Goal: Communication & Community: Answer question/provide support

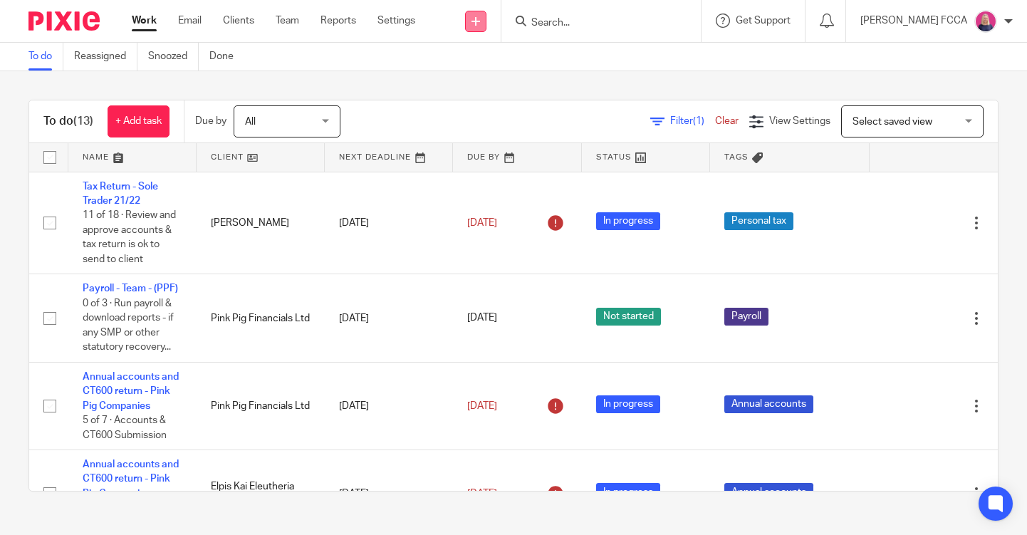
click at [480, 18] on icon at bounding box center [475, 21] width 9 height 9
click at [469, 68] on link "Send new email" at bounding box center [481, 66] width 100 height 21
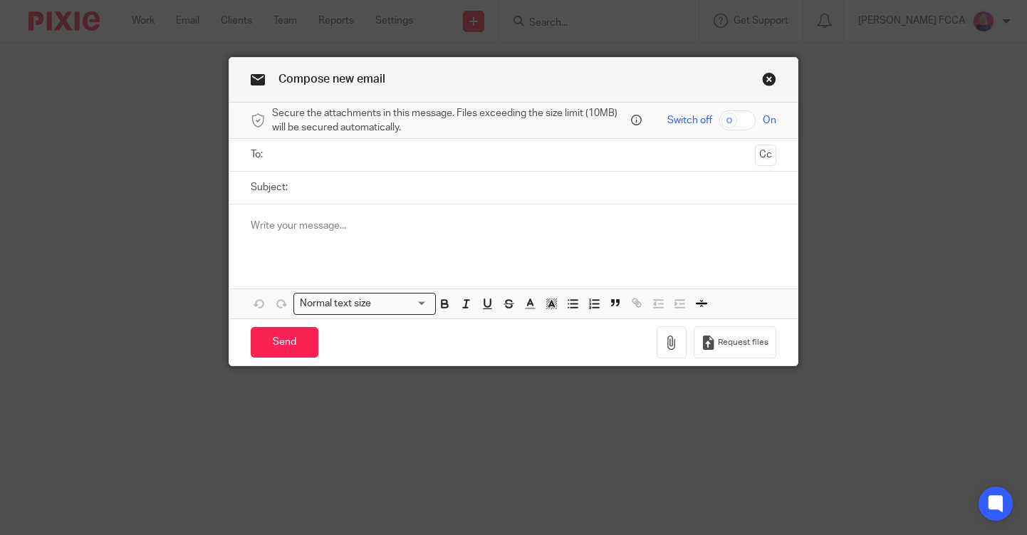
click at [445, 154] on input "text" at bounding box center [513, 155] width 472 height 16
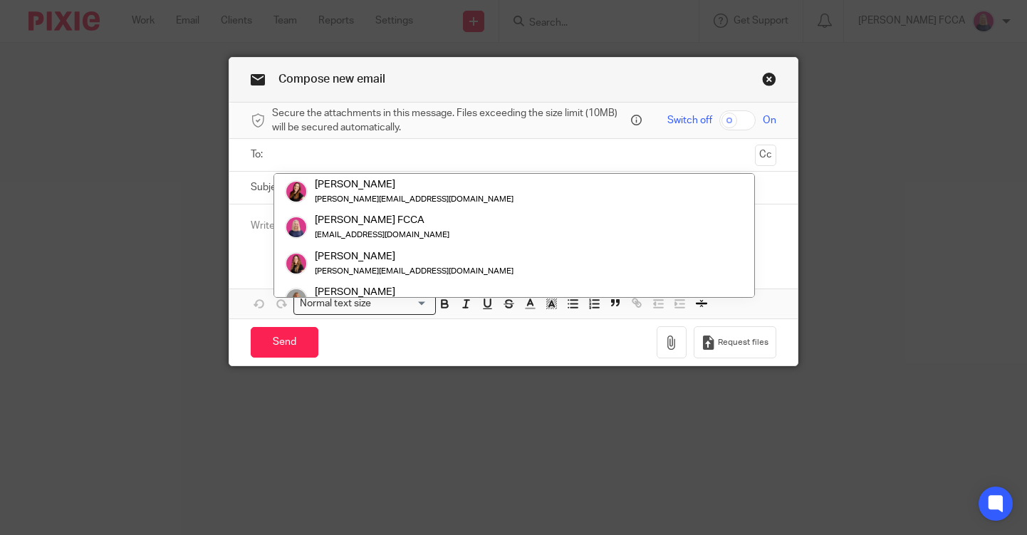
paste input "kate_burford@hotmail.co.uk"
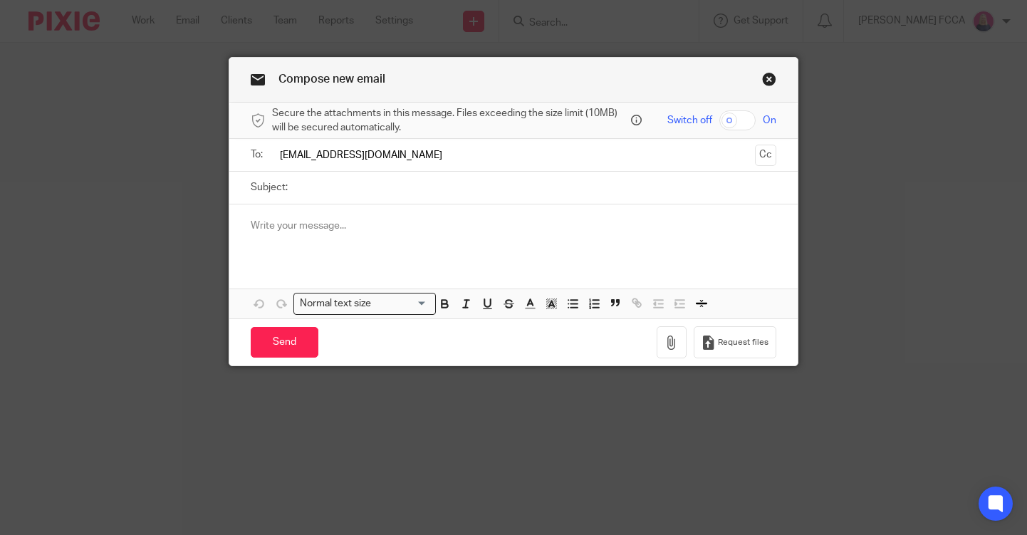
type input "kate_burford@hotmail.co.uk"
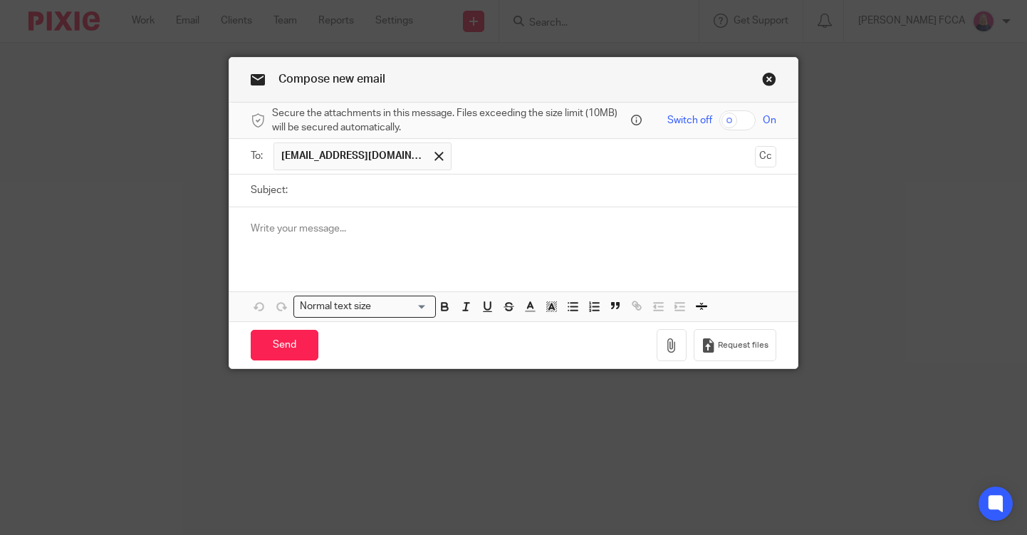
click at [422, 187] on input "Subject:" at bounding box center [535, 190] width 481 height 32
paste input "How are you getting on with our"
type input "How are you getting on with our Expenses Guide?"
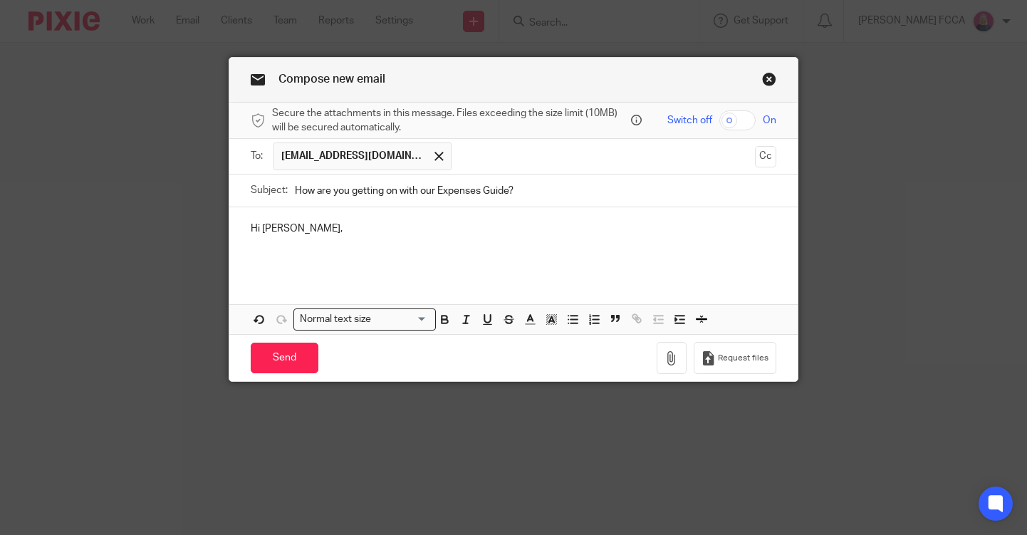
click at [319, 263] on p at bounding box center [513, 257] width 525 height 14
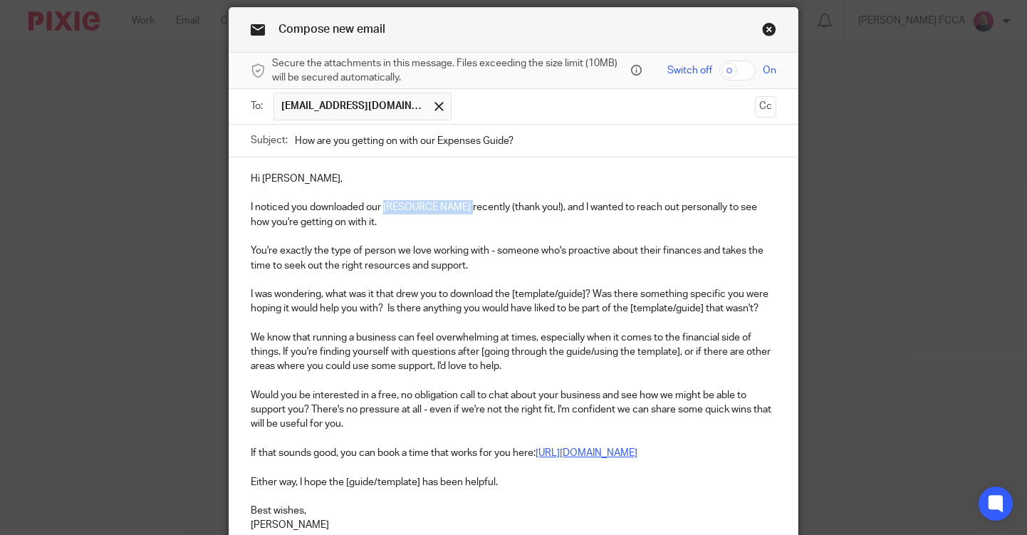
drag, startPoint x: 474, startPoint y: 205, endPoint x: 384, endPoint y: 208, distance: 90.5
click at [384, 208] on p "I noticed you downloaded our [RESOURCE NAME] recently (thank you!), and I wante…" at bounding box center [513, 214] width 525 height 29
click at [589, 288] on p "I was wondering, what was it that drew you to download the [template/guide]? Wa…" at bounding box center [513, 301] width 525 height 29
drag, startPoint x: 562, startPoint y: 292, endPoint x: 515, endPoint y: 290, distance: 47.0
click at [515, 290] on p "I was wondering, what was it that drew you to download the [template/guide? Was…" at bounding box center [513, 301] width 525 height 29
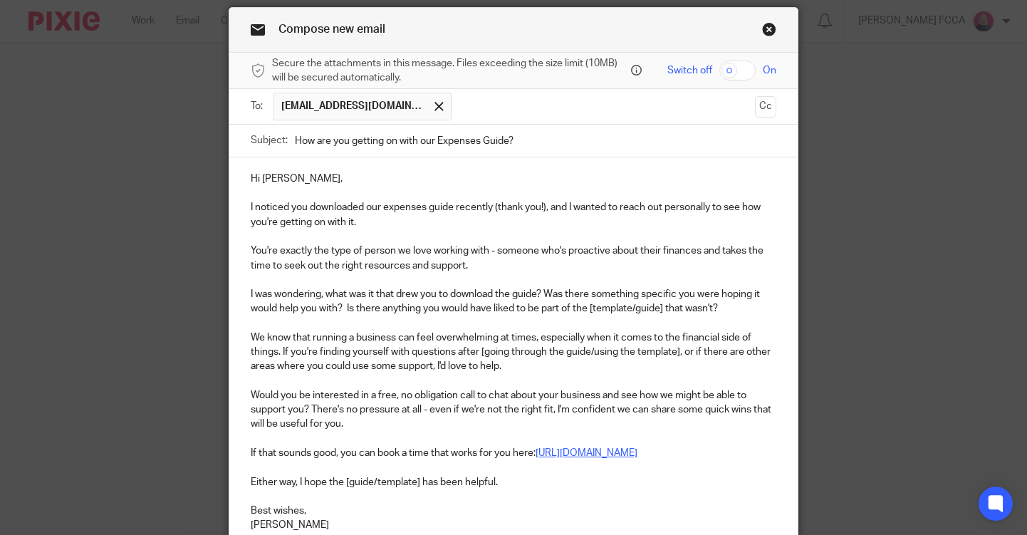
click at [666, 311] on p "I was wondering, what was it that drew you to download the guide? Was there som…" at bounding box center [513, 301] width 525 height 29
drag, startPoint x: 639, startPoint y: 308, endPoint x: 592, endPoint y: 311, distance: 47.1
click at [592, 311] on p "I was wondering, what was it that drew you to download the guide? Was there som…" at bounding box center [513, 301] width 525 height 29
click at [486, 350] on p "We know that running a business can feel overwhelming at times, especially when…" at bounding box center [513, 351] width 525 height 43
drag, startPoint x: 679, startPoint y: 350, endPoint x: 589, endPoint y: 351, distance: 89.7
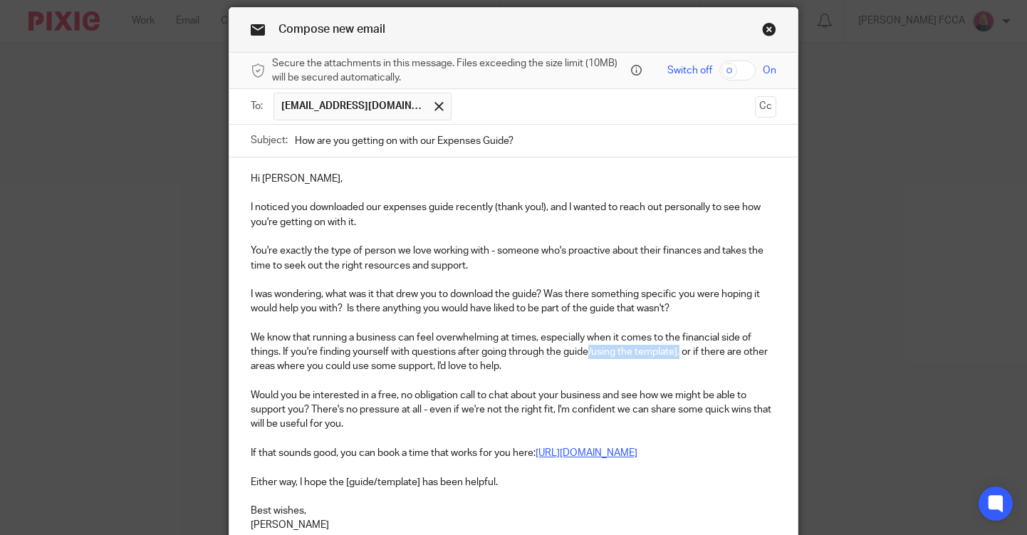
click at [589, 351] on p "We know that running a business can feel overwhelming at times, especially when…" at bounding box center [513, 351] width 525 height 43
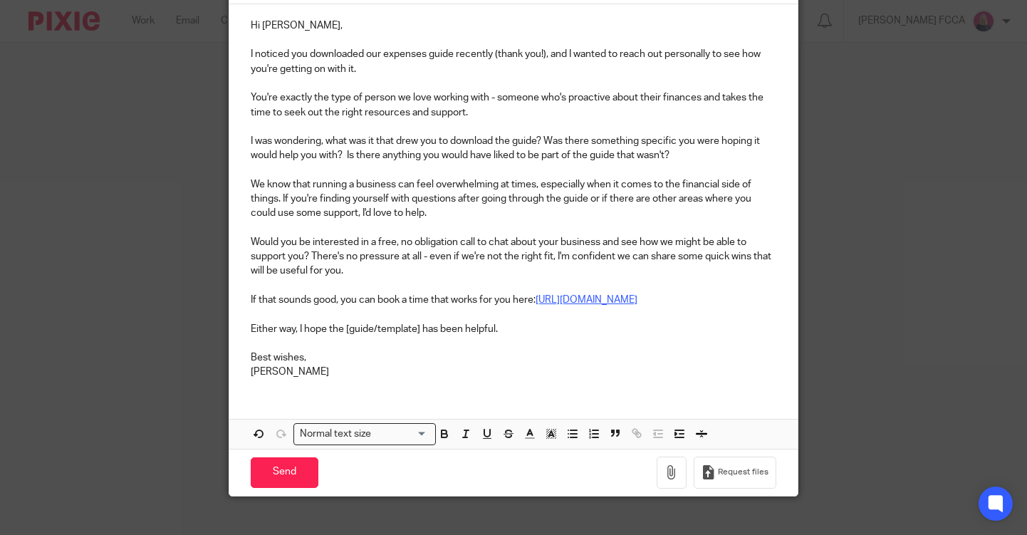
scroll to position [220, 0]
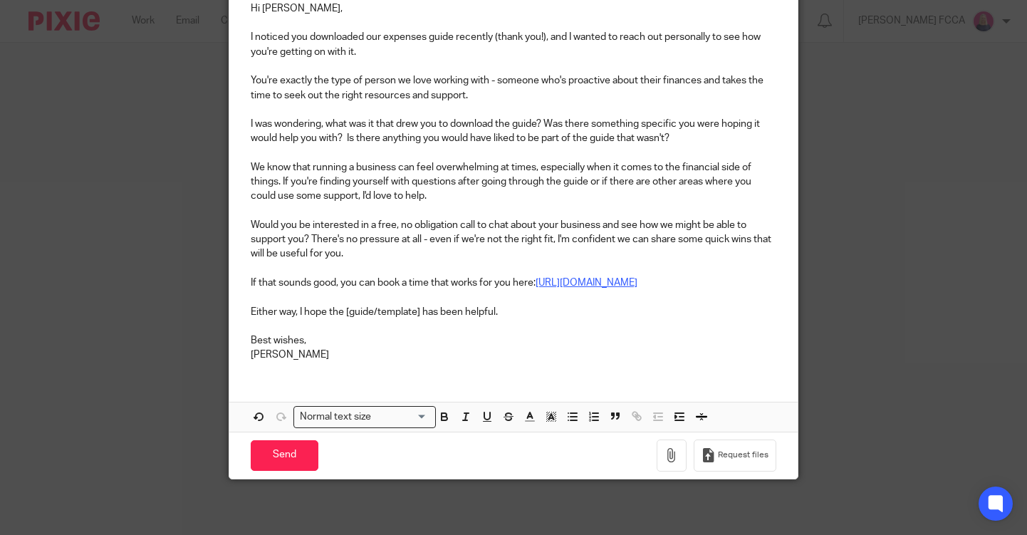
click at [352, 310] on p "Either way, I hope the [guide/template] has been helpful." at bounding box center [513, 312] width 525 height 14
drag, startPoint x: 419, startPoint y: 313, endPoint x: 373, endPoint y: 313, distance: 45.6
click at [373, 313] on p "Either way, I hope the guide/template] has been helpful." at bounding box center [513, 312] width 525 height 14
click at [283, 453] on input "Send" at bounding box center [285, 455] width 68 height 31
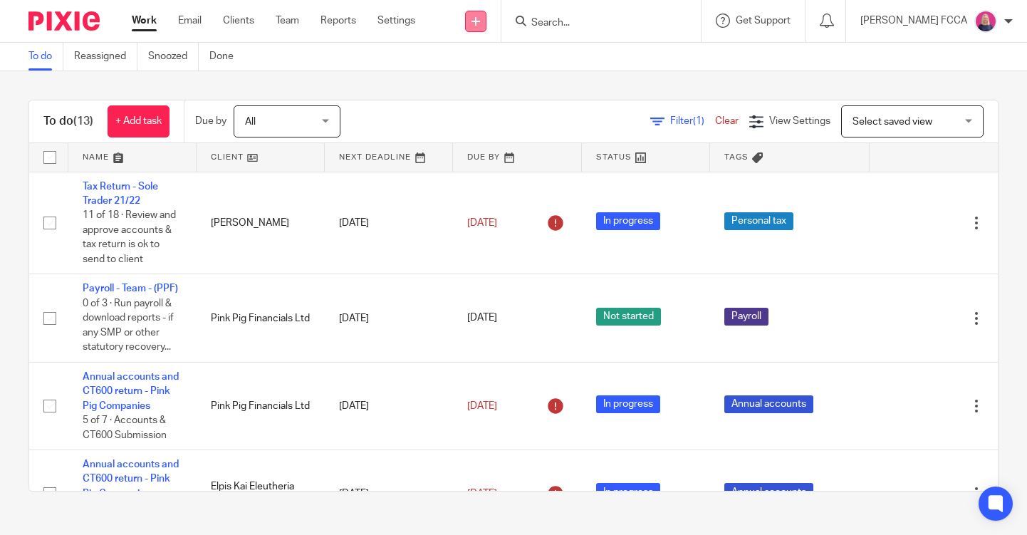
click at [478, 22] on icon at bounding box center [475, 21] width 9 height 9
click at [477, 65] on link "Send new email" at bounding box center [481, 66] width 100 height 21
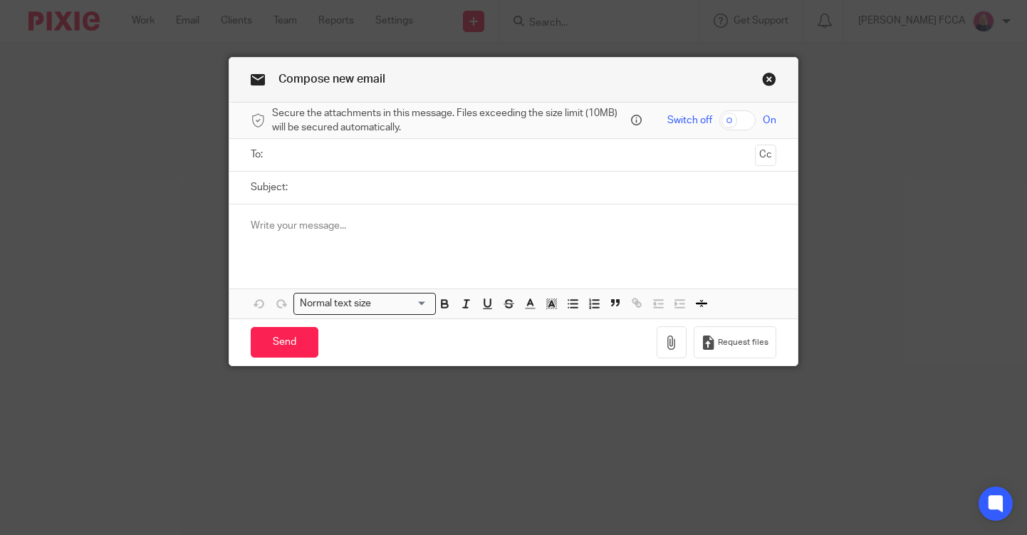
click at [356, 155] on input "text" at bounding box center [513, 155] width 472 height 16
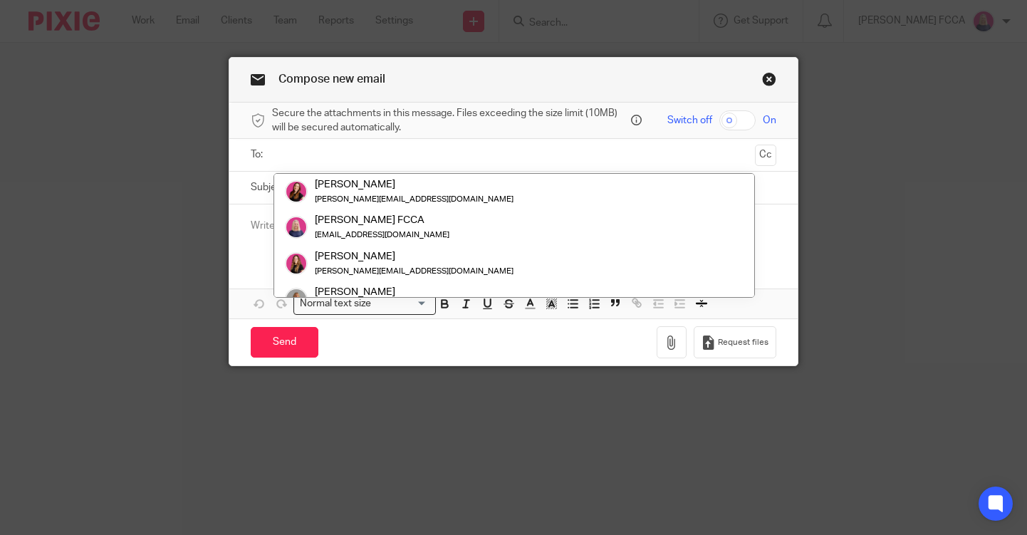
paste input "[EMAIL_ADDRESS][DOMAIN_NAME]"
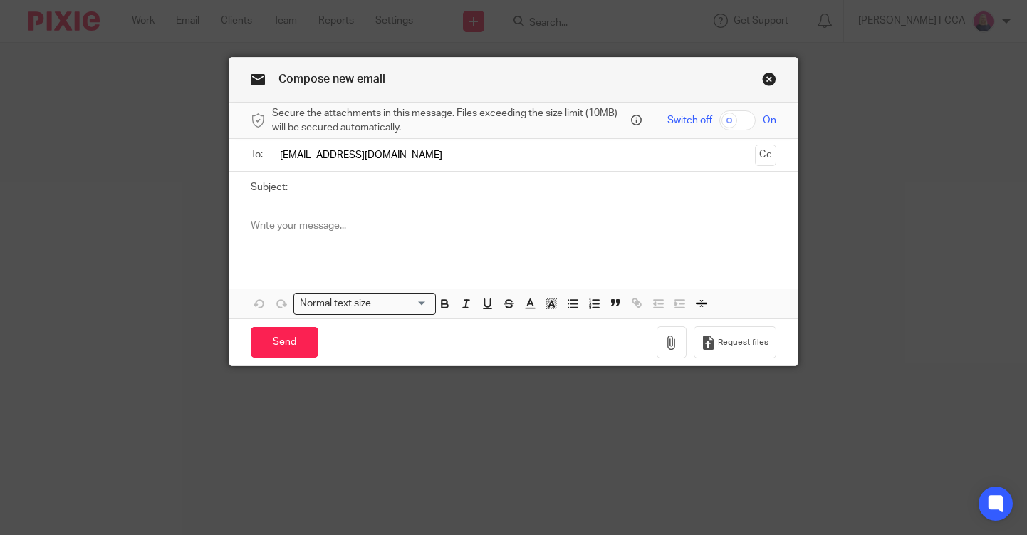
type input "[EMAIL_ADDRESS][DOMAIN_NAME]"
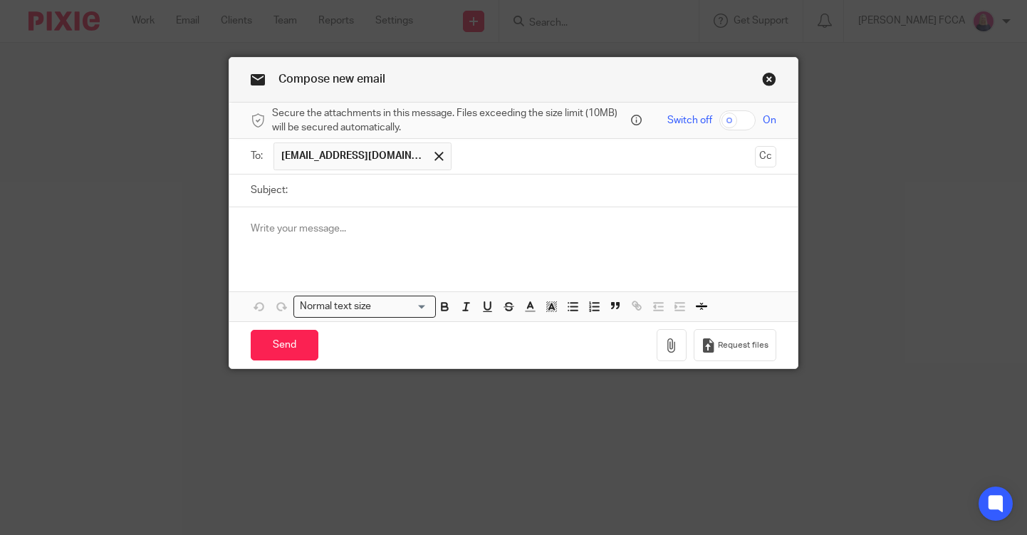
click at [342, 189] on input "Subject:" at bounding box center [535, 190] width 481 height 32
click at [292, 236] on div at bounding box center [513, 235] width 568 height 56
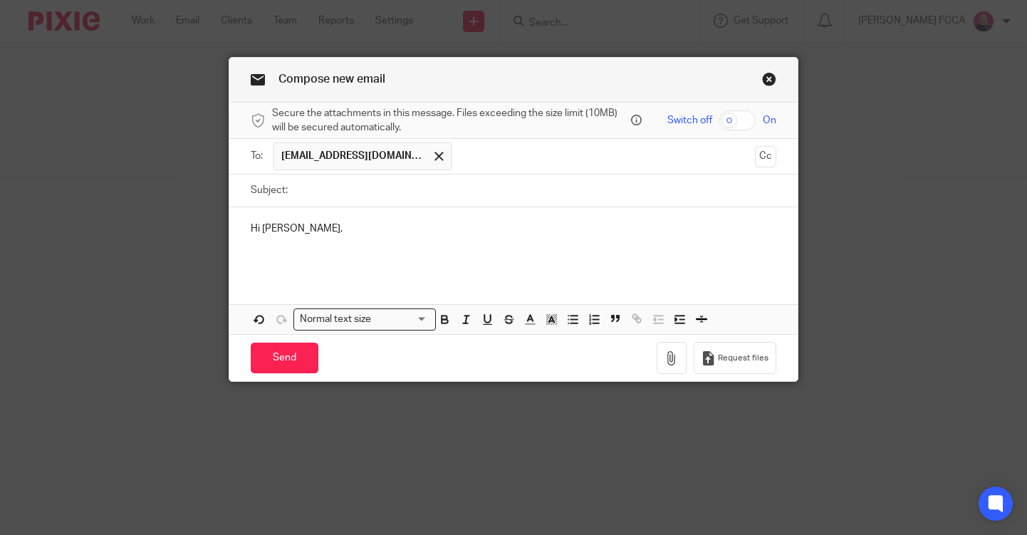
scroll to position [50, 0]
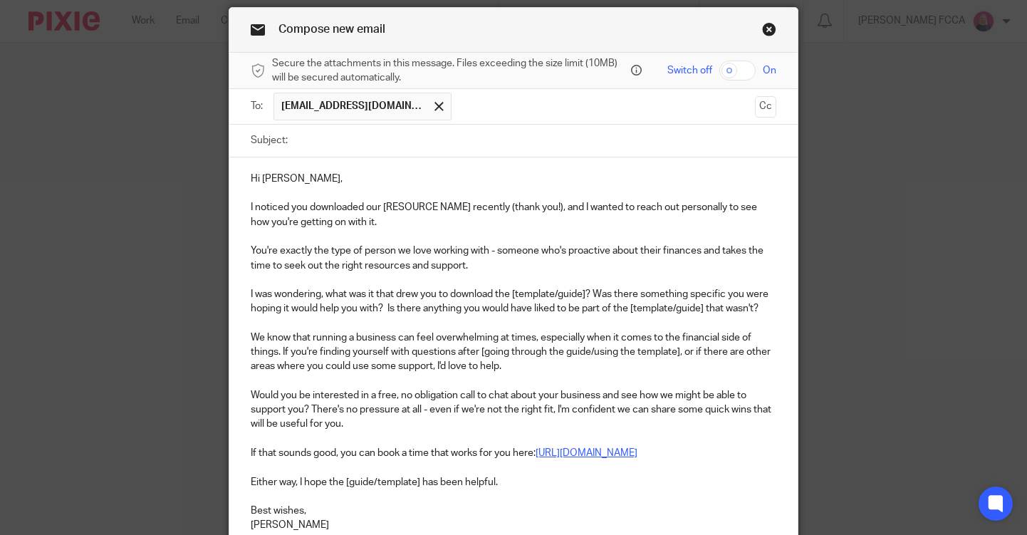
click at [313, 134] on input "Subject:" at bounding box center [535, 141] width 481 height 32
type input "How are you getting on with our Cashflow Forecast Template?"
drag, startPoint x: 473, startPoint y: 204, endPoint x: 385, endPoint y: 203, distance: 87.6
click at [385, 203] on p "I noticed you downloaded our [RESOURCE NAME] recently (thank you!), and I wante…" at bounding box center [513, 214] width 525 height 29
click at [588, 293] on p "I was wondering, what was it that drew you to download the [template/guide]? Wa…" at bounding box center [513, 301] width 525 height 29
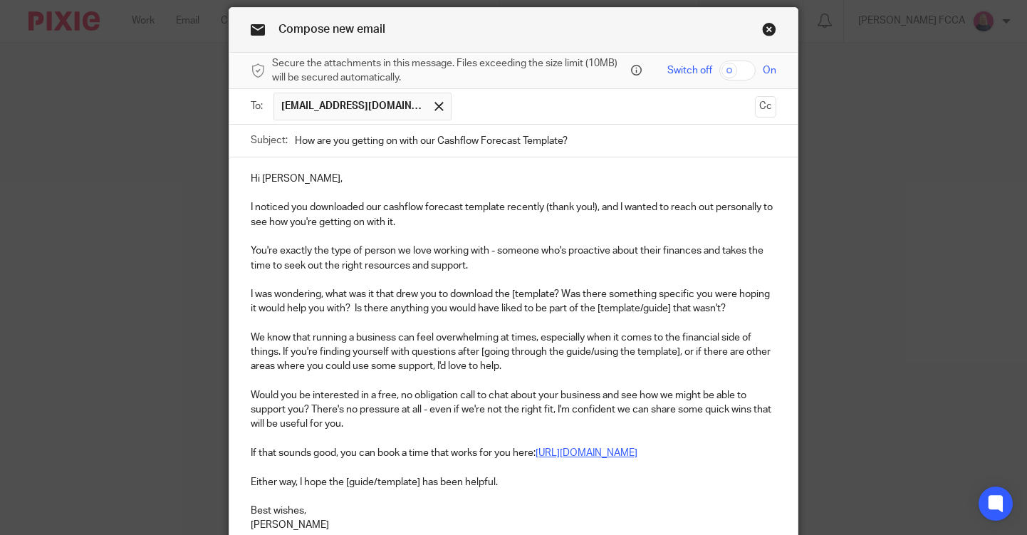
click at [518, 295] on p "I was wondering, what was it that drew you to download the [template? Was there…" at bounding box center [513, 301] width 525 height 29
drag, startPoint x: 673, startPoint y: 307, endPoint x: 644, endPoint y: 308, distance: 29.2
click at [644, 308] on p "I was wondering, what was it that drew you to download the template? Was there …" at bounding box center [513, 301] width 525 height 29
drag, startPoint x: 595, startPoint y: 351, endPoint x: 483, endPoint y: 345, distance: 111.9
click at [483, 345] on p "We know that running a business can feel overwhelming at times, especially when…" at bounding box center [513, 351] width 525 height 43
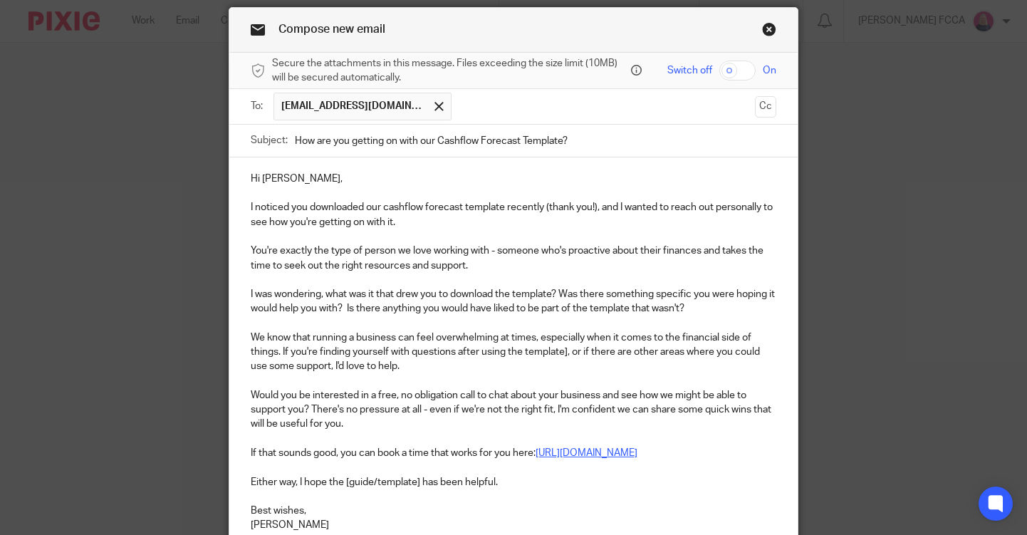
click at [567, 351] on p "We know that running a business can feel overwhelming at times, especially when…" at bounding box center [513, 351] width 525 height 43
click at [420, 483] on p "Either way, I hope the [guide/template] has been helpful." at bounding box center [513, 482] width 525 height 14
drag, startPoint x: 378, startPoint y: 476, endPoint x: 347, endPoint y: 481, distance: 30.9
click at [347, 481] on p "Either way, I hope the [guide/template has been helpful." at bounding box center [513, 482] width 525 height 14
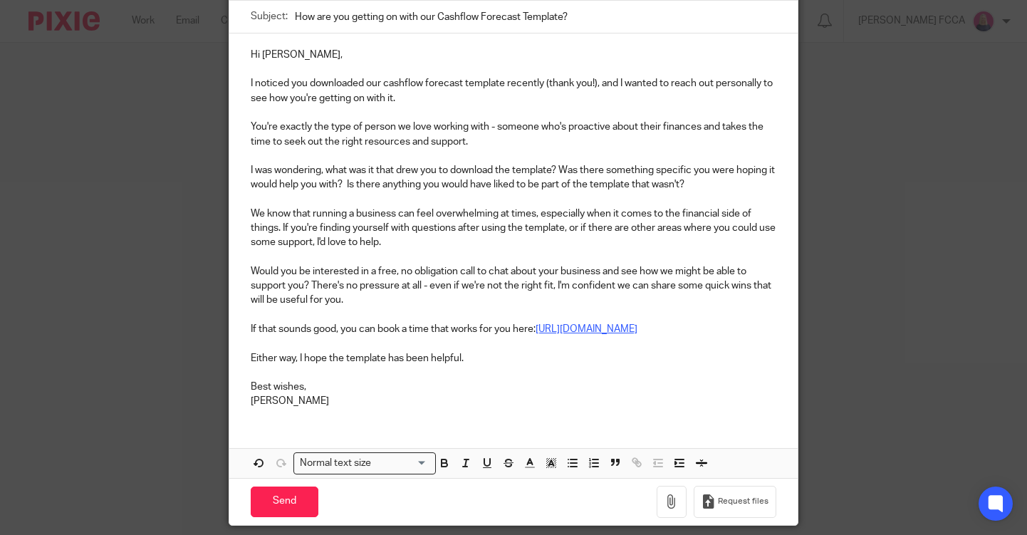
scroll to position [221, 0]
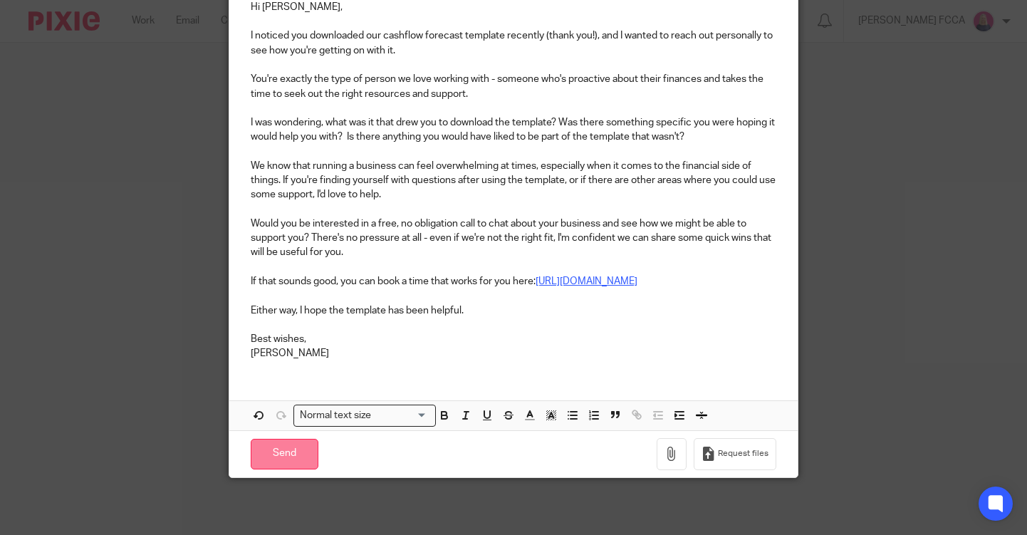
click at [283, 457] on input "Send" at bounding box center [285, 454] width 68 height 31
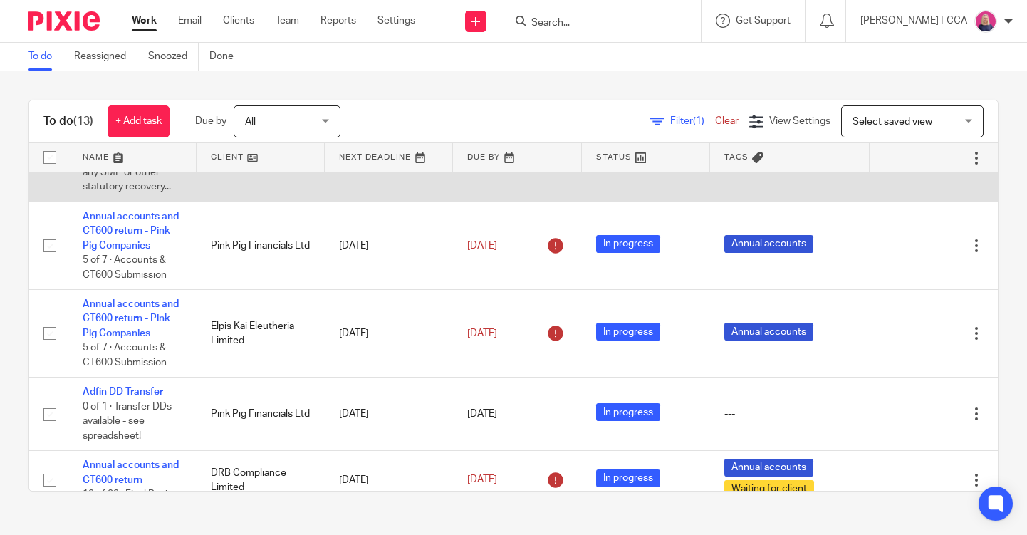
scroll to position [156, 0]
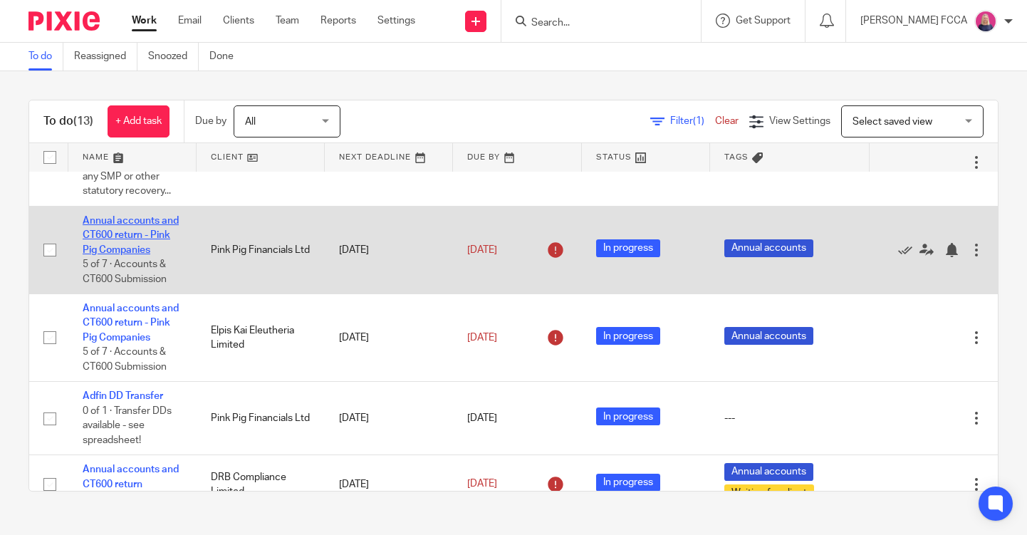
click at [135, 243] on link "Annual accounts and CT600 return - Pink Pig Companies" at bounding box center [131, 235] width 96 height 39
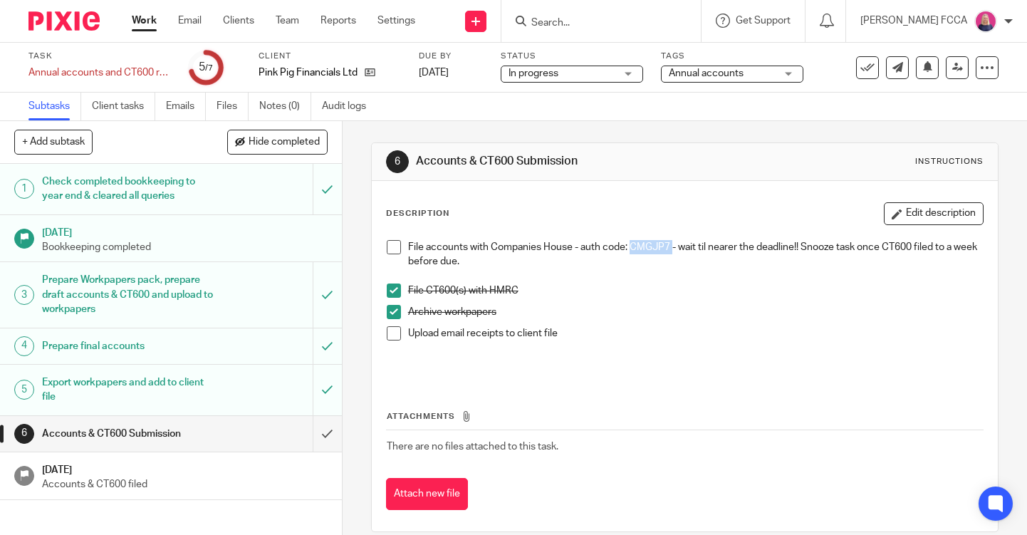
drag, startPoint x: 671, startPoint y: 244, endPoint x: 633, endPoint y: 243, distance: 38.5
click at [633, 243] on p "File accounts with Companies House - auth code: CMGJP7 - wait til nearer the de…" at bounding box center [695, 254] width 575 height 29
copy p "CMGJP7"
click at [393, 247] on span at bounding box center [394, 247] width 14 height 14
click at [58, 25] on img at bounding box center [63, 20] width 71 height 19
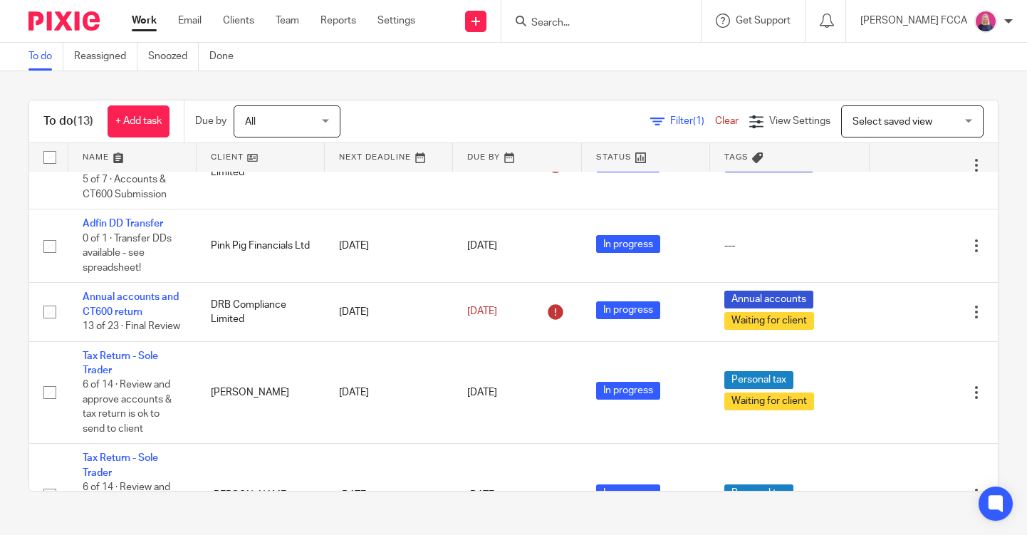
scroll to position [332, 0]
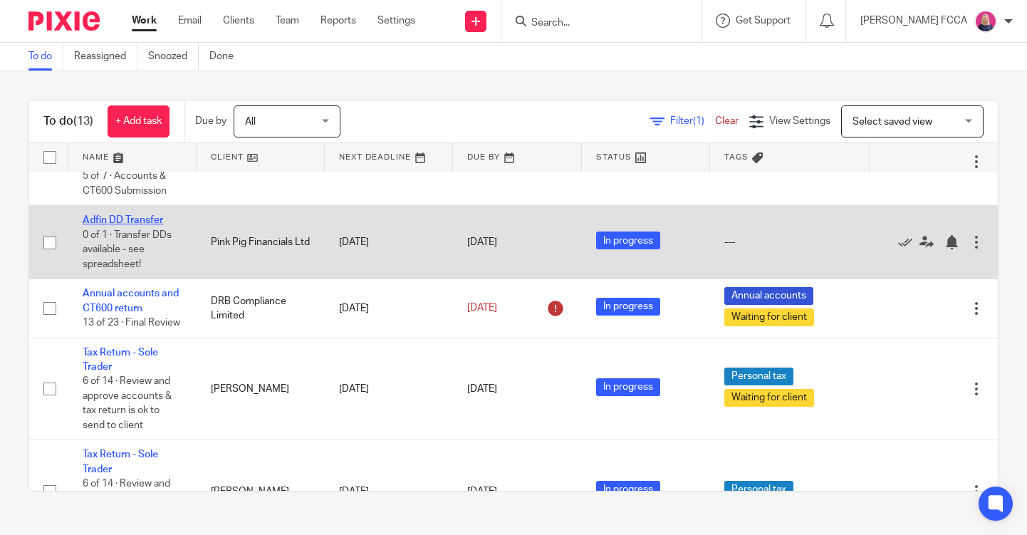
click at [115, 225] on link "Adfin DD Transfer" at bounding box center [123, 220] width 80 height 10
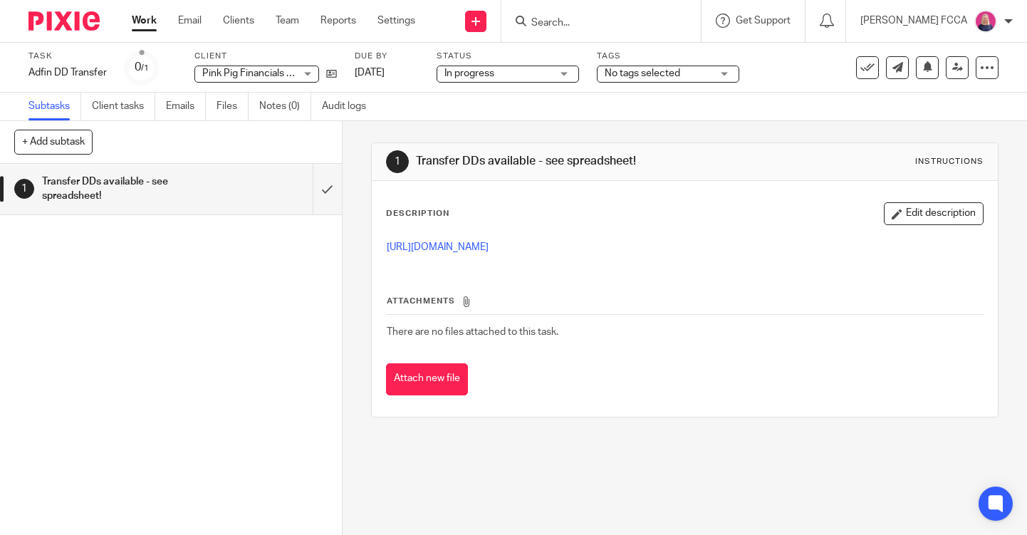
click at [502, 253] on p "[URL][DOMAIN_NAME]" at bounding box center [685, 247] width 596 height 14
click at [488, 249] on link "https://docs.google.com/spreadsheets/d/19oyf0uESV8lHOQXQMCMhM07lsP0TwMXE61J0E1w…" at bounding box center [438, 247] width 102 height 10
click at [65, 19] on img at bounding box center [63, 20] width 71 height 19
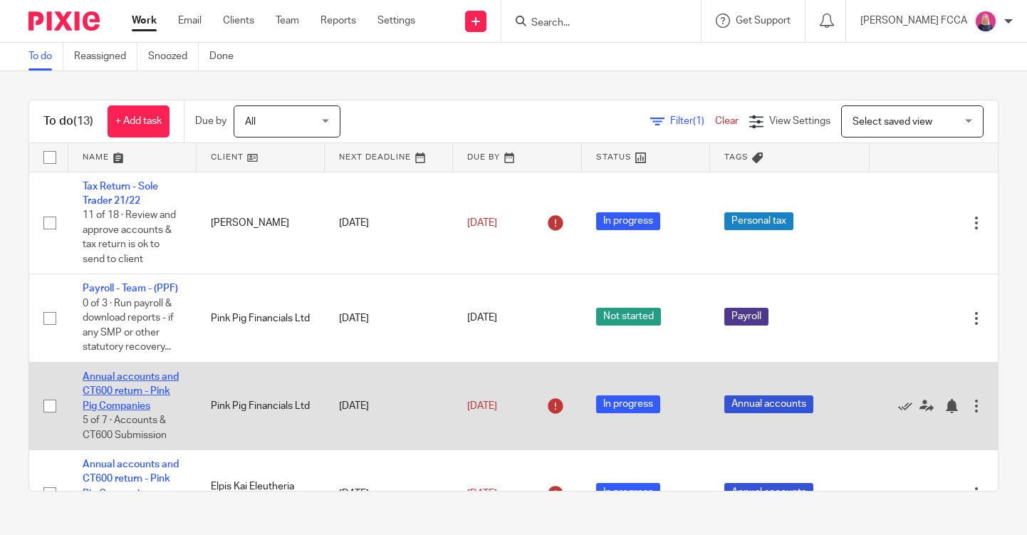
click at [138, 395] on link "Annual accounts and CT600 return - Pink Pig Companies" at bounding box center [131, 391] width 96 height 39
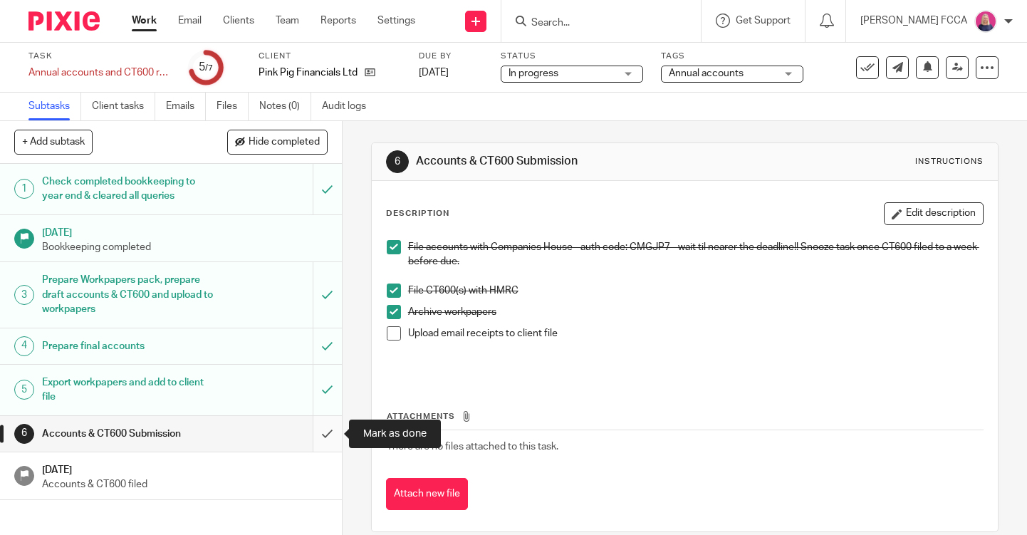
click at [329, 434] on input "submit" at bounding box center [171, 434] width 342 height 36
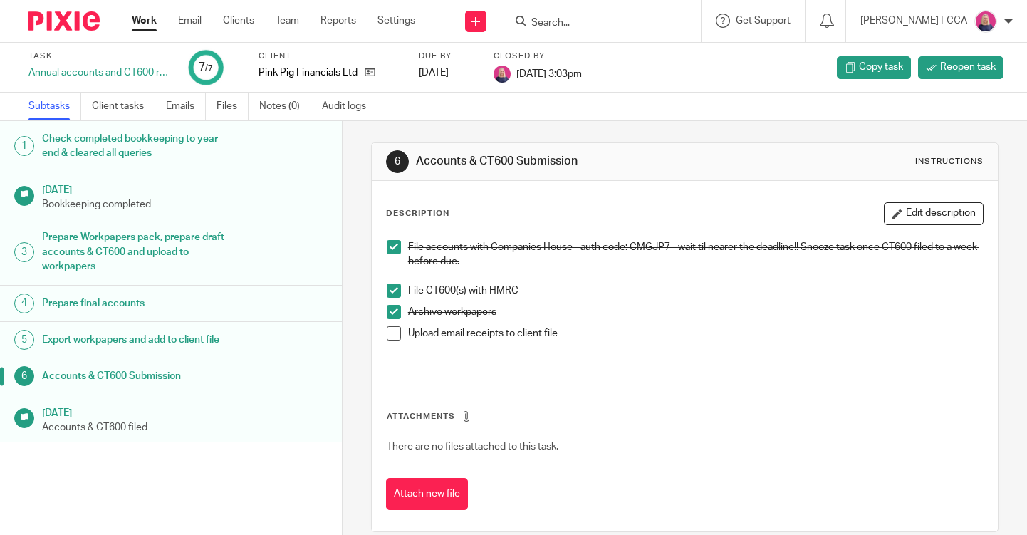
click at [53, 23] on img at bounding box center [63, 20] width 71 height 19
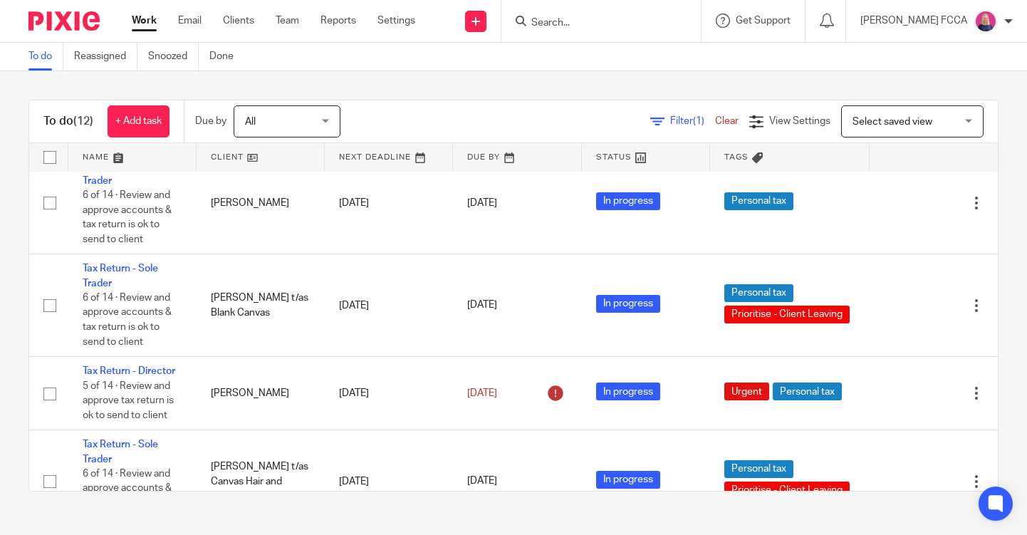
scroll to position [542, 0]
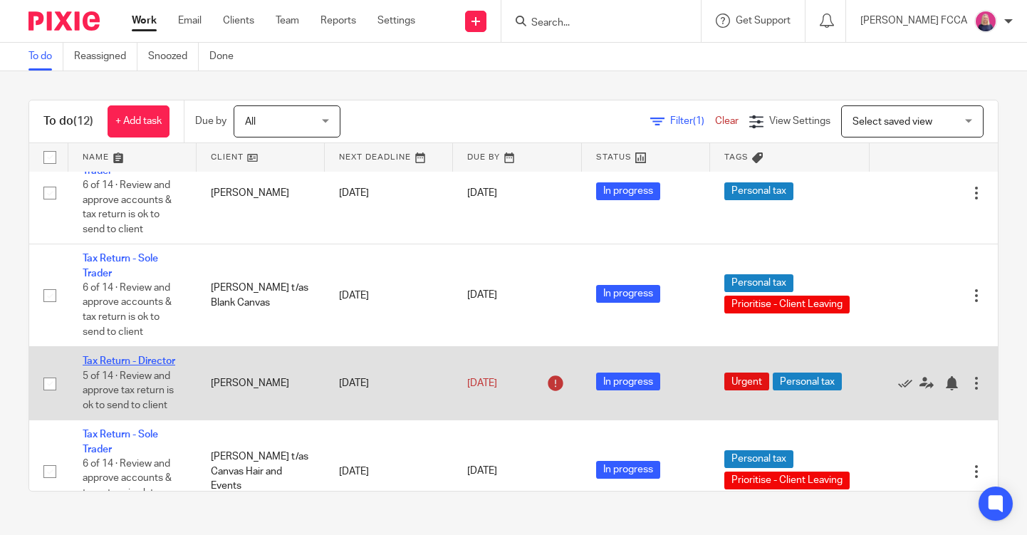
click at [135, 366] on link "Tax Return - Director" at bounding box center [129, 361] width 93 height 10
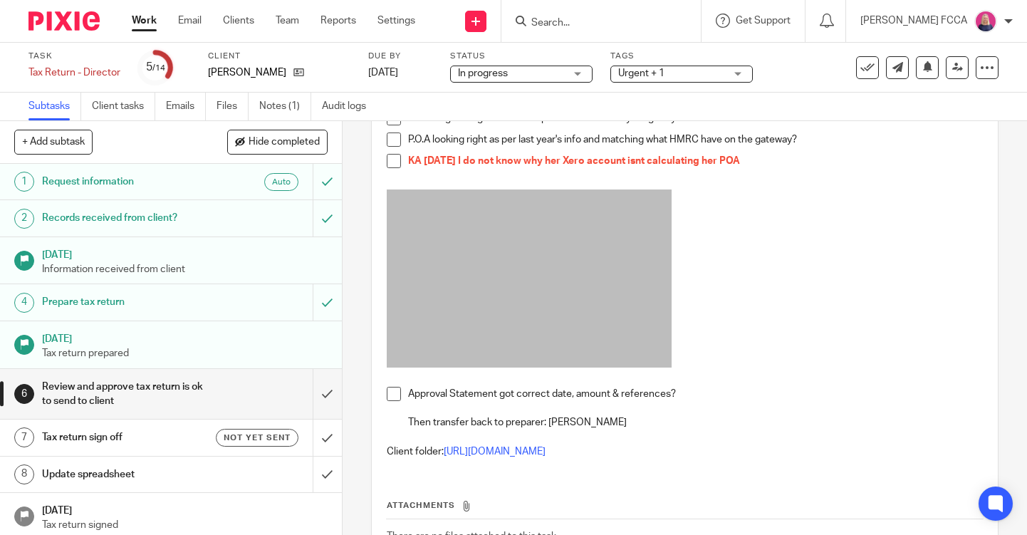
scroll to position [300, 0]
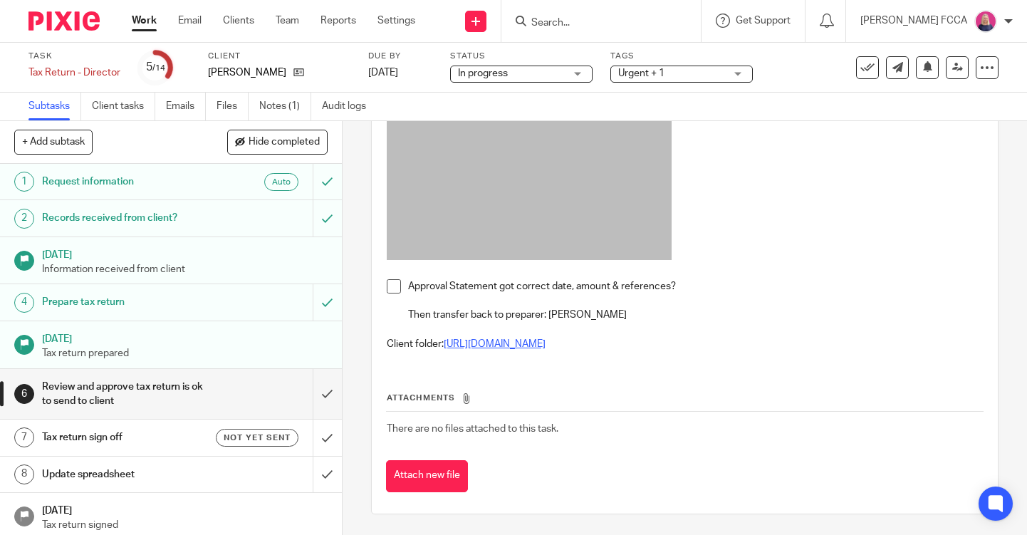
click at [499, 345] on link "https://drive.google.com/drive/folders/1wtFhQLSpMwAgwUkEtsE4-xwKe0Y8nlCo?usp=dr…" at bounding box center [495, 344] width 102 height 10
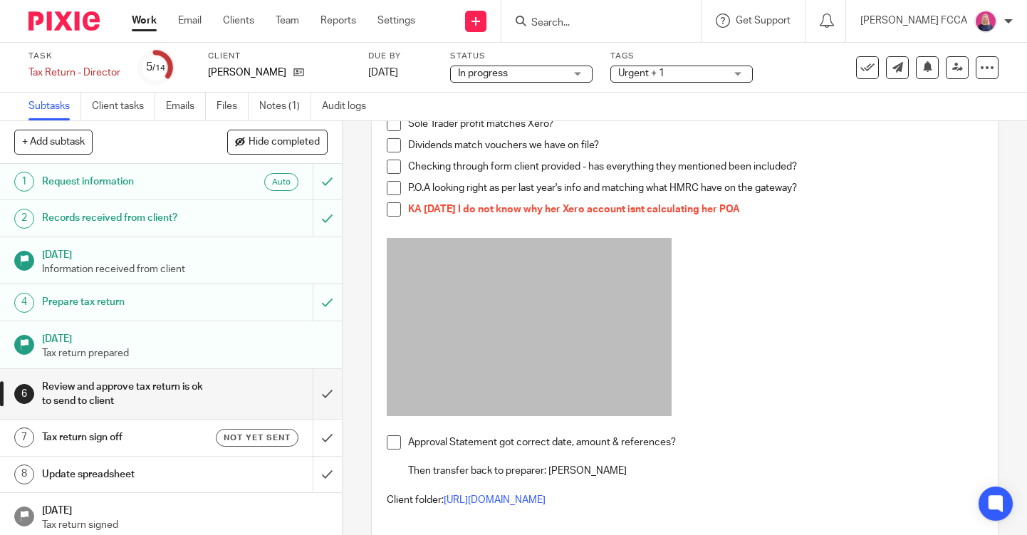
scroll to position [141, 0]
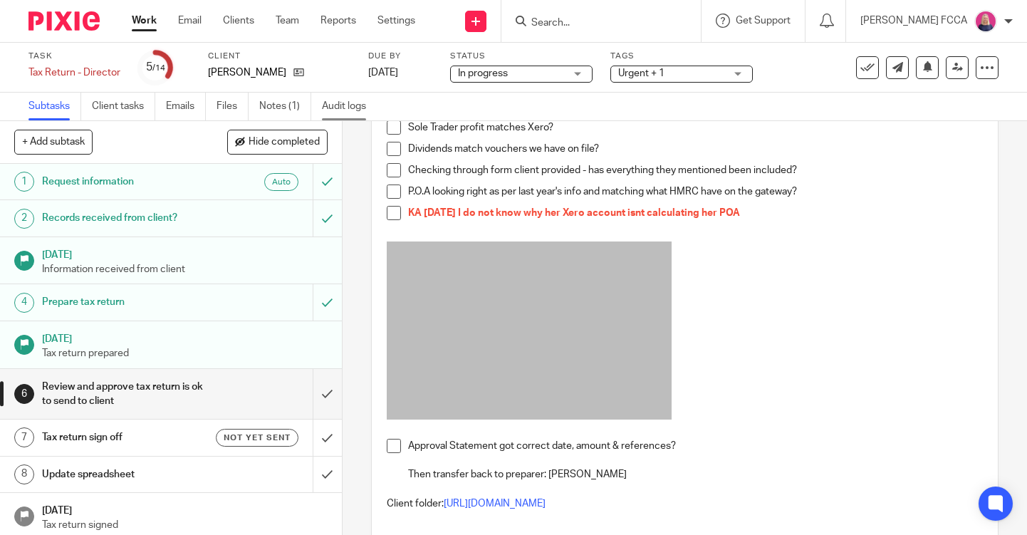
click at [345, 104] on link "Audit logs" at bounding box center [349, 107] width 55 height 28
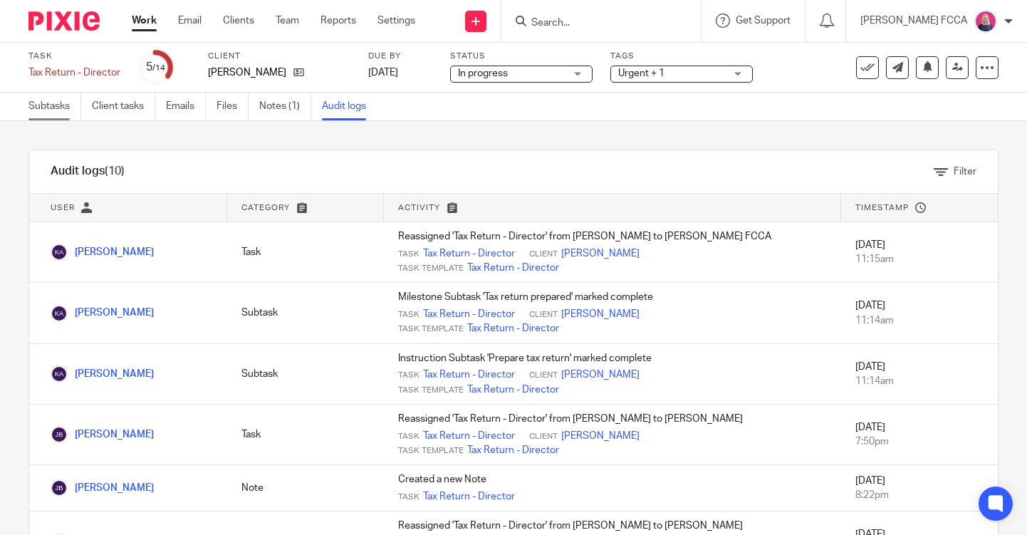
click at [53, 105] on link "Subtasks" at bounding box center [54, 107] width 53 height 28
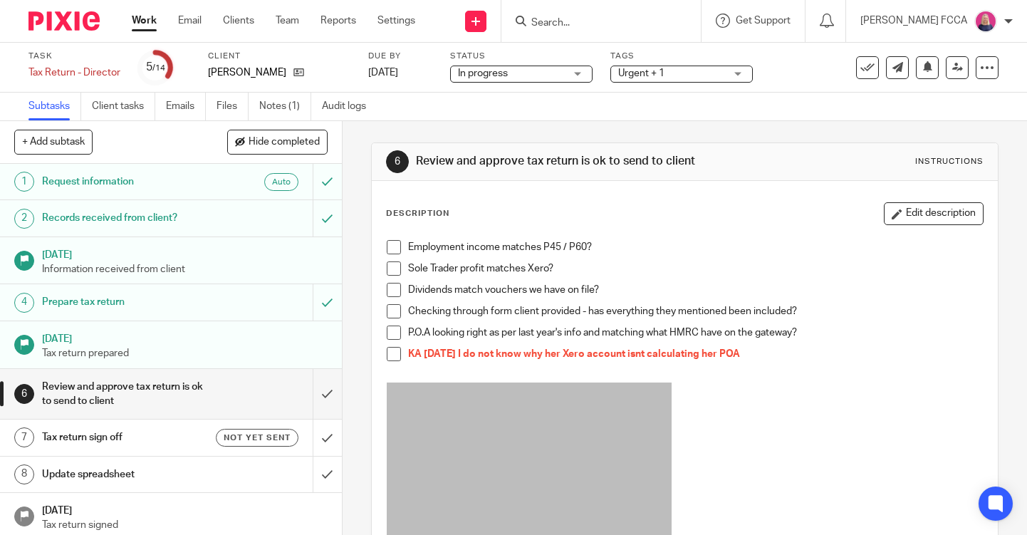
click at [394, 248] on span at bounding box center [394, 247] width 14 height 14
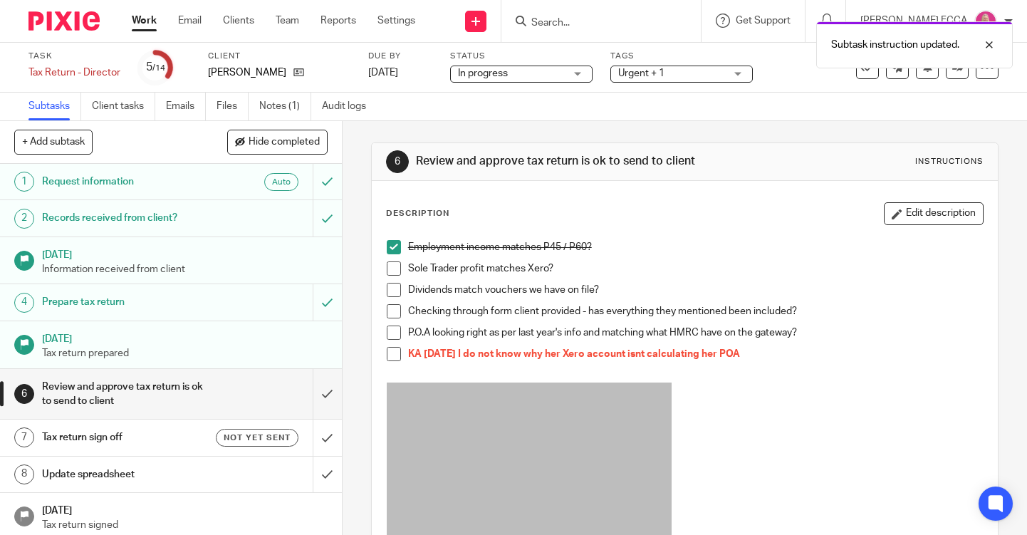
click at [395, 292] on span at bounding box center [394, 290] width 14 height 14
click at [397, 313] on span at bounding box center [394, 311] width 14 height 14
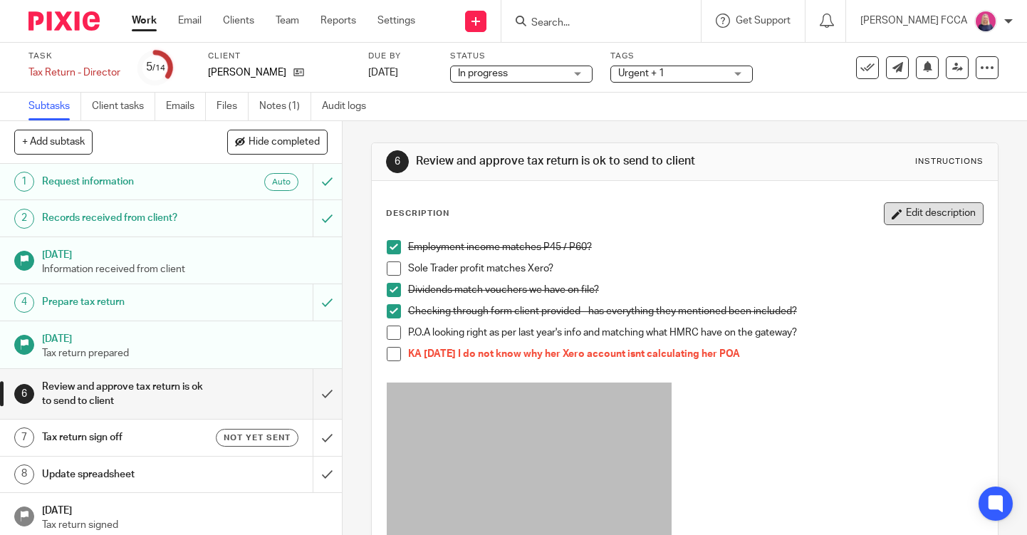
click at [931, 218] on button "Edit description" at bounding box center [933, 213] width 100 height 23
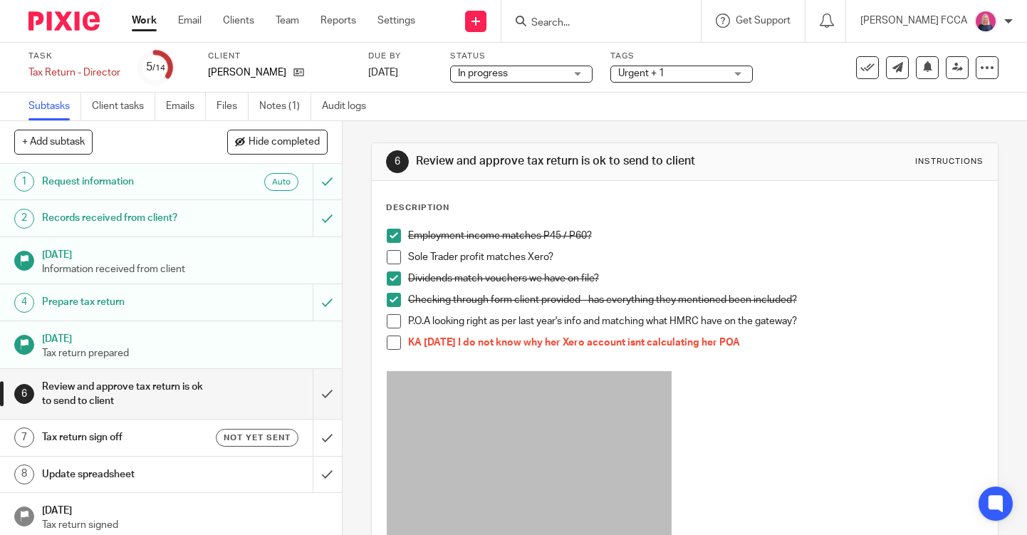
click at [770, 347] on p "KA 22/09/25 I do not know why her Xero account isnt calculating her POA" at bounding box center [695, 342] width 575 height 14
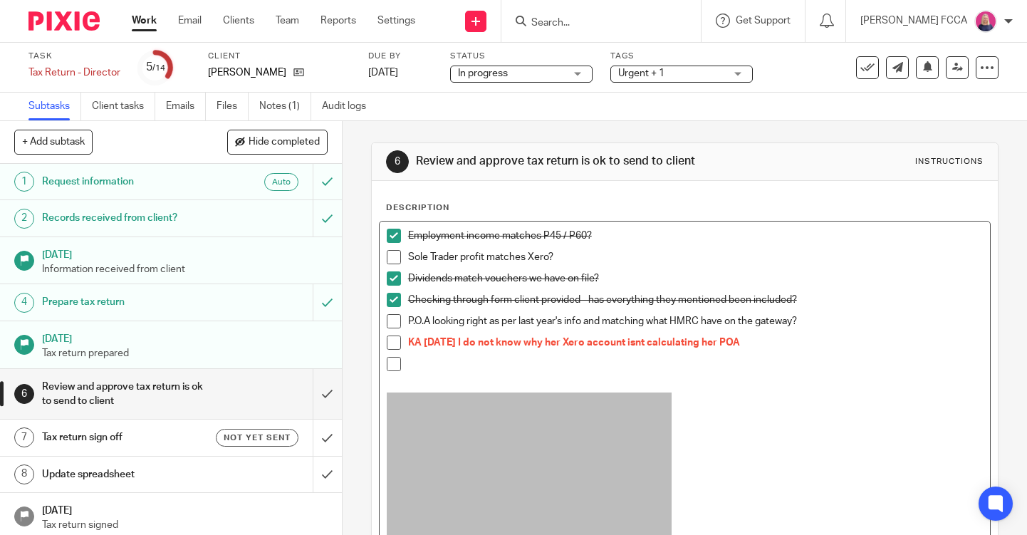
click at [406, 347] on li "KA 22/09/25 I do not know why her Xero account isnt calculating her POA" at bounding box center [685, 345] width 596 height 21
click at [809, 325] on p "P.O.A looking right as per last year's info and matching what HMRC have on the …" at bounding box center [695, 321] width 575 height 14
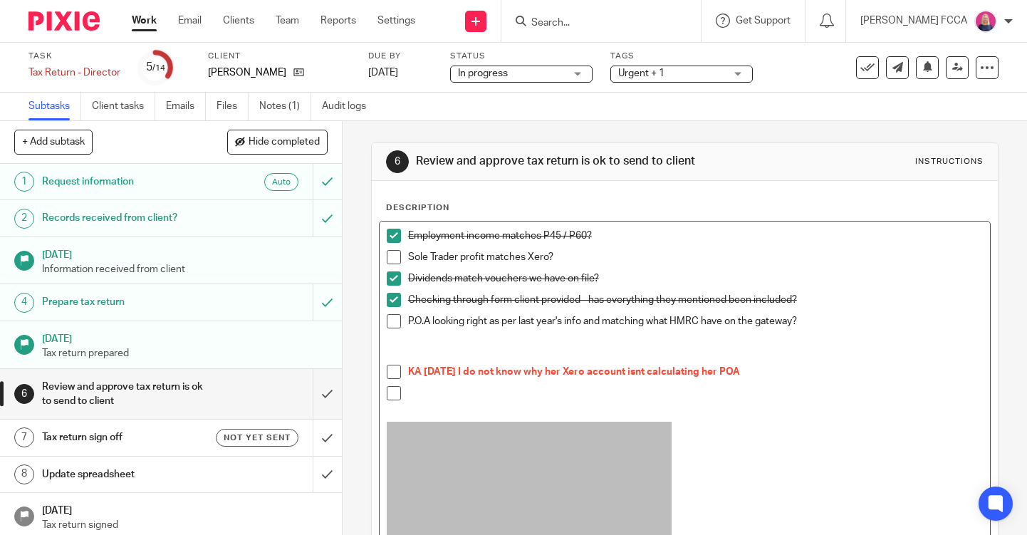
click at [405, 370] on li "KA 22/09/25 I do not know why her Xero account isnt calculating her POA" at bounding box center [685, 375] width 596 height 21
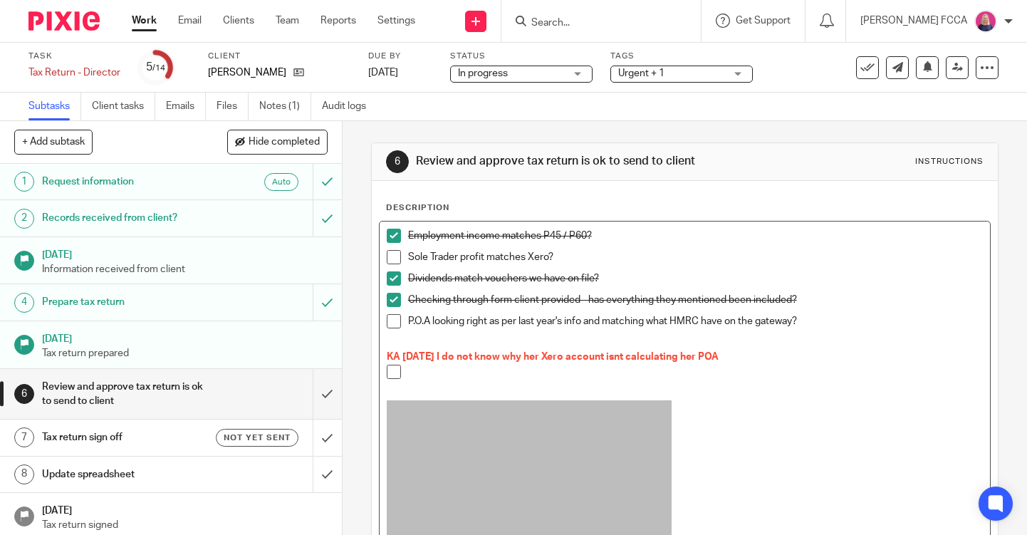
click at [748, 360] on p "KA 22/09/25 I do not know why her Xero account isnt calculating her POA" at bounding box center [685, 357] width 596 height 14
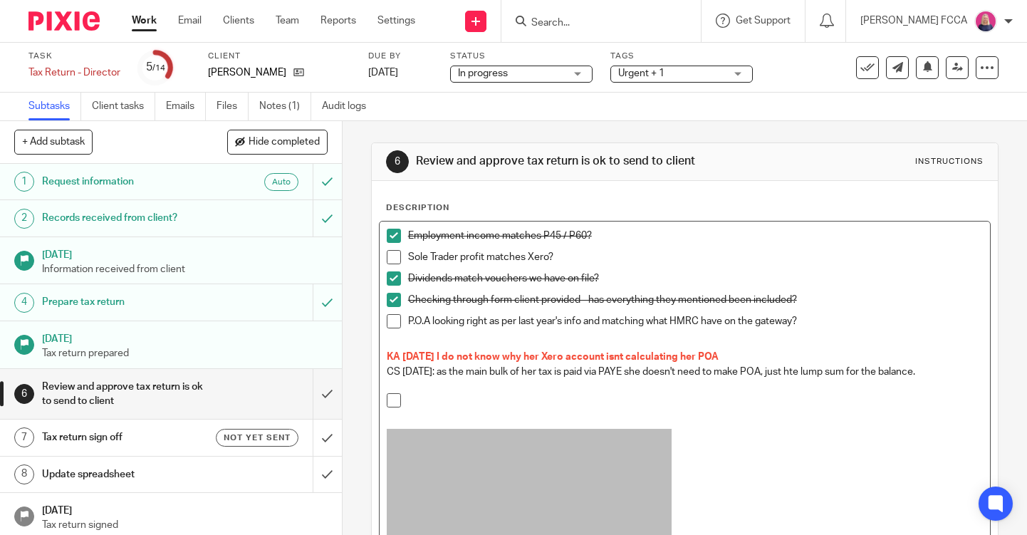
click at [411, 402] on p at bounding box center [695, 400] width 575 height 14
click at [395, 323] on span at bounding box center [394, 321] width 14 height 14
click at [397, 254] on span at bounding box center [394, 257] width 14 height 14
click at [582, 258] on p "Sole Trader profit matches Xero?" at bounding box center [695, 257] width 575 height 14
click at [587, 402] on p "CS: Please add payment details to the" at bounding box center [695, 400] width 575 height 14
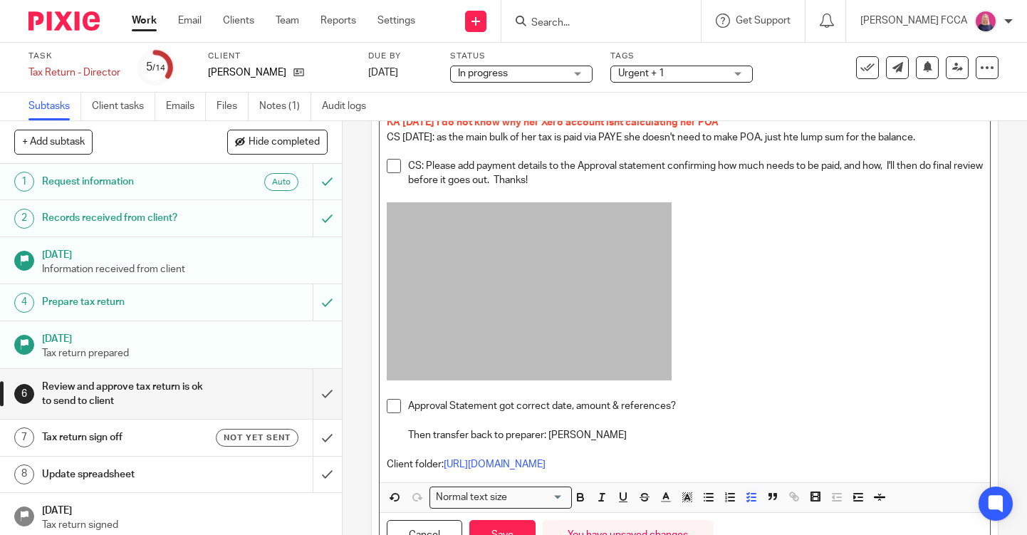
scroll to position [300, 0]
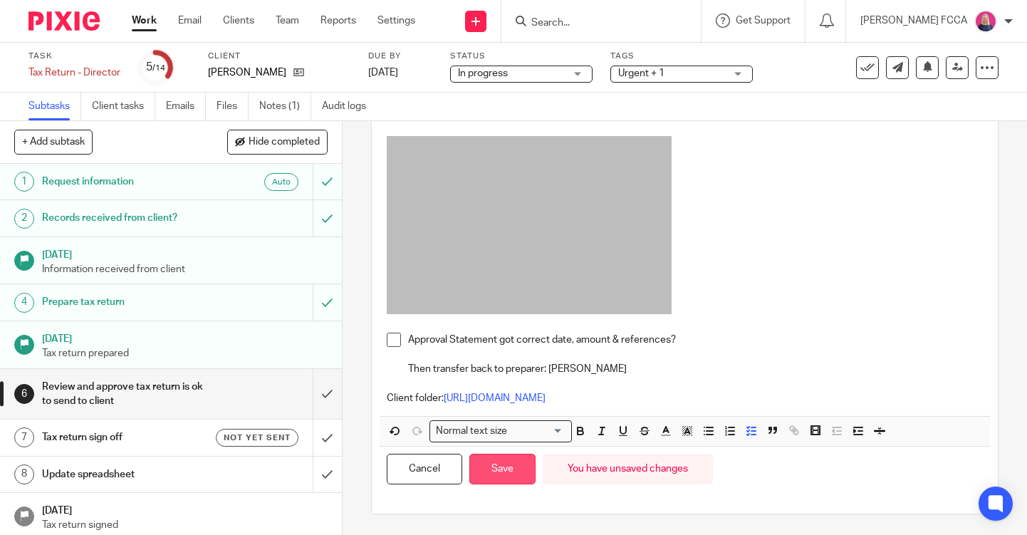
click at [506, 475] on button "Save" at bounding box center [502, 468] width 66 height 31
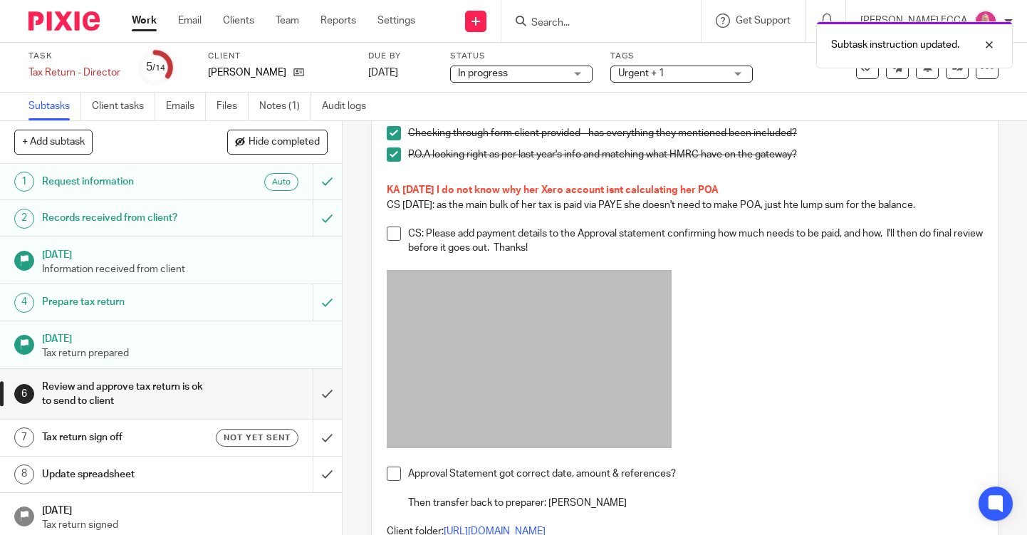
scroll to position [0, 0]
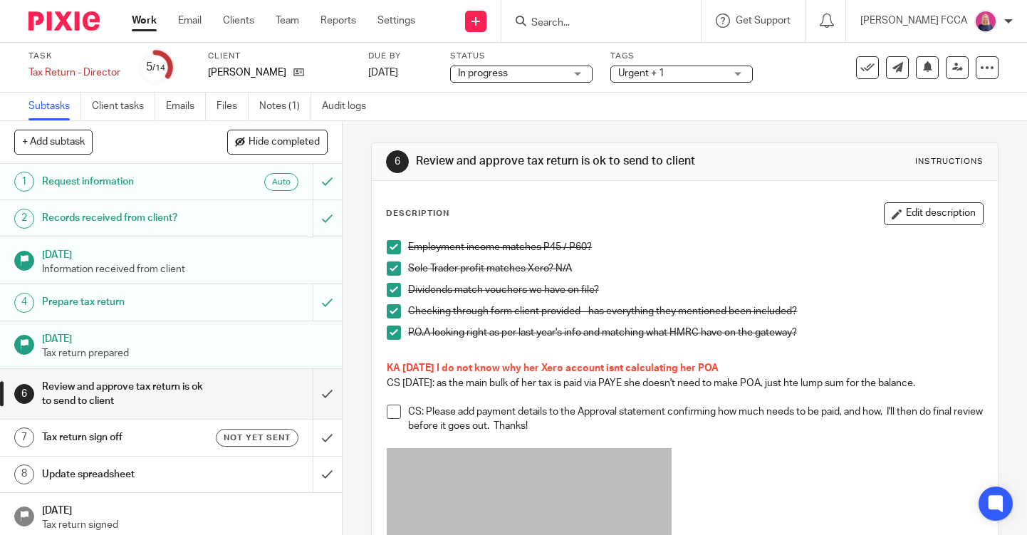
click at [701, 75] on span "Urgent + 1" at bounding box center [671, 73] width 107 height 15
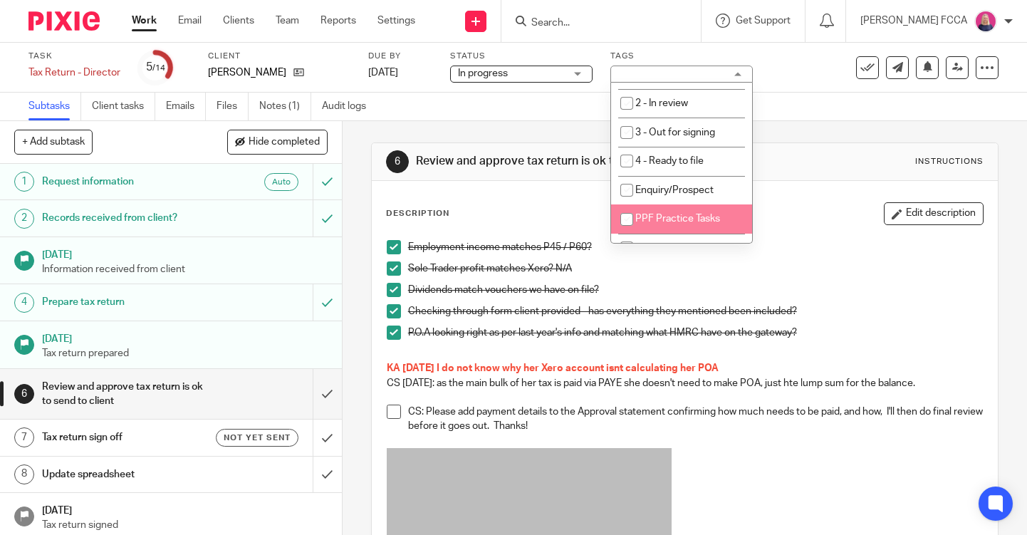
scroll to position [182, 0]
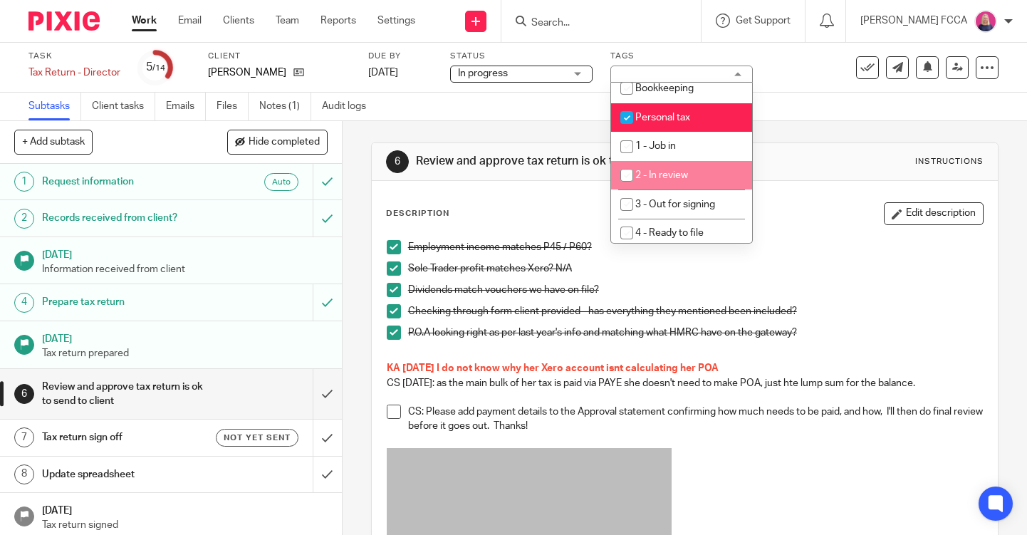
click at [777, 116] on div "Subtasks Client tasks Emails Files Notes (1) Audit logs" at bounding box center [513, 107] width 1027 height 28
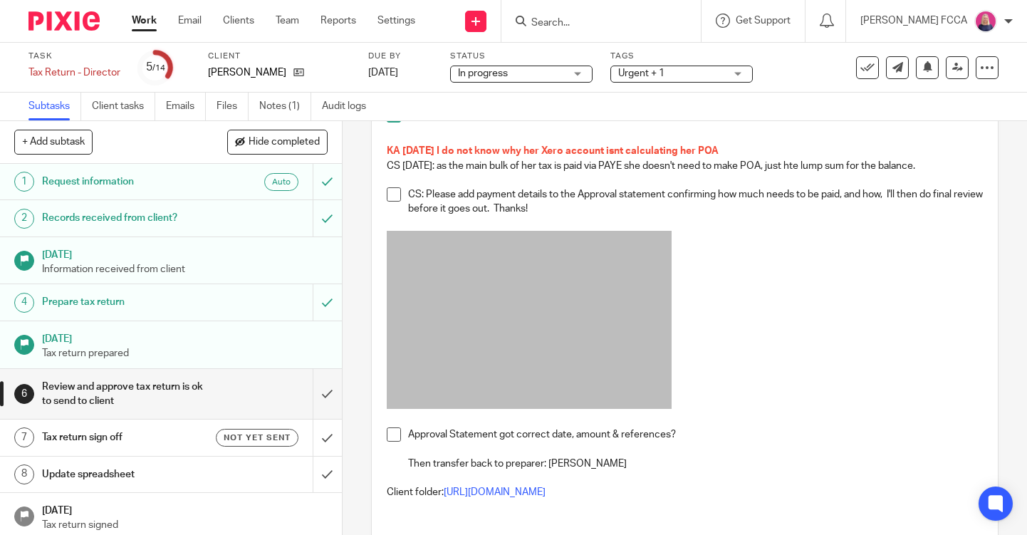
scroll to position [365, 0]
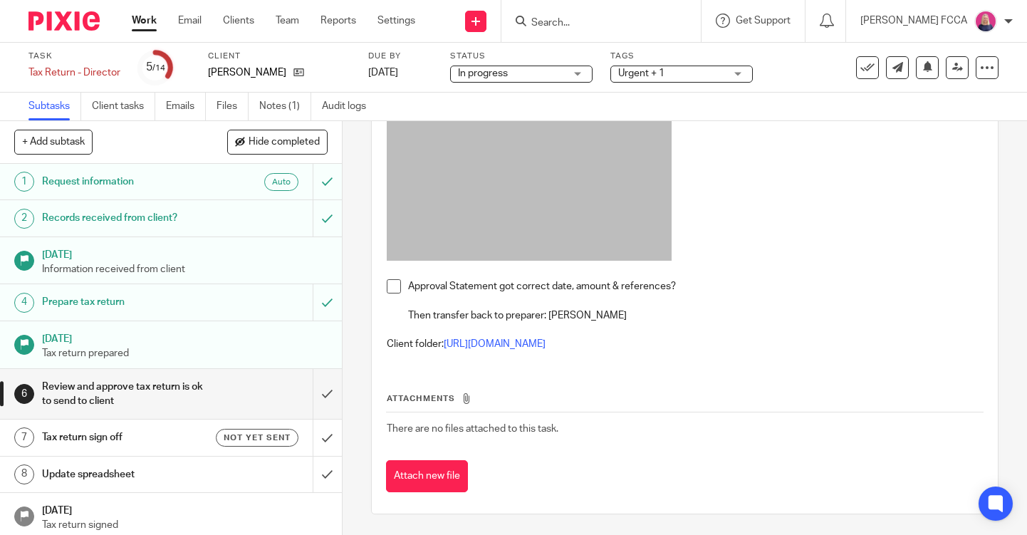
click at [60, 21] on img at bounding box center [63, 20] width 71 height 19
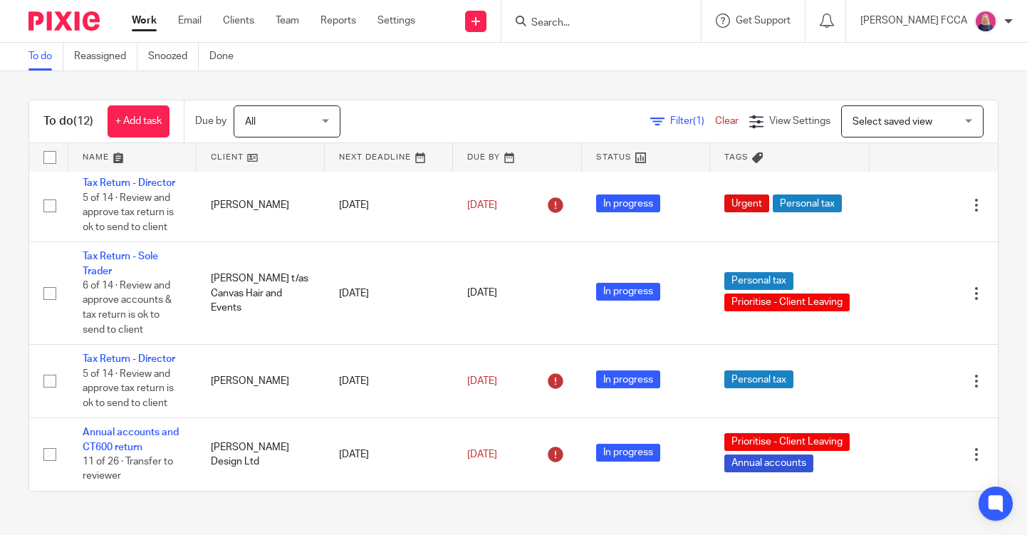
scroll to position [748, 0]
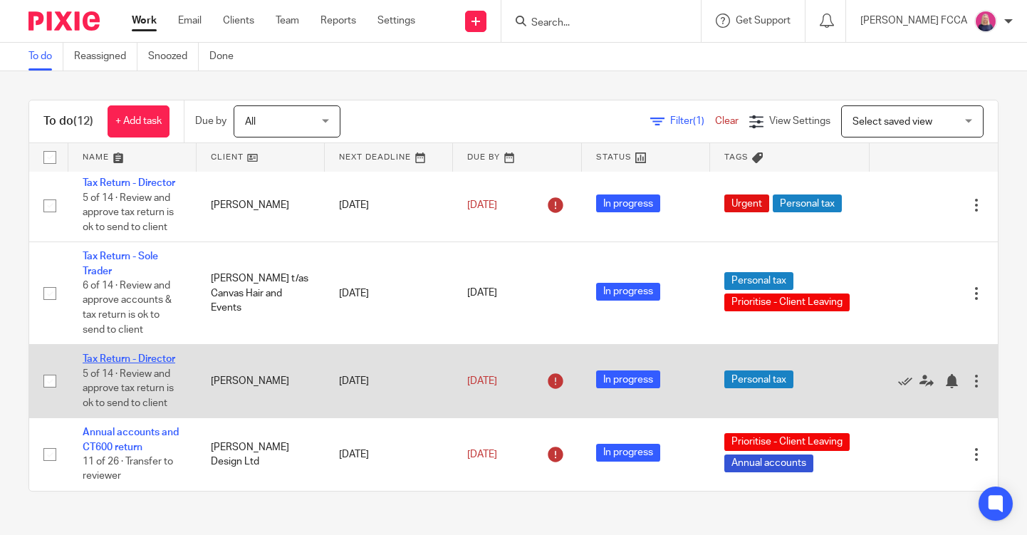
click at [137, 355] on link "Tax Return - Director" at bounding box center [129, 359] width 93 height 10
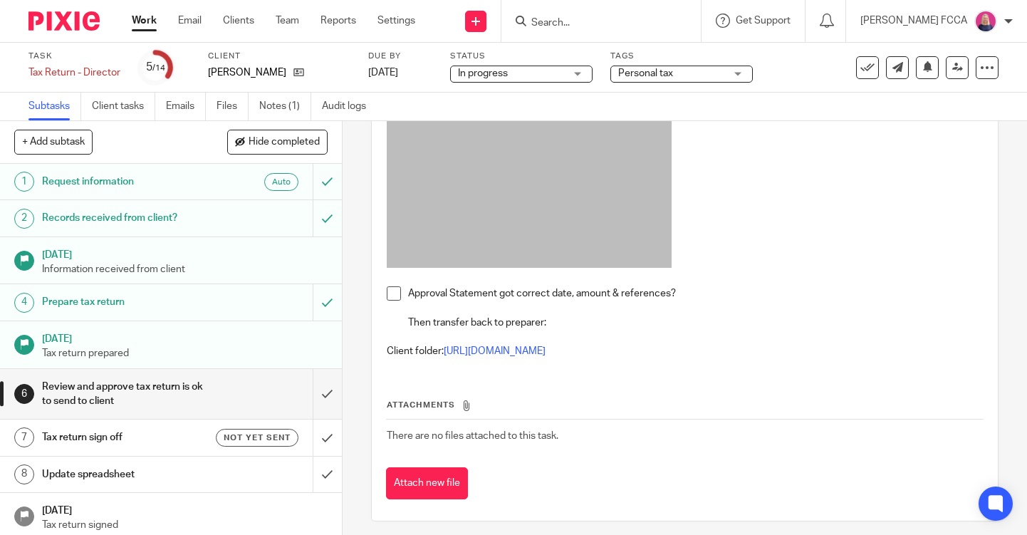
scroll to position [315, 0]
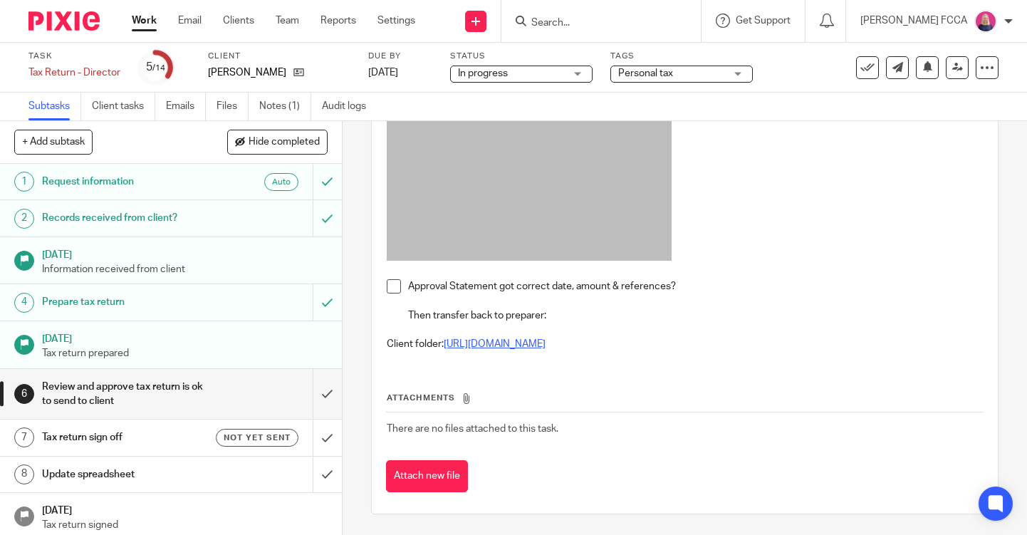
click at [538, 347] on link "https://drive.google.com/drive/folders/1k2kyYgkI8BePz16cAgje9JAOqrXJdPWv?usp=dr…" at bounding box center [495, 344] width 102 height 10
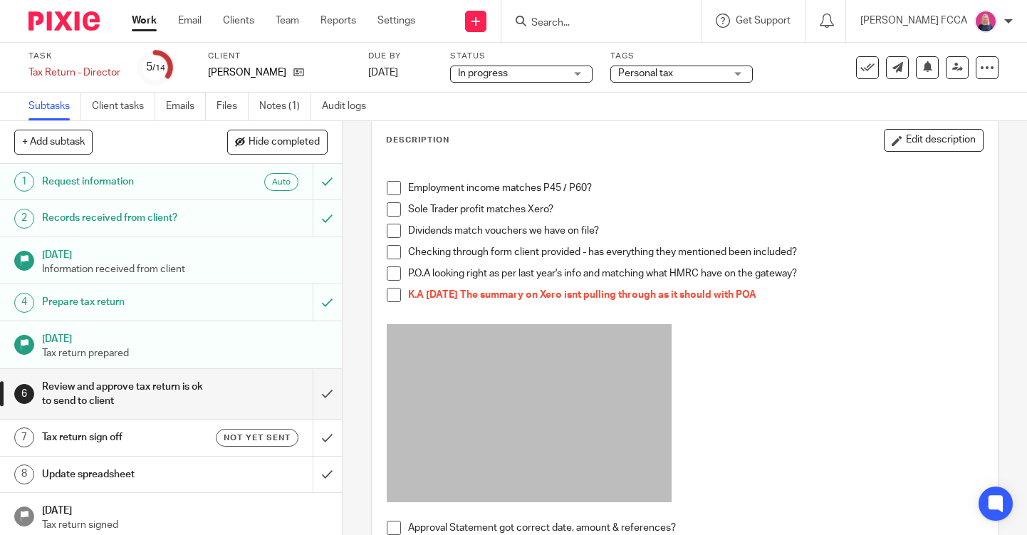
scroll to position [46, 0]
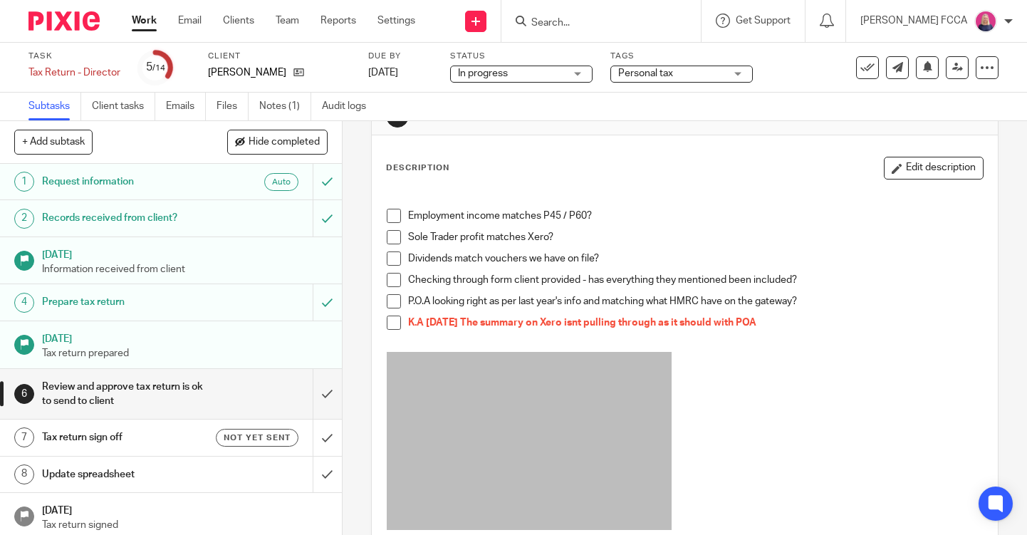
click at [396, 216] on span at bounding box center [394, 216] width 14 height 14
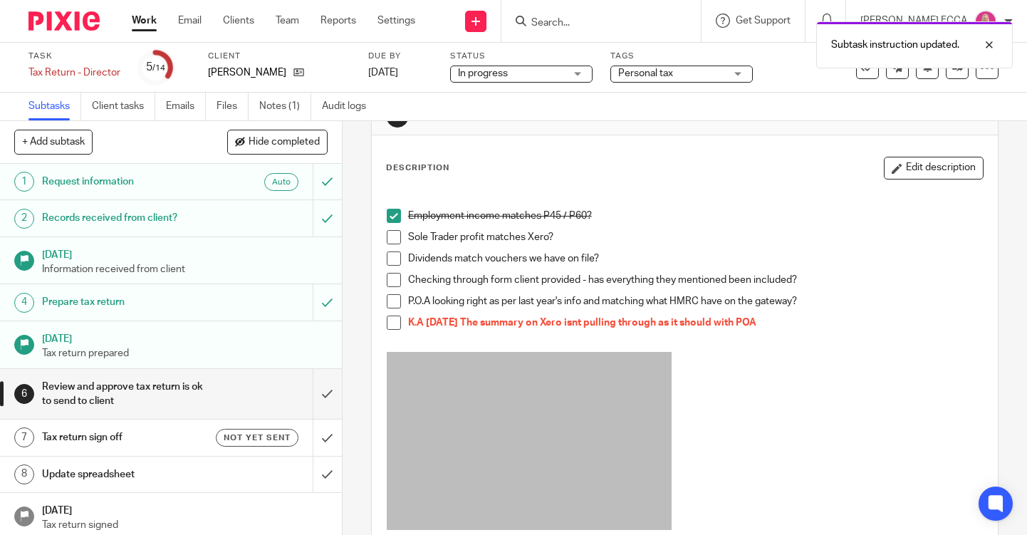
click at [390, 236] on span at bounding box center [394, 237] width 14 height 14
click at [562, 234] on p "Sole Trader profit matches Xero?" at bounding box center [695, 237] width 575 height 14
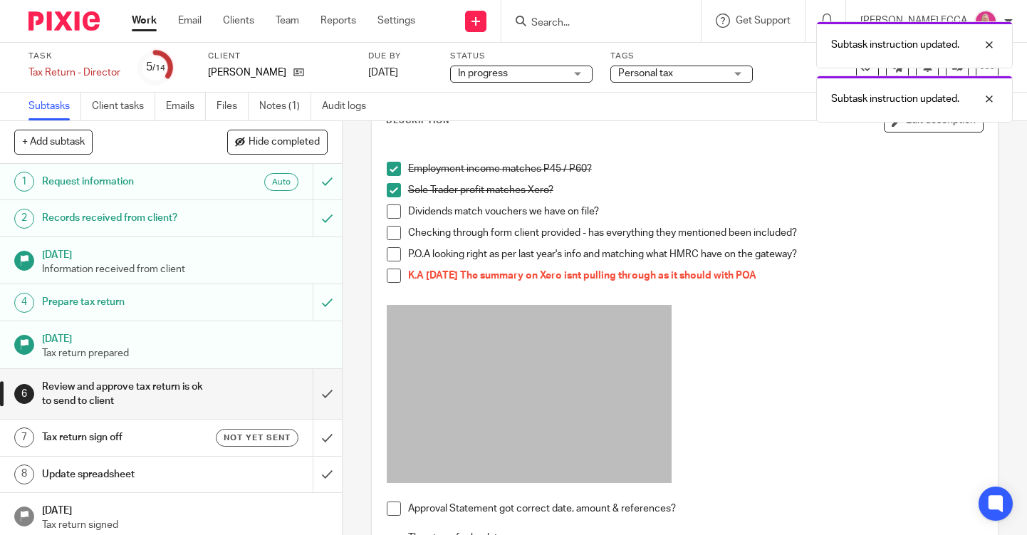
scroll to position [0, 0]
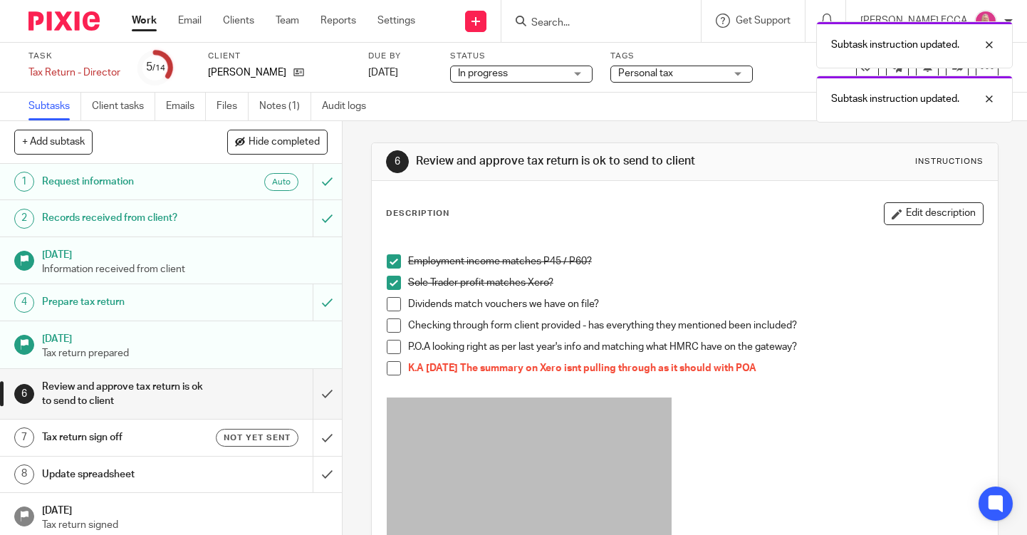
click at [567, 283] on p "Sole Trader profit matches Xero?" at bounding box center [695, 283] width 575 height 14
click at [394, 305] on span at bounding box center [394, 304] width 14 height 14
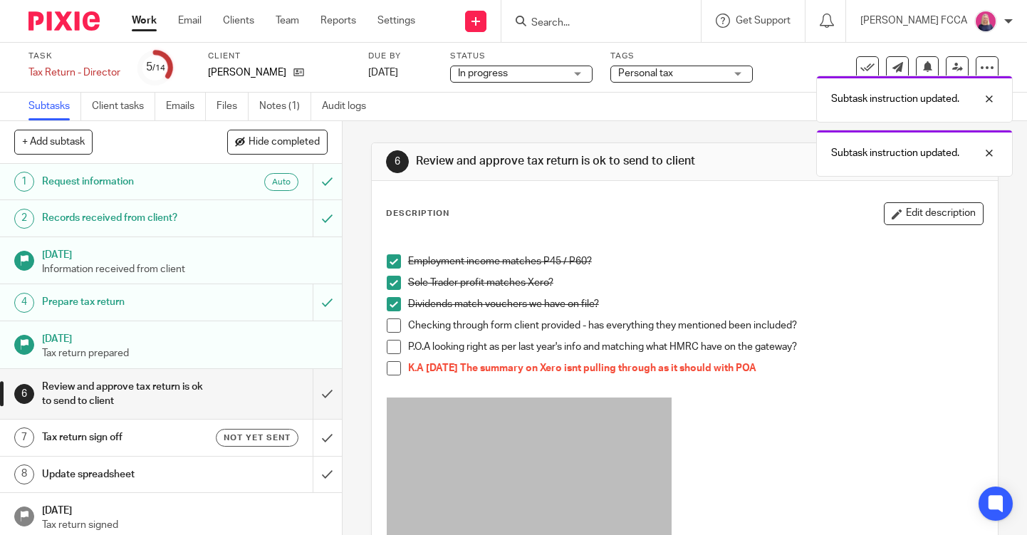
click at [394, 326] on span at bounding box center [394, 325] width 14 height 14
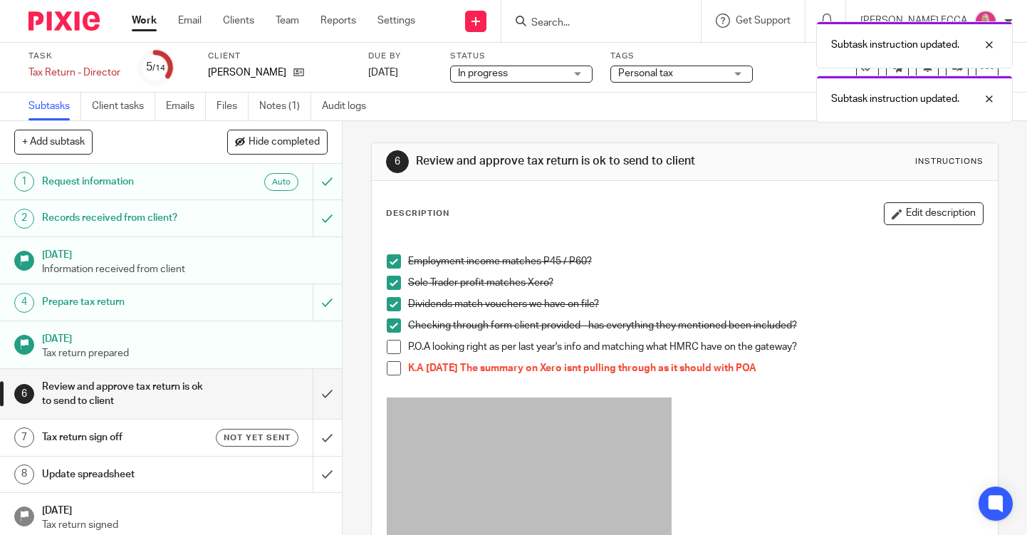
click at [393, 351] on span at bounding box center [394, 347] width 14 height 14
click at [393, 369] on span at bounding box center [394, 368] width 14 height 14
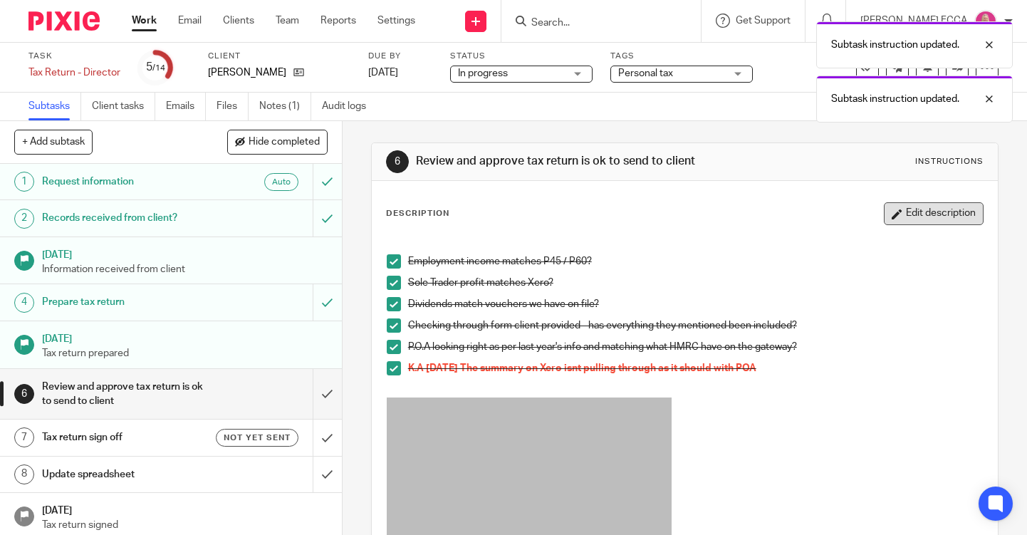
click at [940, 215] on button "Edit description" at bounding box center [933, 213] width 100 height 23
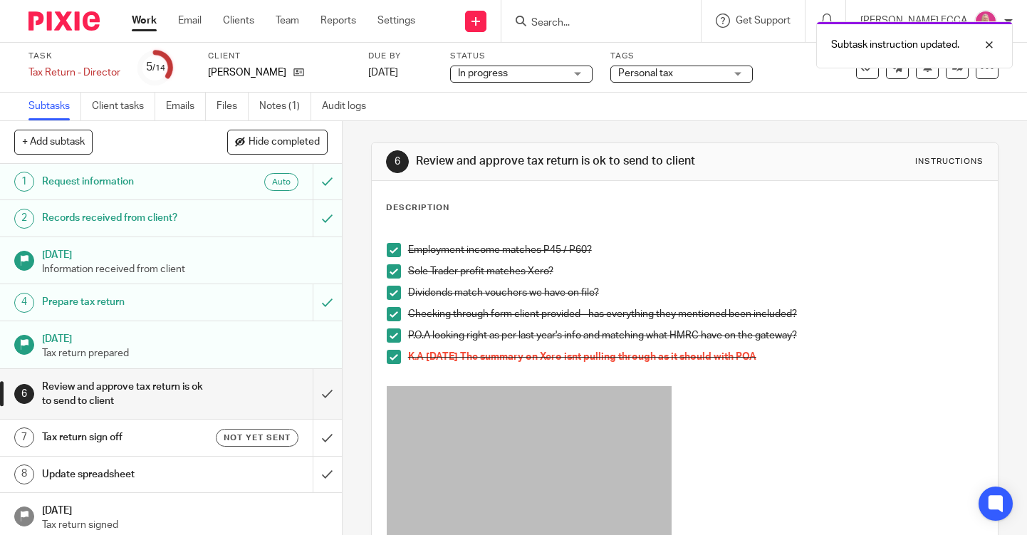
scroll to position [35, 0]
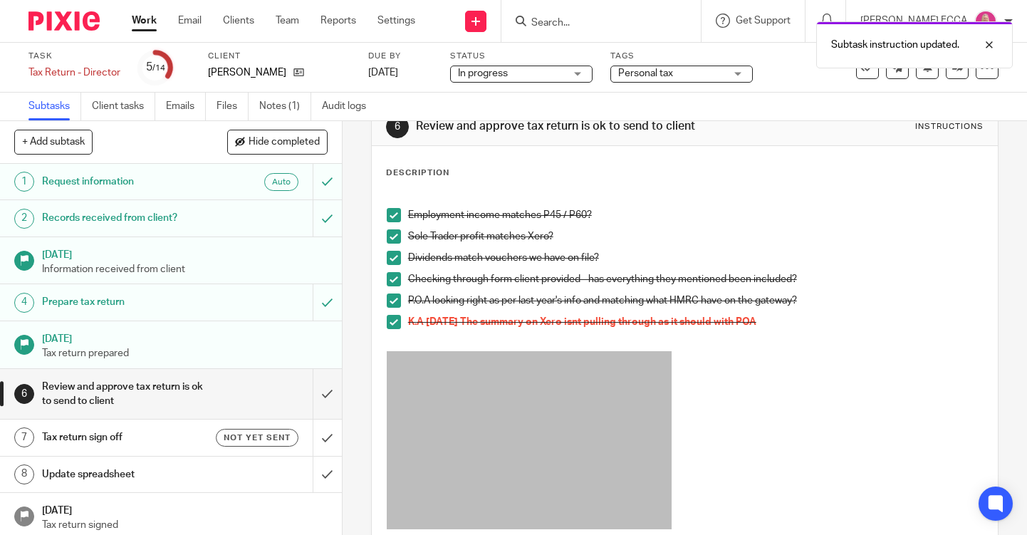
click at [794, 313] on div "P.O.A looking right as per last year's info and matching what HMRC have on the …" at bounding box center [695, 303] width 575 height 21
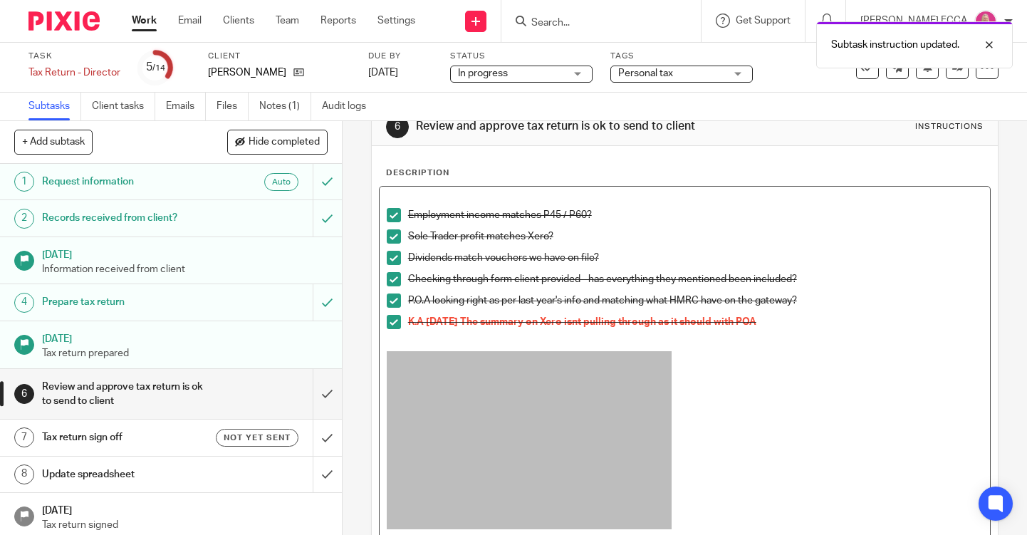
click at [789, 323] on p "K.A 22/09/2025 The summary on Xero isnt pulling through as it should with POA" at bounding box center [695, 322] width 575 height 14
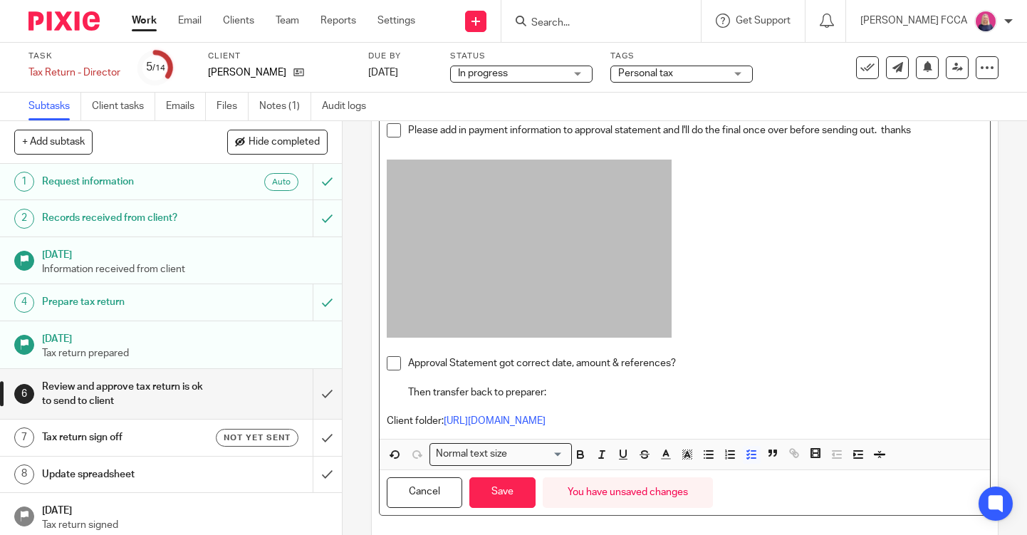
scroll to position [293, 0]
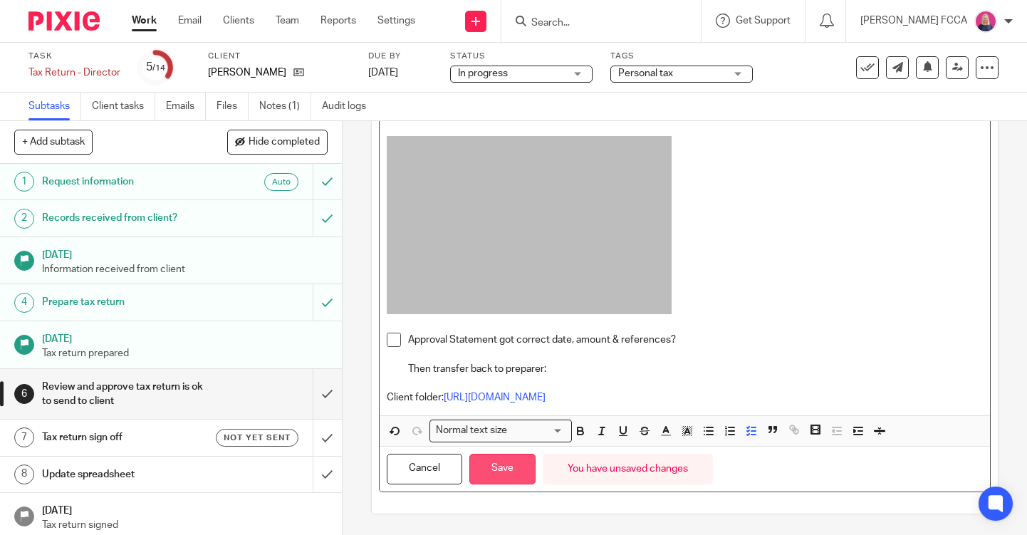
click at [505, 466] on button "Save" at bounding box center [502, 468] width 66 height 31
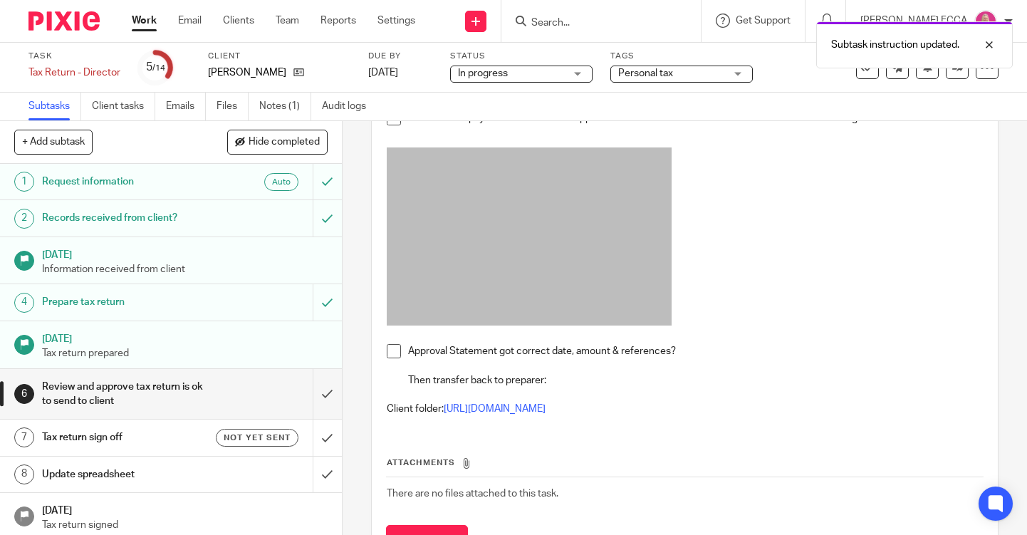
scroll to position [304, 0]
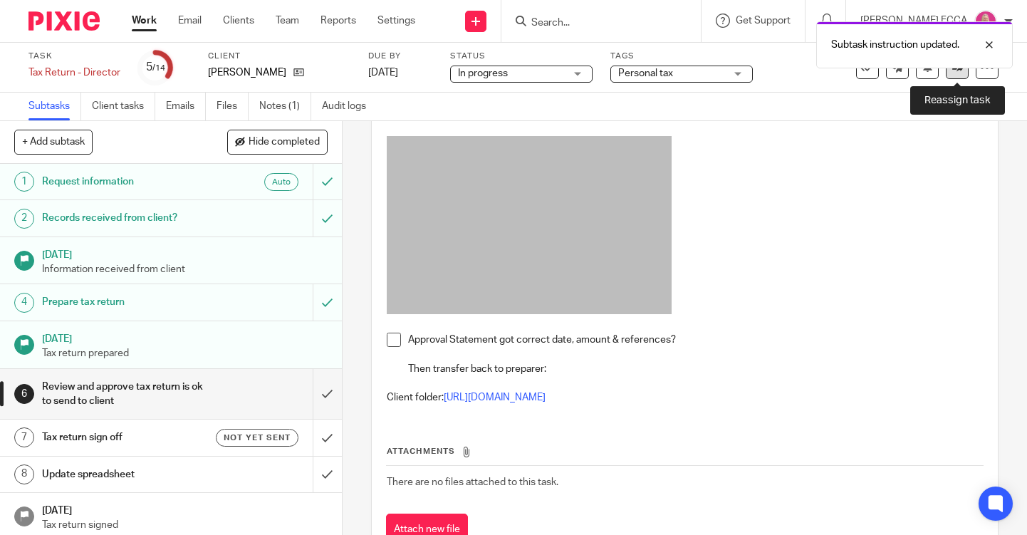
click at [954, 73] on link at bounding box center [956, 67] width 23 height 23
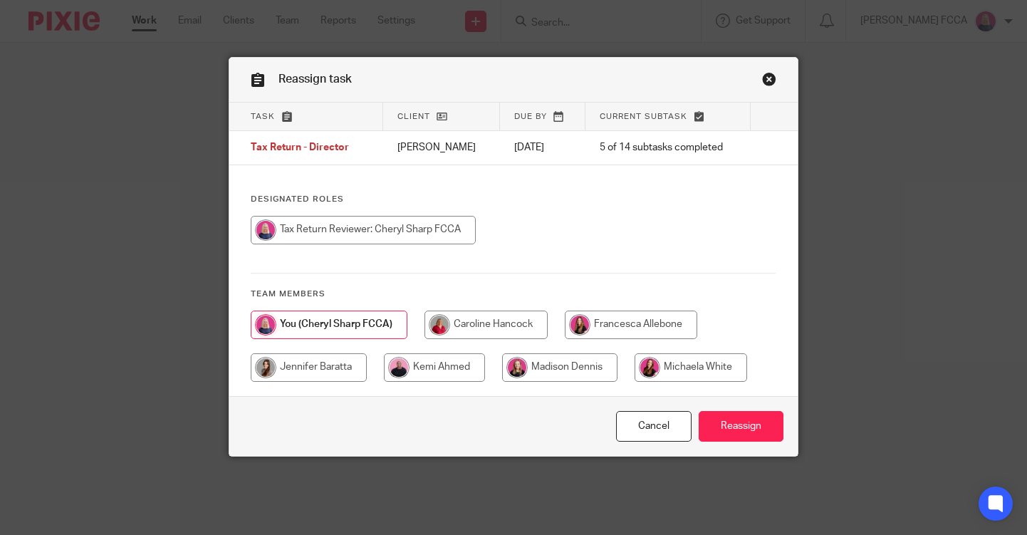
click at [438, 371] on input "radio" at bounding box center [434, 367] width 101 height 28
radio input "true"
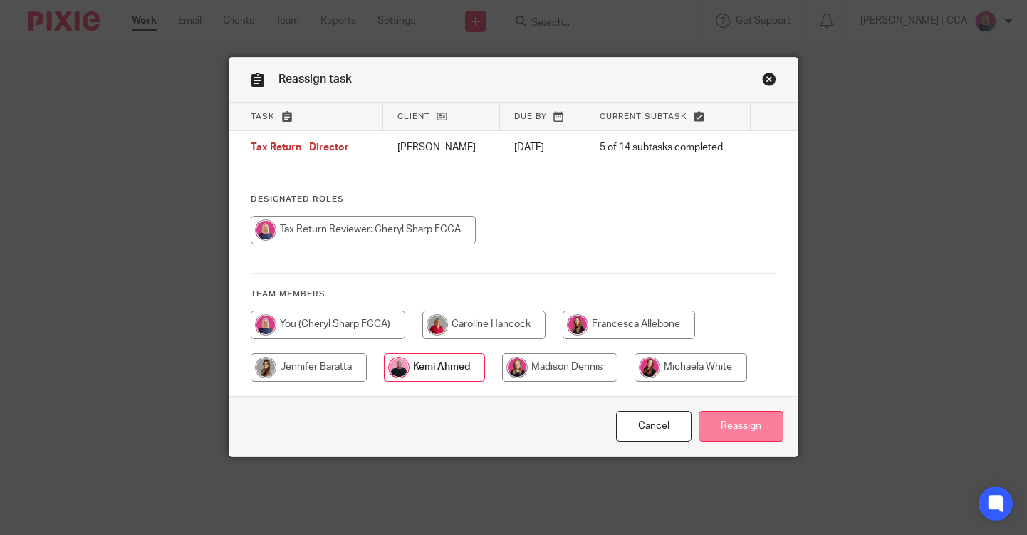
click at [723, 424] on input "Reassign" at bounding box center [740, 426] width 85 height 31
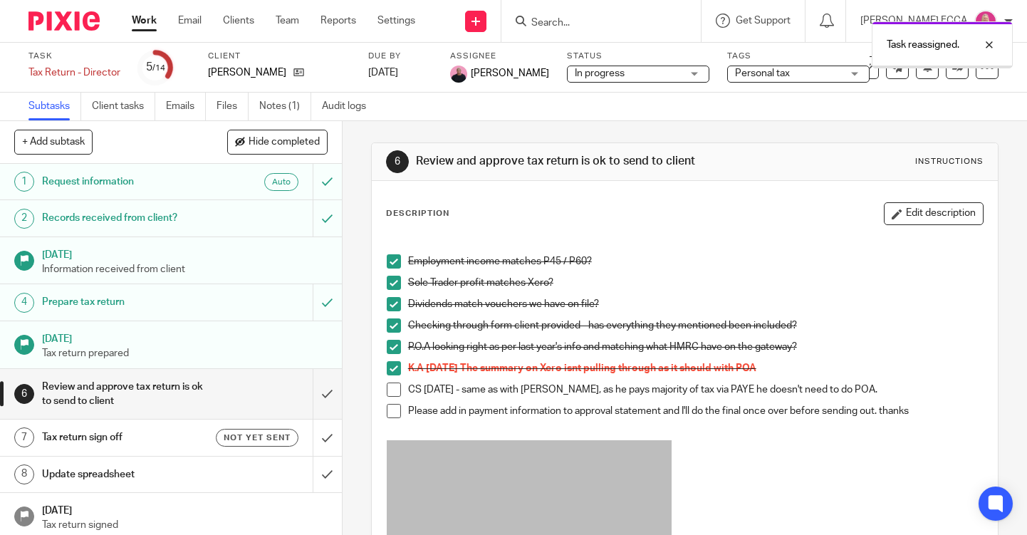
click at [64, 23] on img at bounding box center [63, 20] width 71 height 19
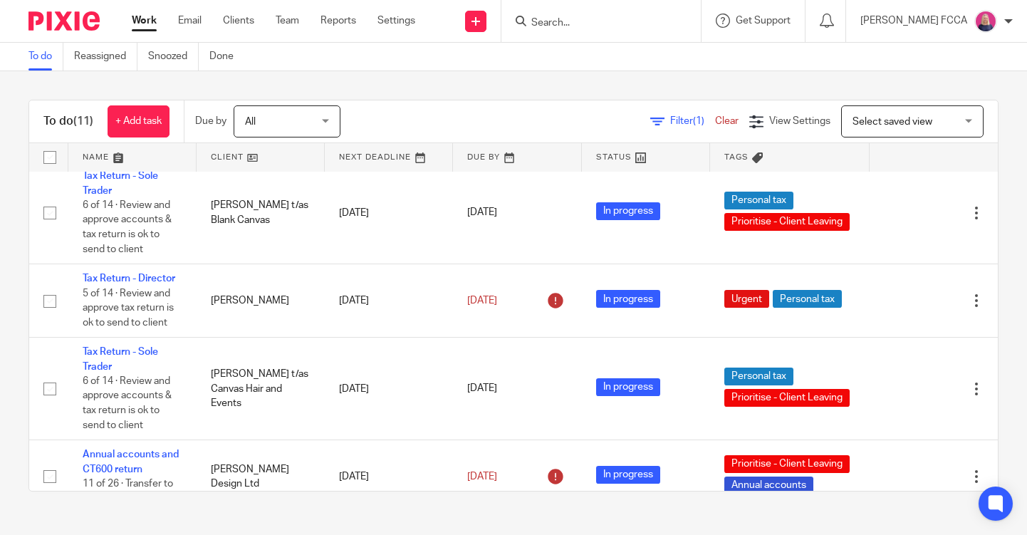
scroll to position [632, 0]
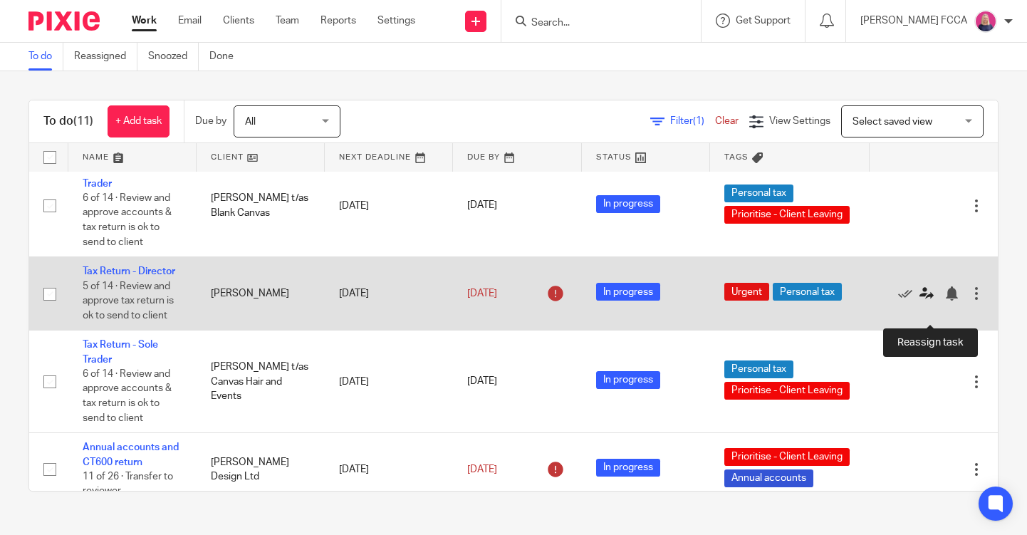
click at [929, 300] on icon at bounding box center [926, 293] width 14 height 14
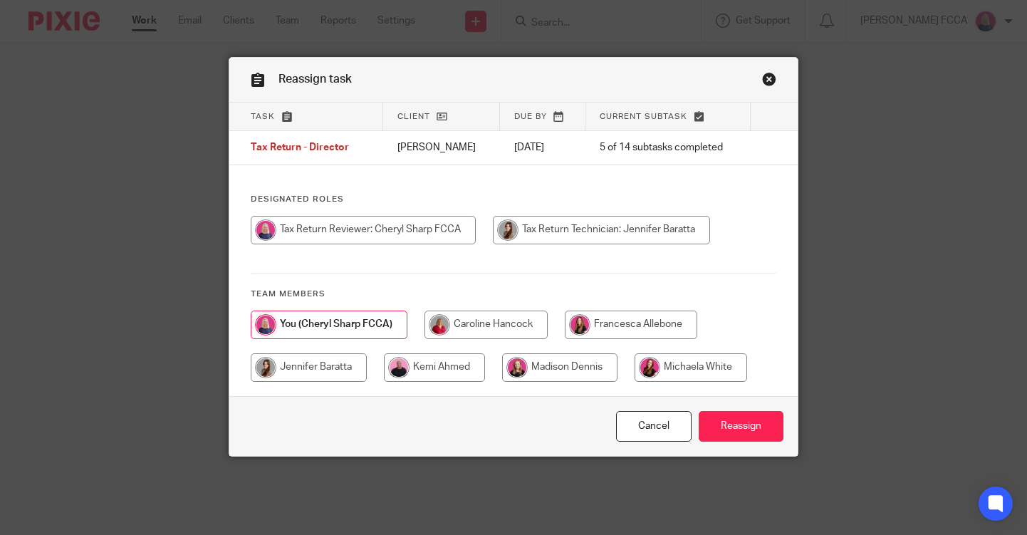
click at [427, 371] on input "radio" at bounding box center [434, 367] width 101 height 28
radio input "true"
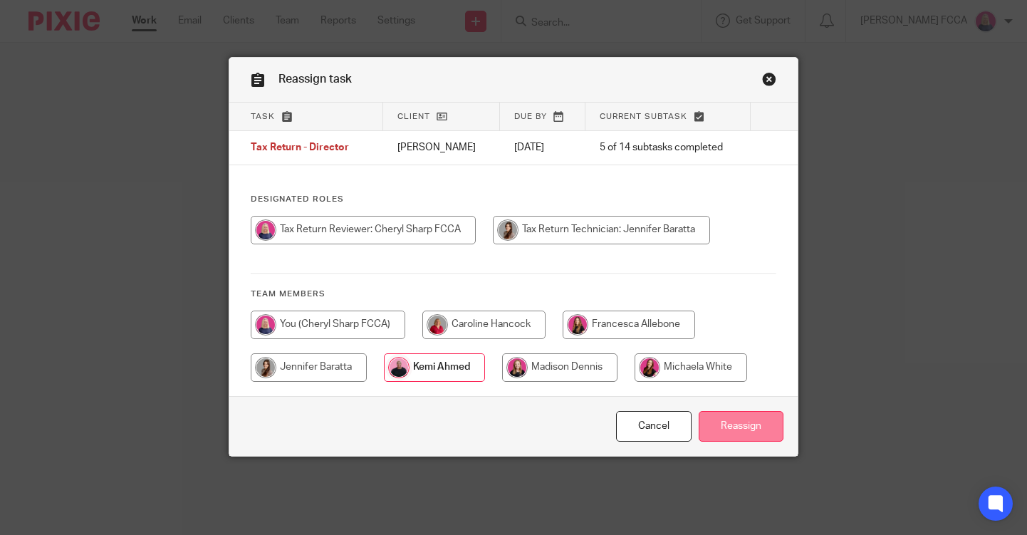
click at [740, 428] on input "Reassign" at bounding box center [740, 426] width 85 height 31
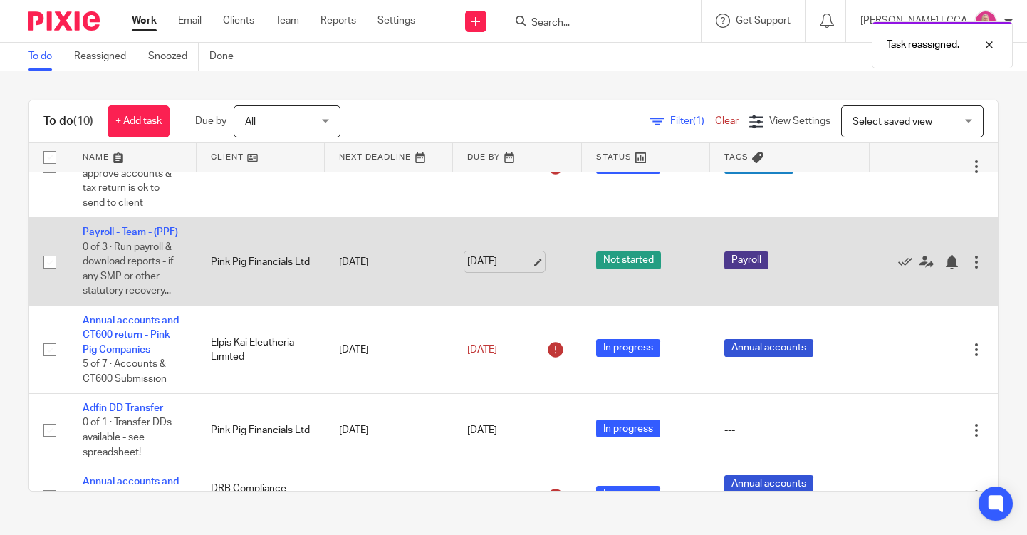
scroll to position [62, 0]
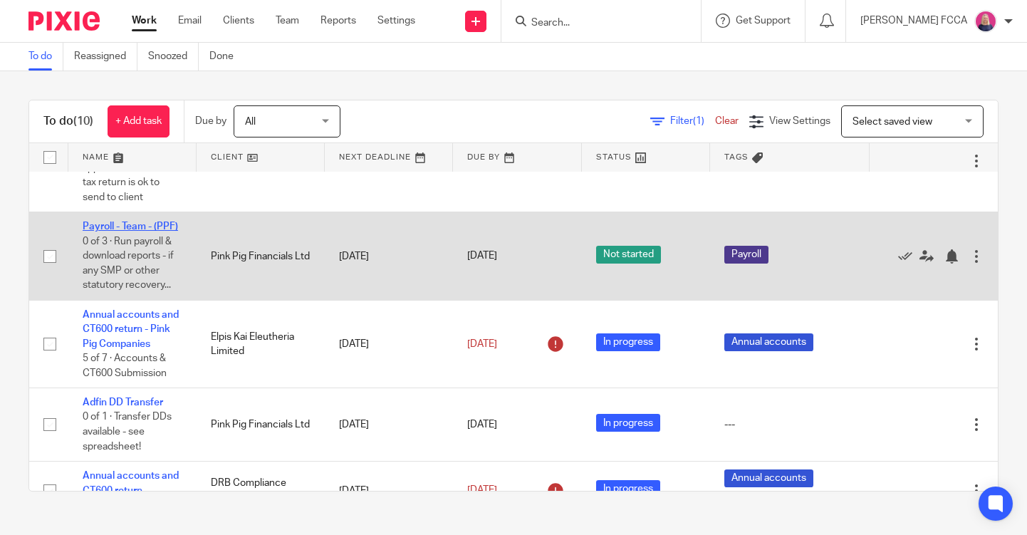
click at [146, 227] on link "Payroll - Team - (PPF)" at bounding box center [130, 226] width 95 height 10
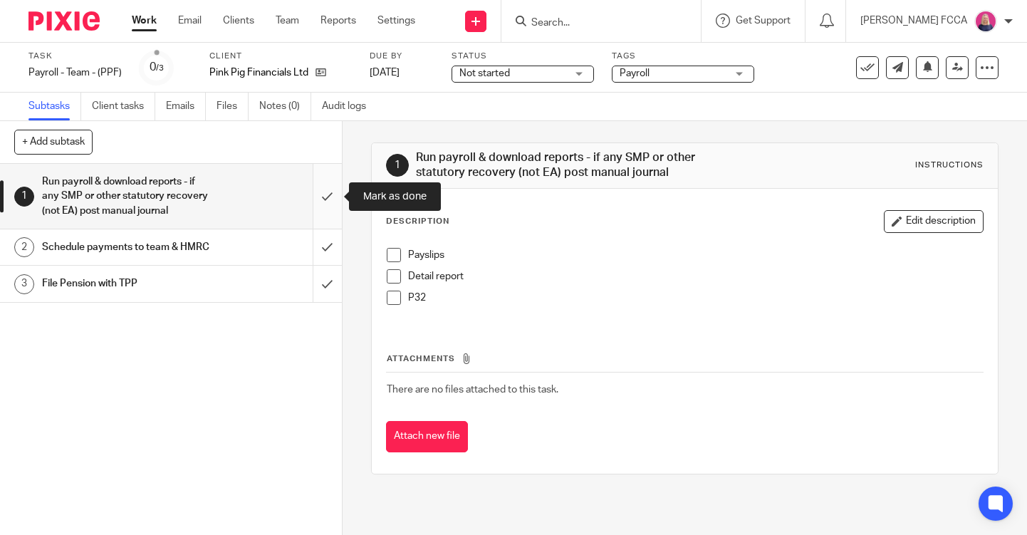
click at [327, 205] on input "submit" at bounding box center [171, 196] width 342 height 65
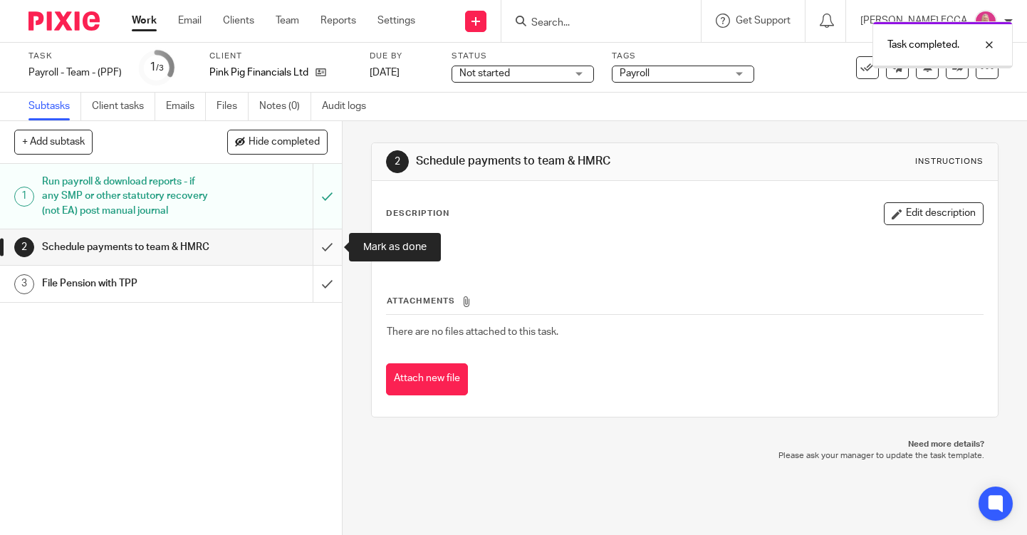
click at [323, 247] on input "submit" at bounding box center [171, 247] width 342 height 36
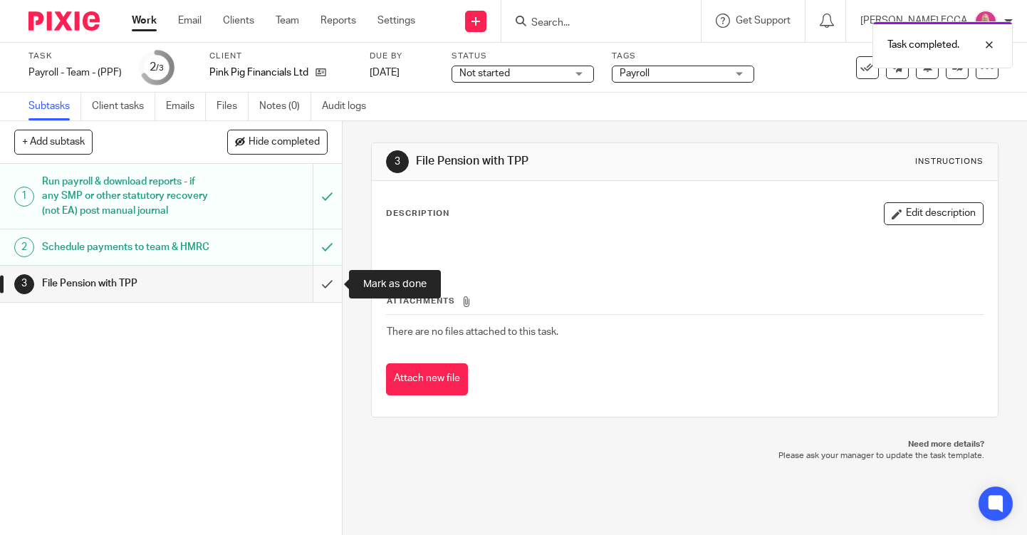
click at [325, 280] on input "submit" at bounding box center [171, 284] width 342 height 36
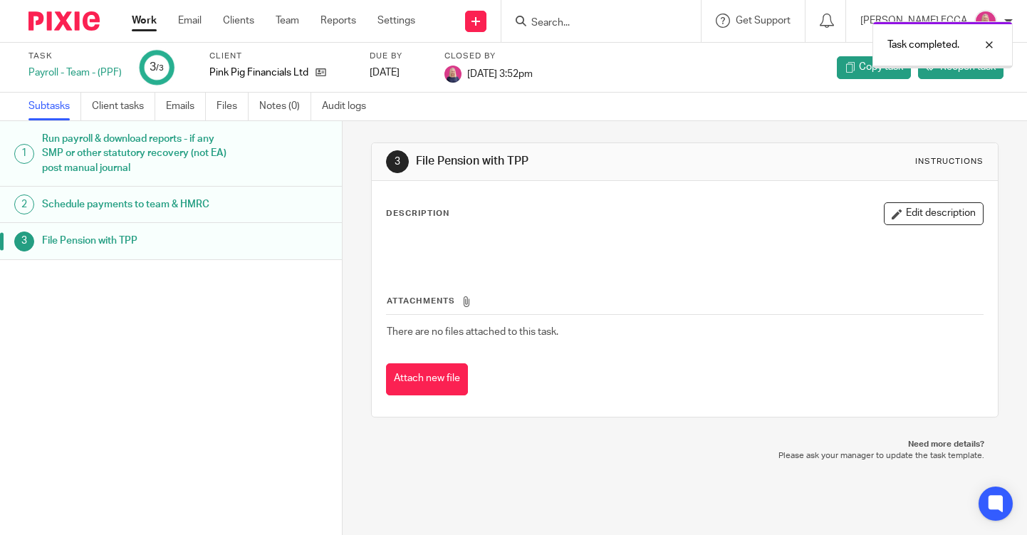
click at [57, 16] on img at bounding box center [63, 20] width 71 height 19
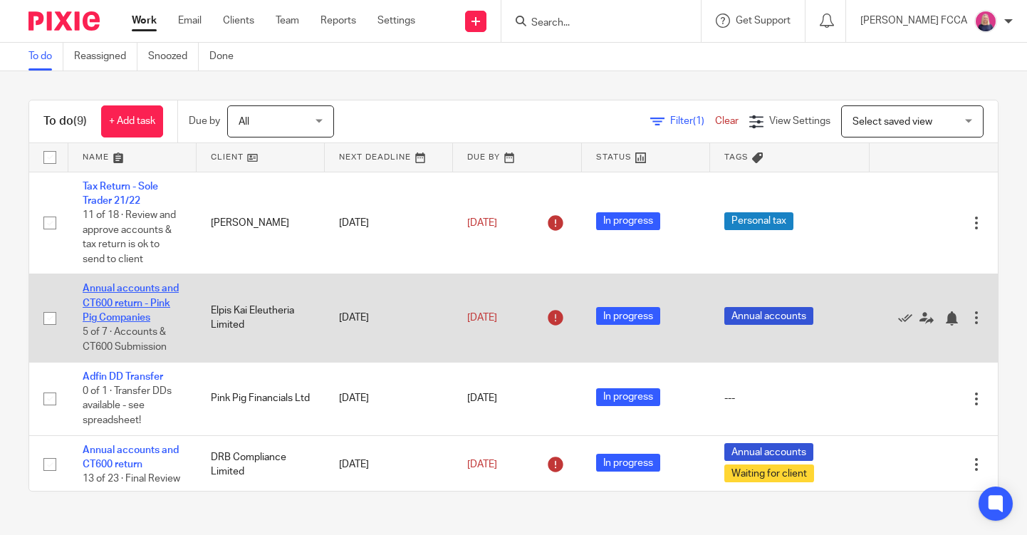
click at [134, 293] on link "Annual accounts and CT600 return - Pink Pig Companies" at bounding box center [131, 302] width 96 height 39
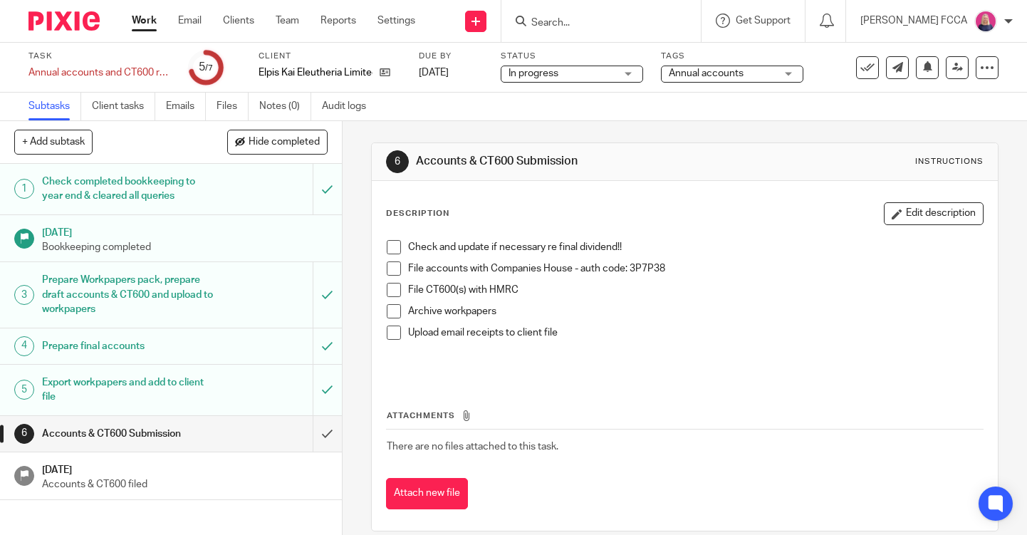
click at [396, 247] on span at bounding box center [394, 247] width 14 height 14
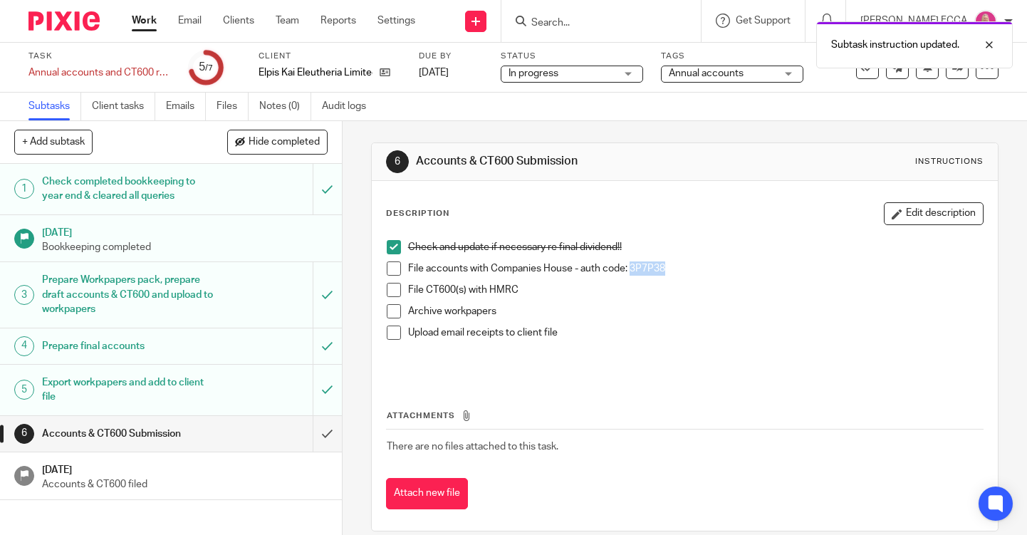
drag, startPoint x: 631, startPoint y: 269, endPoint x: 679, endPoint y: 268, distance: 48.4
click at [679, 268] on p "File accounts with Companies House - auth code: 3P7P38" at bounding box center [695, 268] width 575 height 14
copy p "3P7P38"
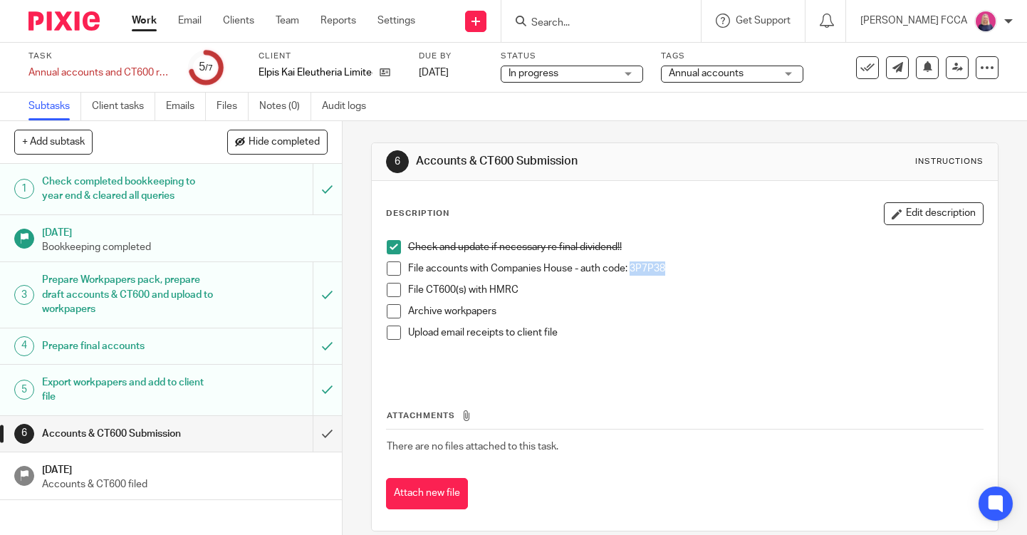
click at [397, 268] on span at bounding box center [394, 268] width 14 height 14
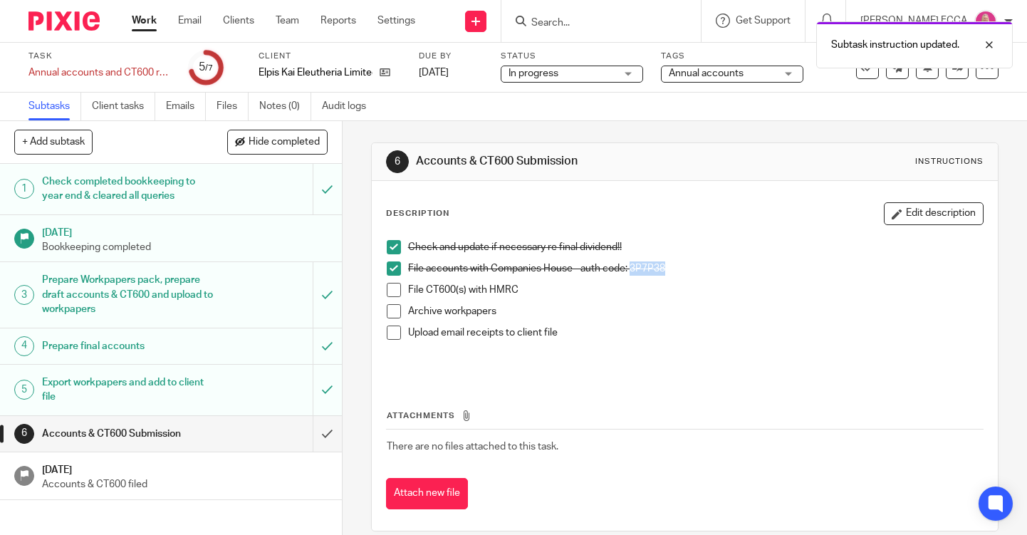
click at [394, 286] on span at bounding box center [394, 290] width 14 height 14
click at [393, 310] on span at bounding box center [394, 311] width 14 height 14
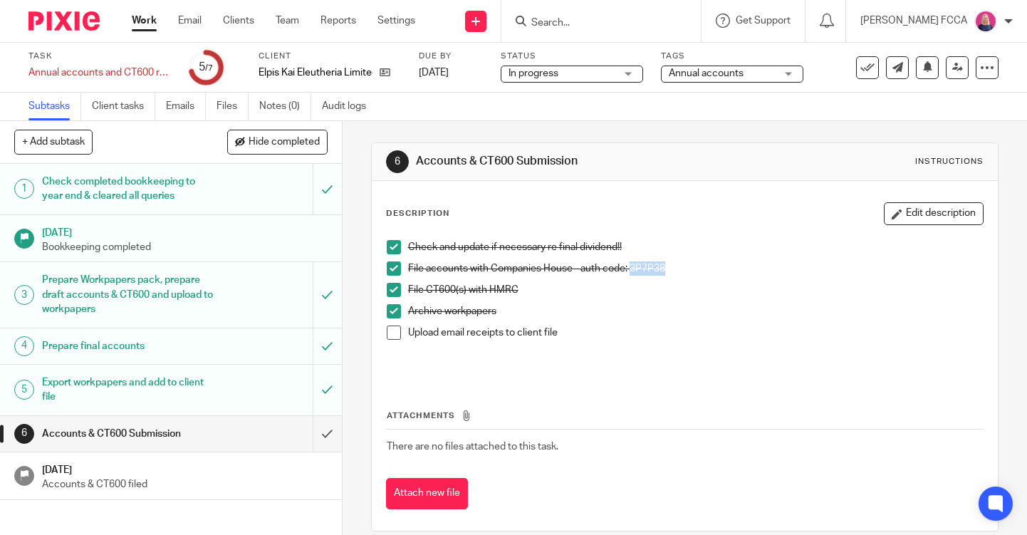
click at [66, 20] on img at bounding box center [63, 20] width 71 height 19
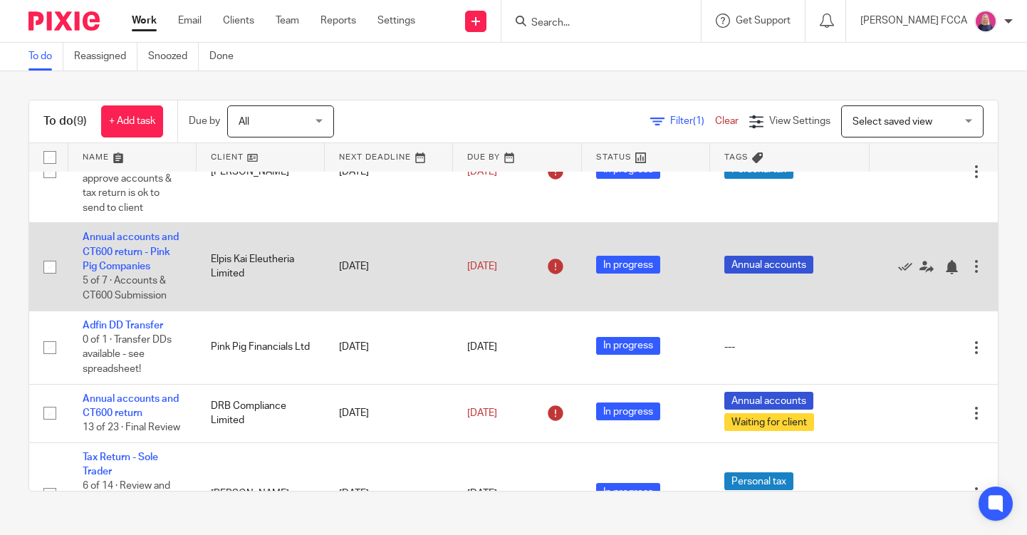
scroll to position [53, 0]
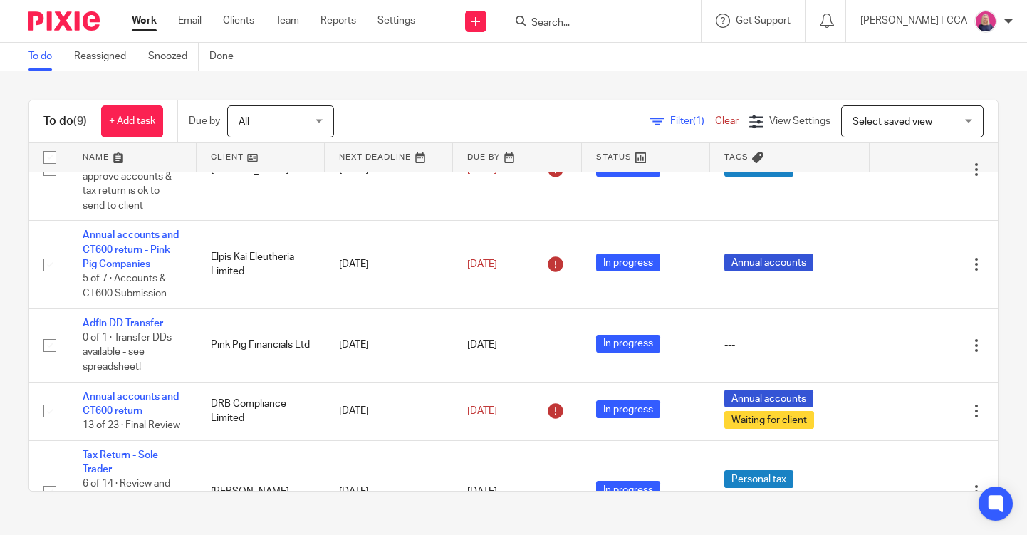
click at [558, 26] on input "Search" at bounding box center [594, 23] width 128 height 13
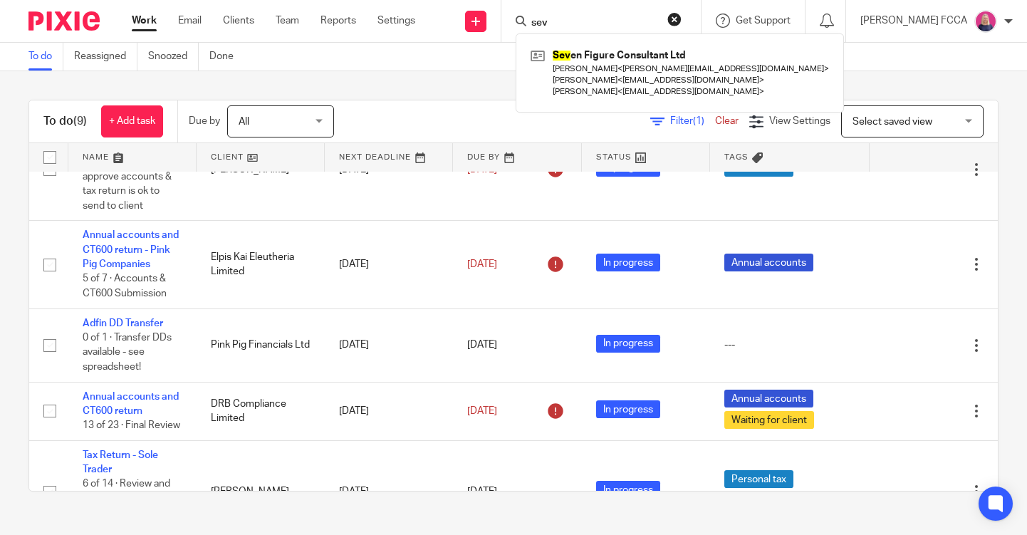
type input "sev"
click at [232, 17] on link "Clients" at bounding box center [238, 21] width 31 height 14
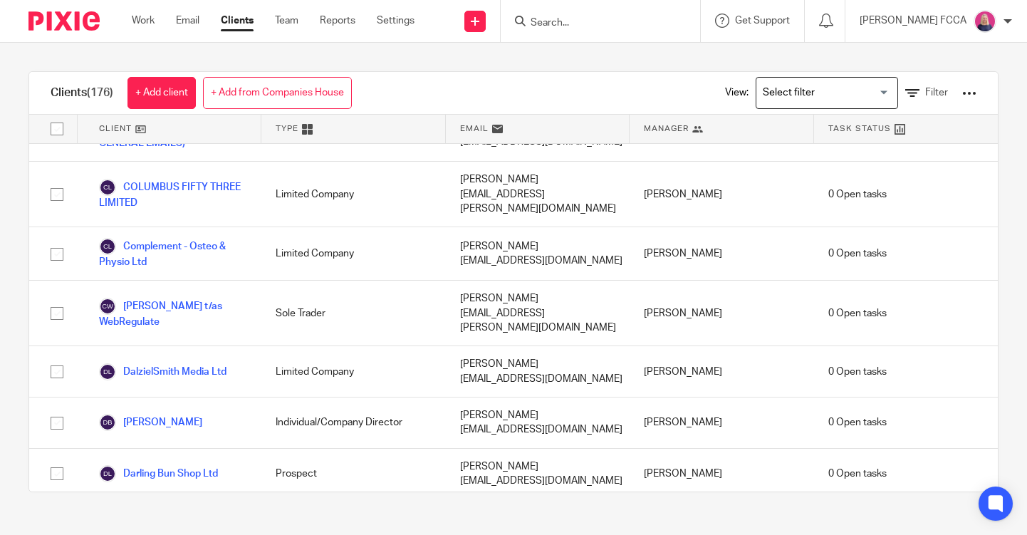
scroll to position [1649, 0]
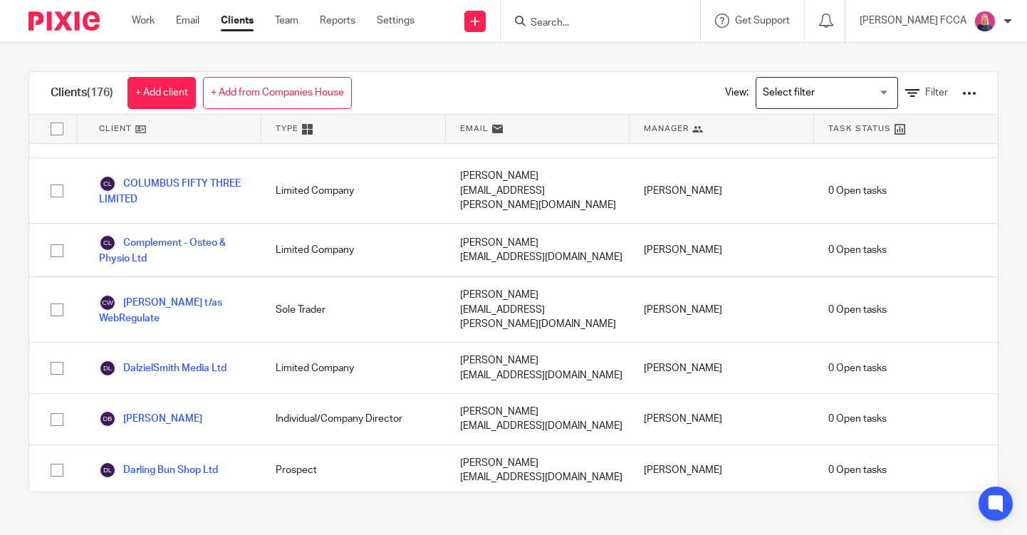
checkbox input "true"
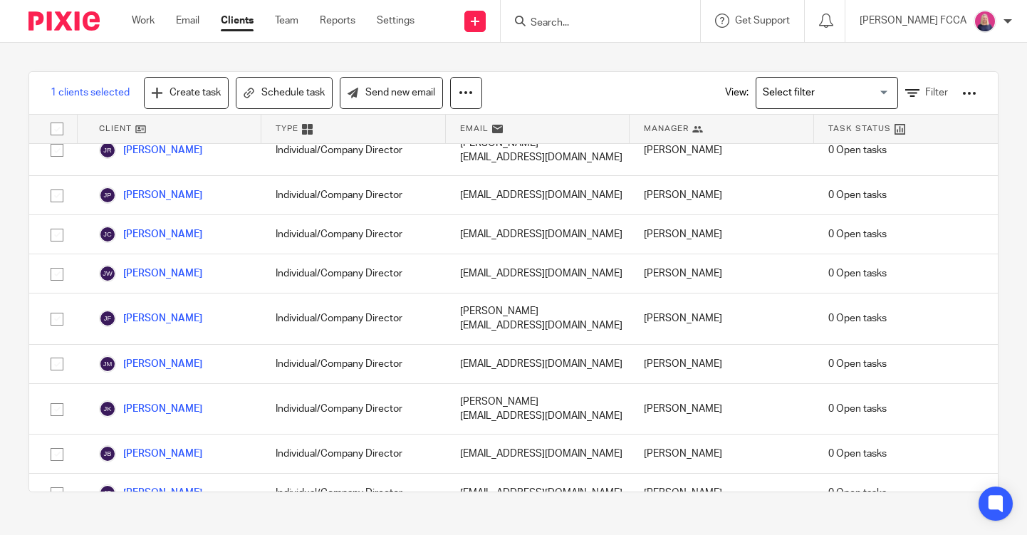
scroll to position [3550, 0]
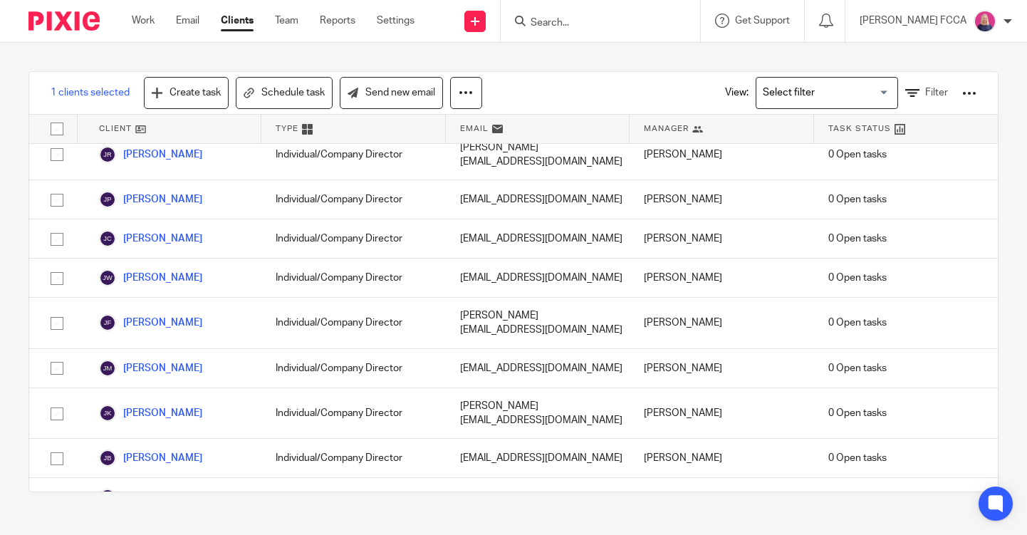
checkbox input "true"
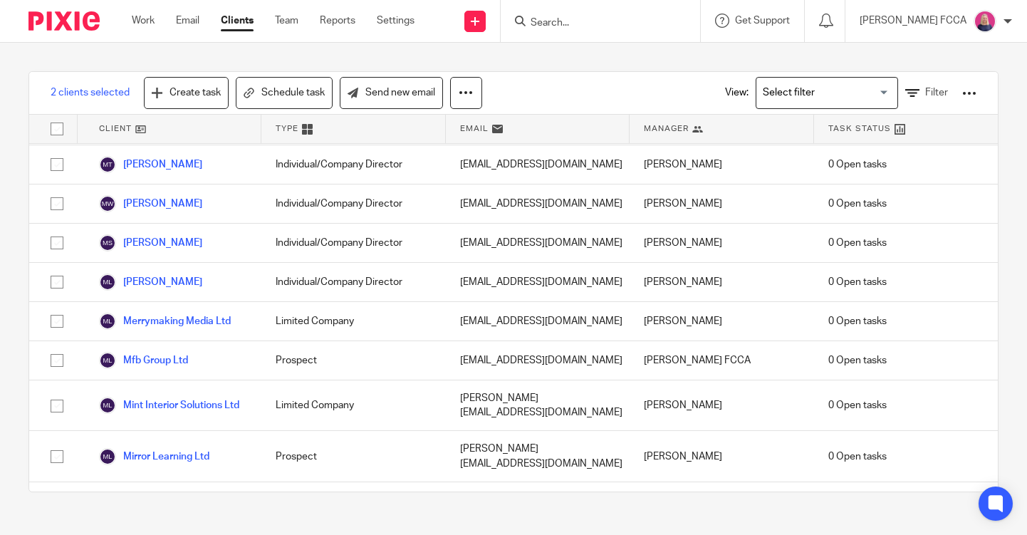
scroll to position [4965, 0]
checkbox input "true"
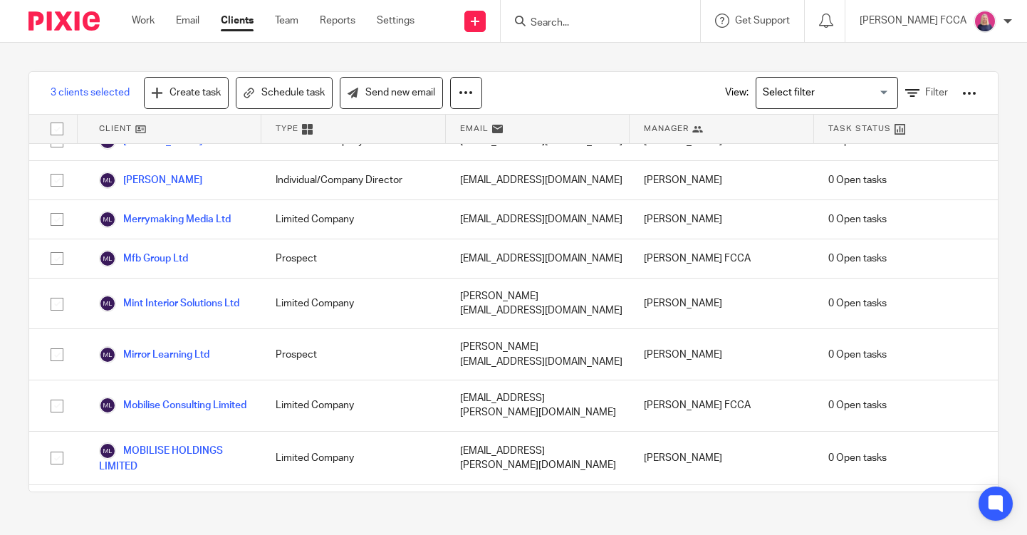
scroll to position [5070, 0]
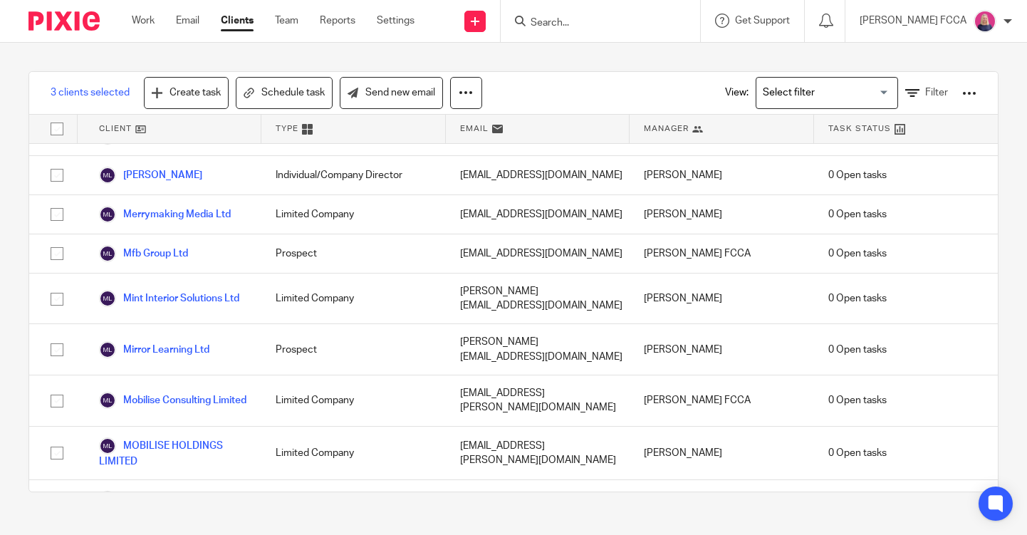
checkbox input "true"
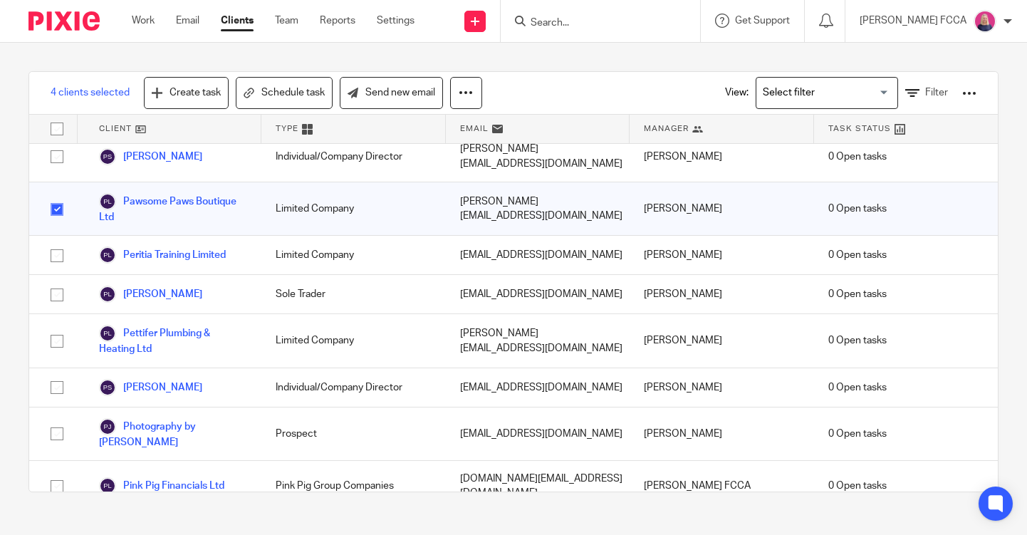
scroll to position [5967, 0]
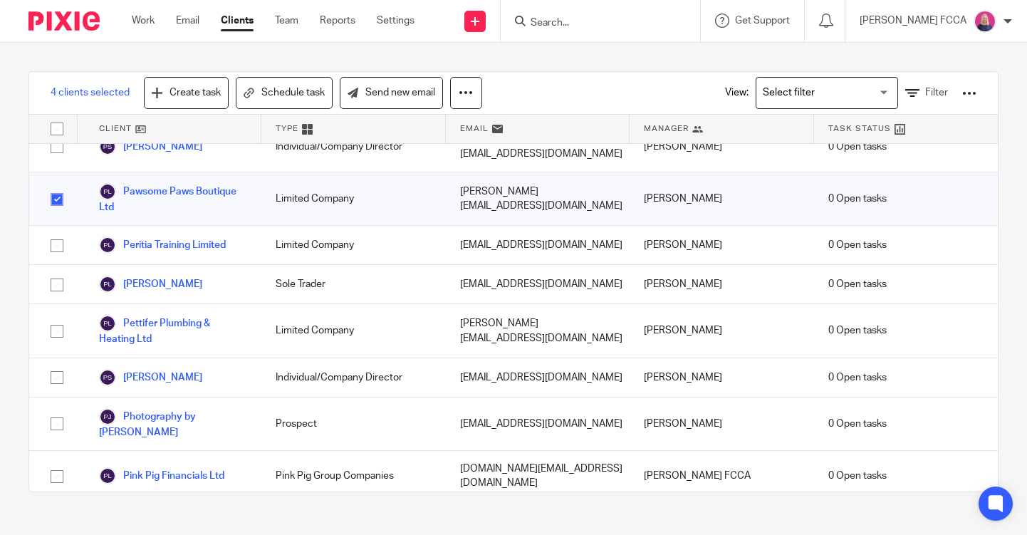
checkbox input "true"
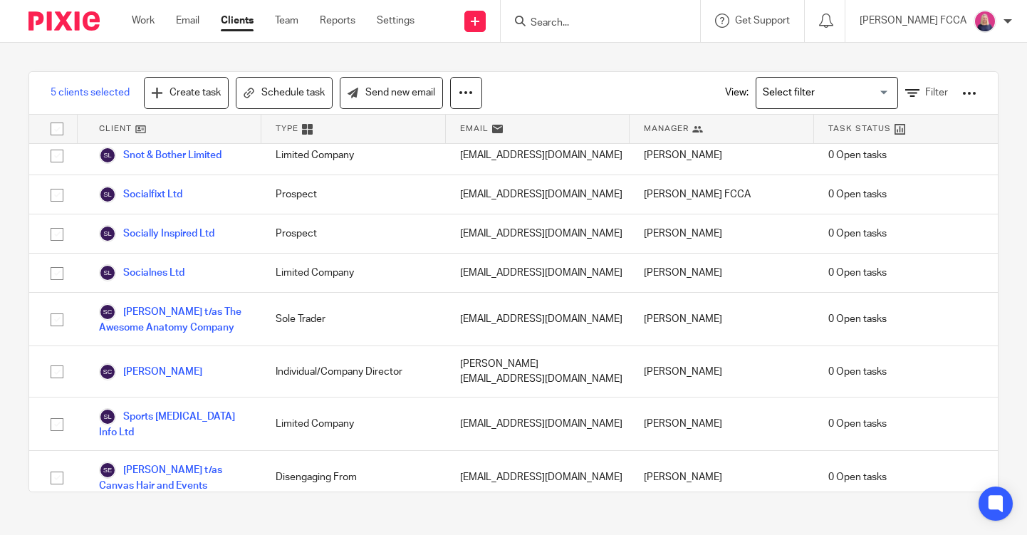
scroll to position [6916, 0]
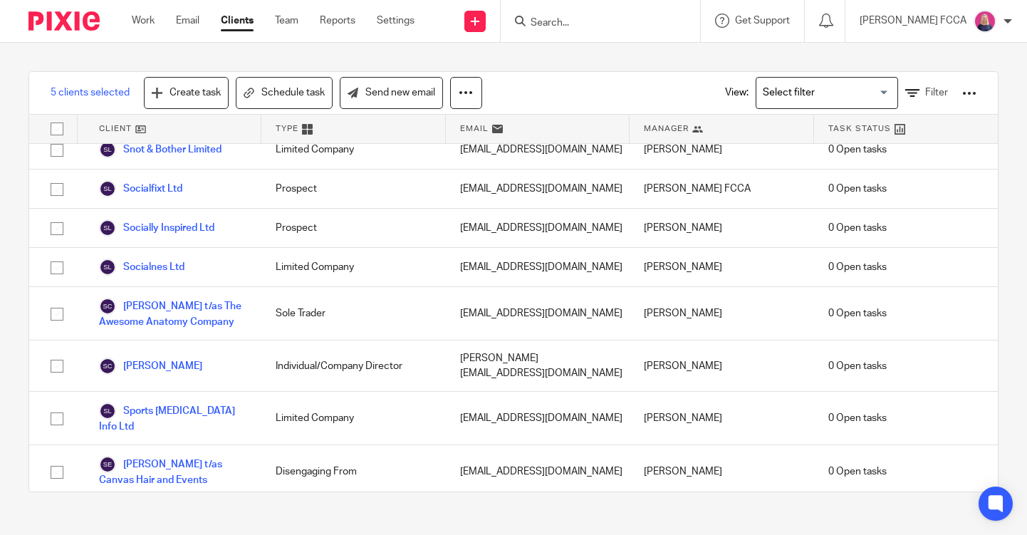
checkbox input "true"
click at [390, 103] on link "Send new email" at bounding box center [391, 93] width 103 height 32
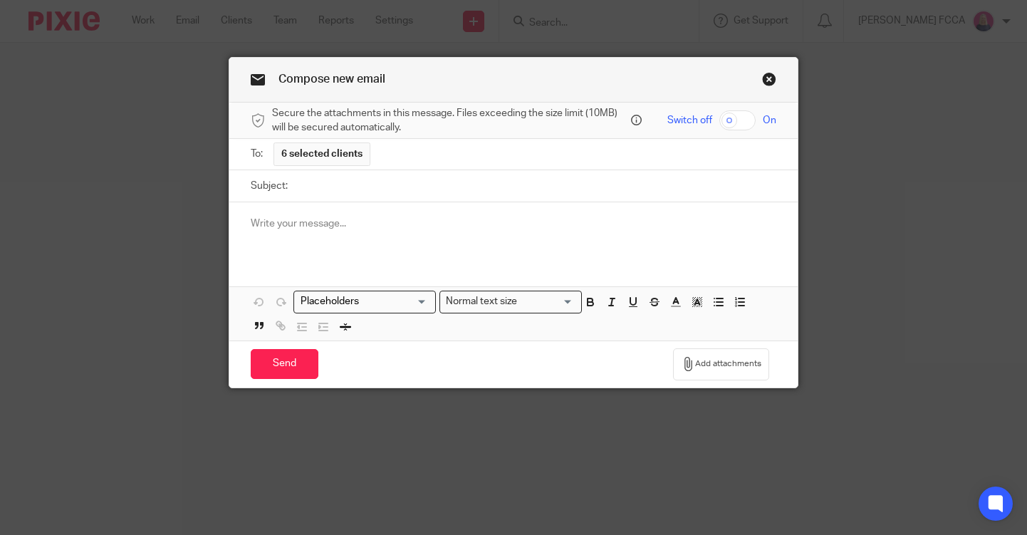
click at [322, 185] on input "Subject:" at bounding box center [535, 186] width 481 height 32
type input "Your DD Mandate"
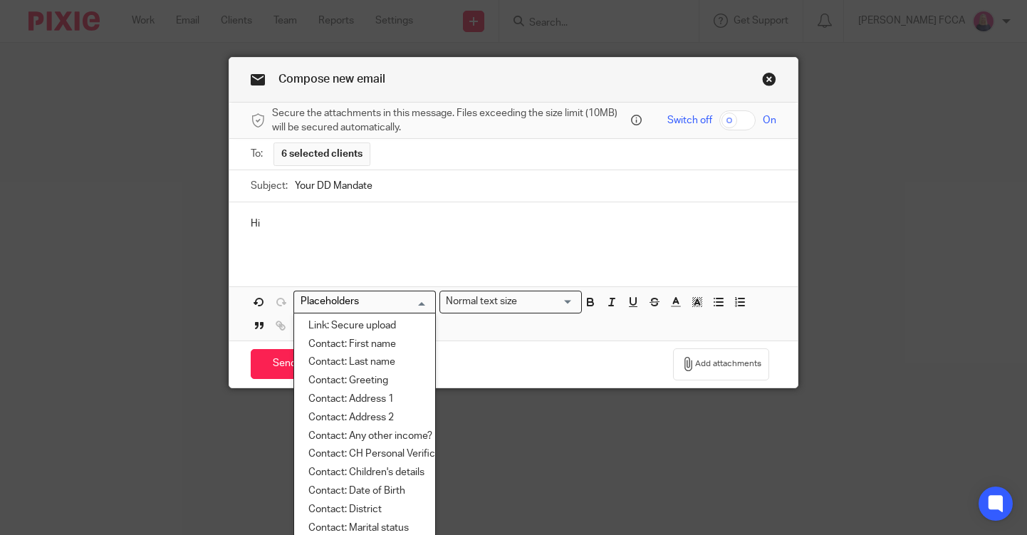
click at [411, 307] on input "Search for option" at bounding box center [361, 301] width 132 height 15
click at [388, 340] on li "Contact: First name" at bounding box center [364, 344] width 141 height 19
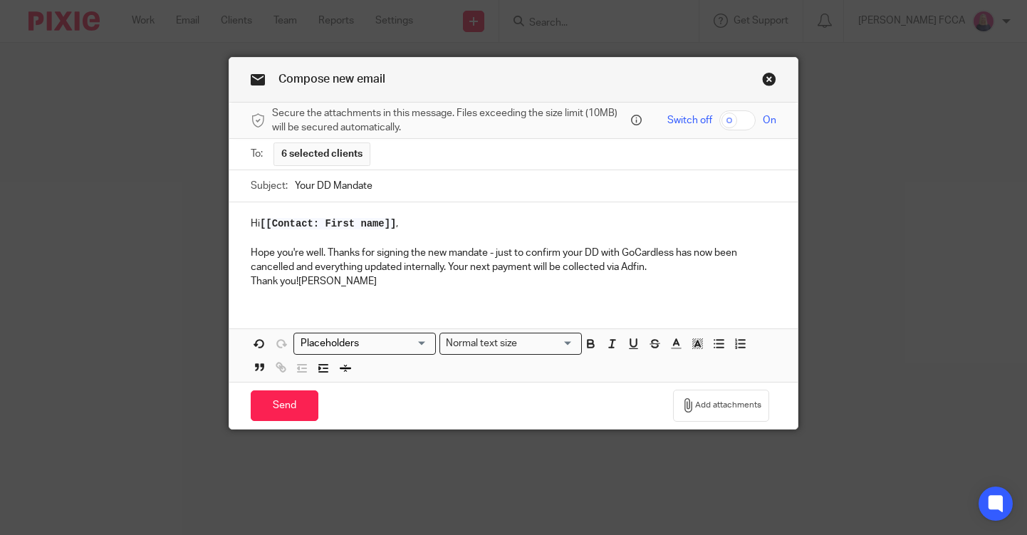
click at [453, 266] on p "Hope you're well. Thanks for signing the new mandate - just to confirm your DD …" at bounding box center [513, 260] width 525 height 29
click at [666, 272] on p "Hope you're well. Thanks for signing the new mandate - just to confirm your DD …" at bounding box center [513, 260] width 525 height 29
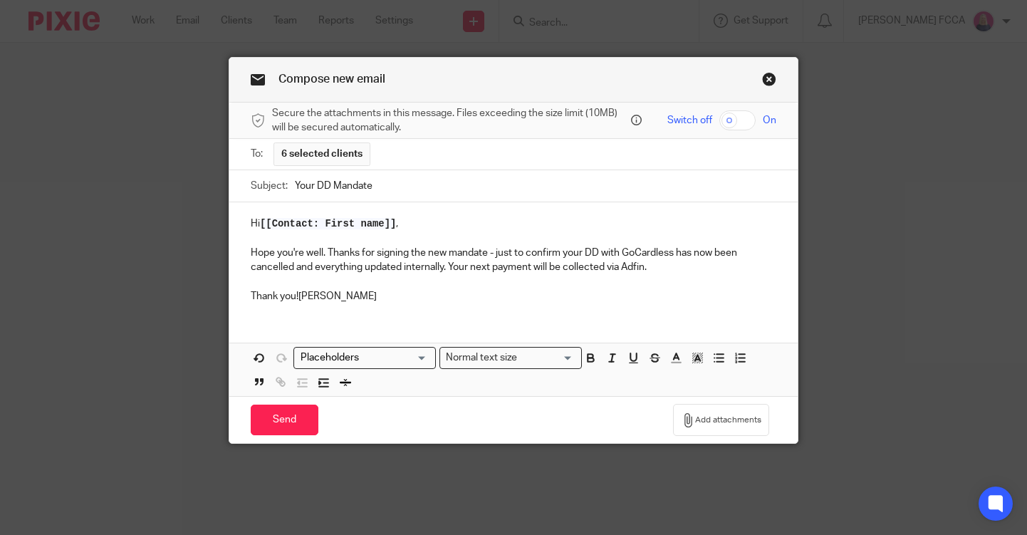
click at [301, 300] on p "Thank you!Cheryl" at bounding box center [513, 296] width 525 height 14
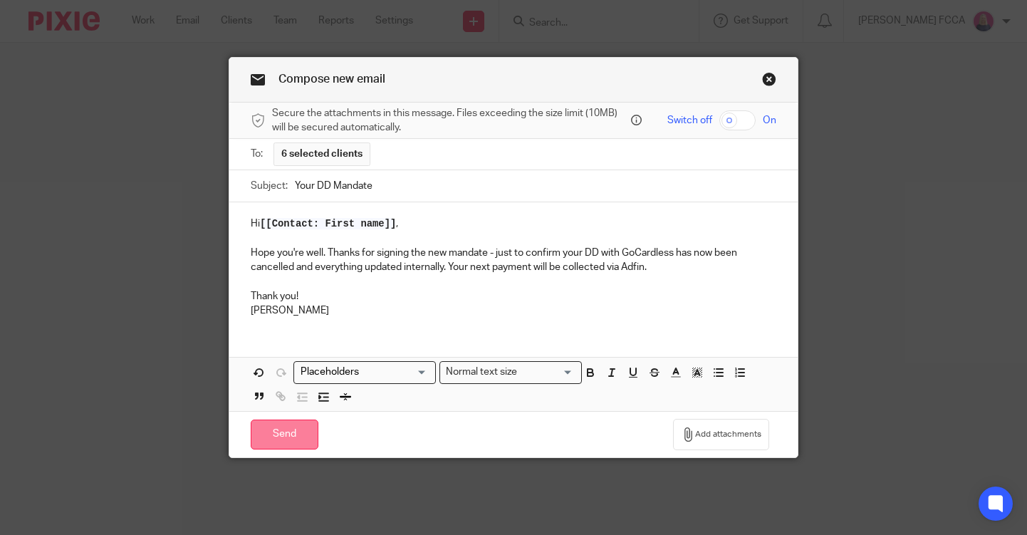
click at [285, 439] on input "Send" at bounding box center [285, 434] width 68 height 31
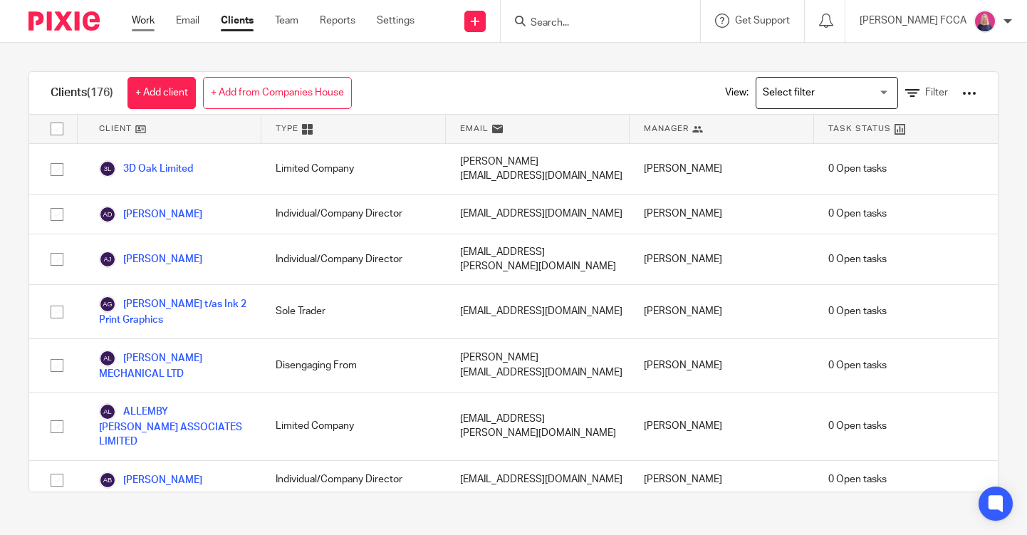
click at [137, 16] on link "Work" at bounding box center [143, 21] width 23 height 14
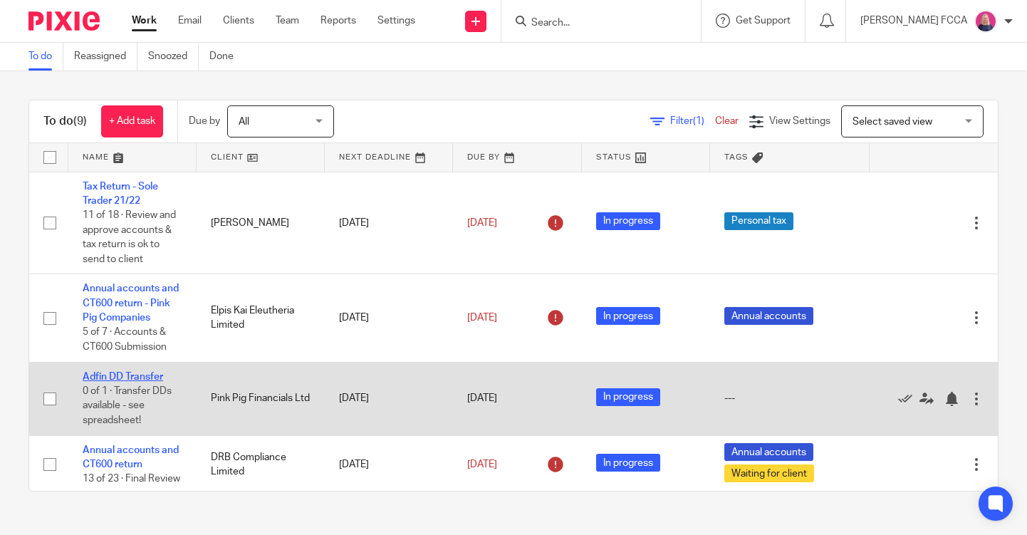
click at [138, 377] on link "Adfin DD Transfer" at bounding box center [123, 377] width 80 height 10
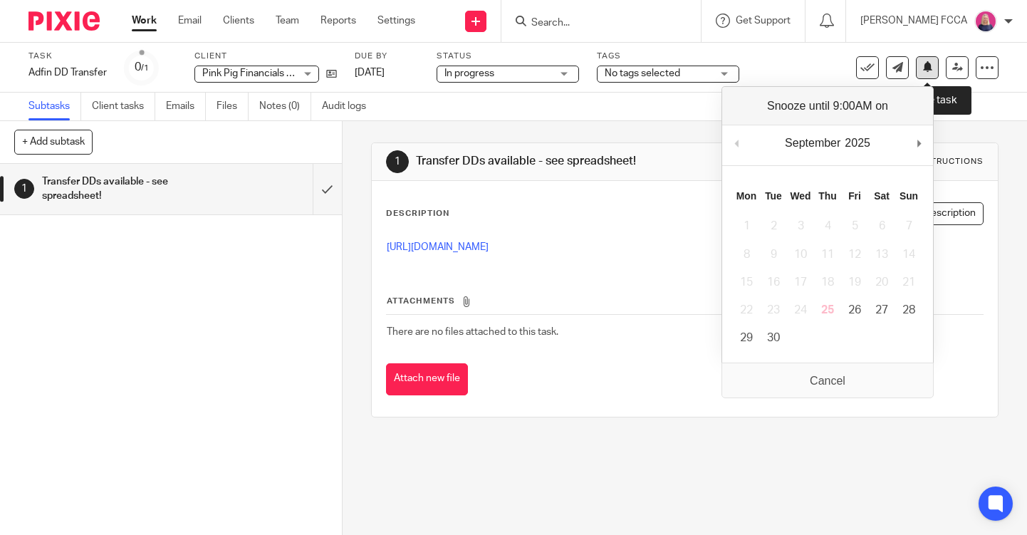
click at [928, 72] on icon at bounding box center [927, 66] width 11 height 11
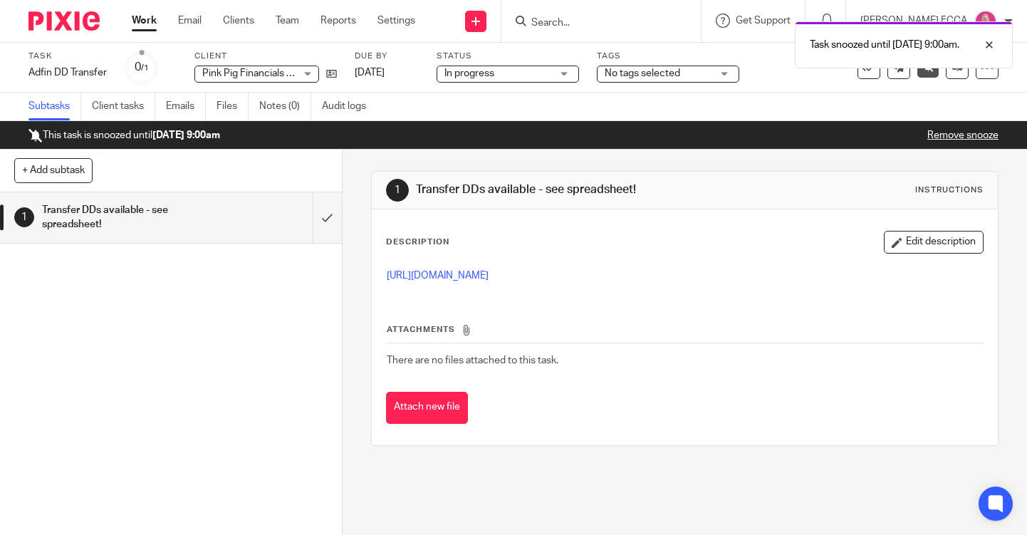
click at [51, 22] on img at bounding box center [63, 20] width 71 height 19
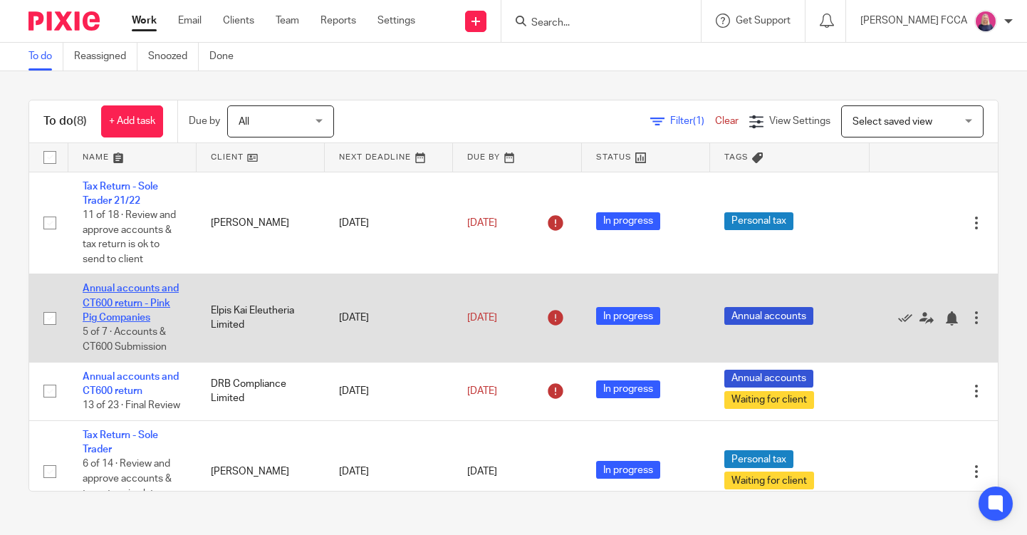
click at [145, 297] on link "Annual accounts and CT600 return - Pink Pig Companies" at bounding box center [131, 302] width 96 height 39
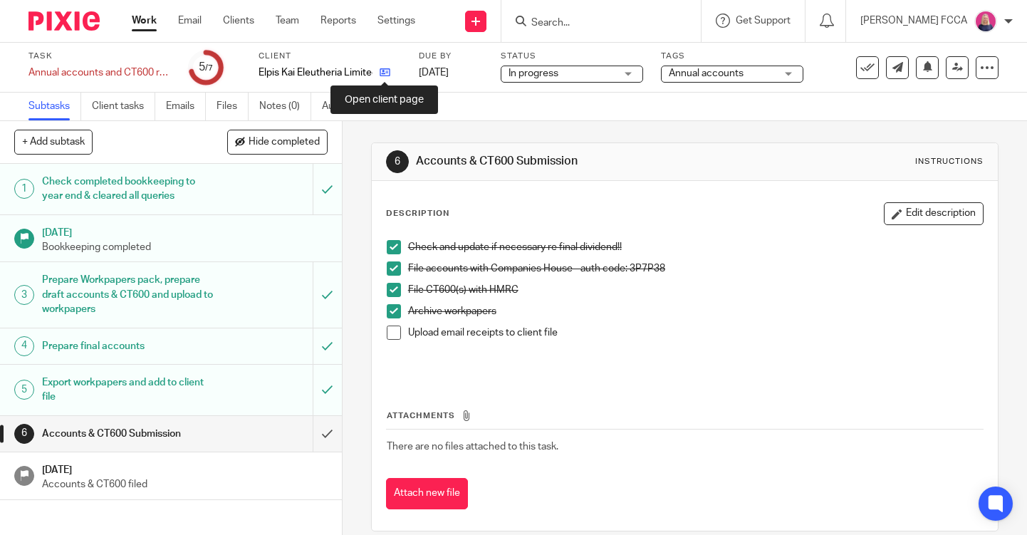
click at [384, 72] on icon at bounding box center [384, 72] width 11 height 11
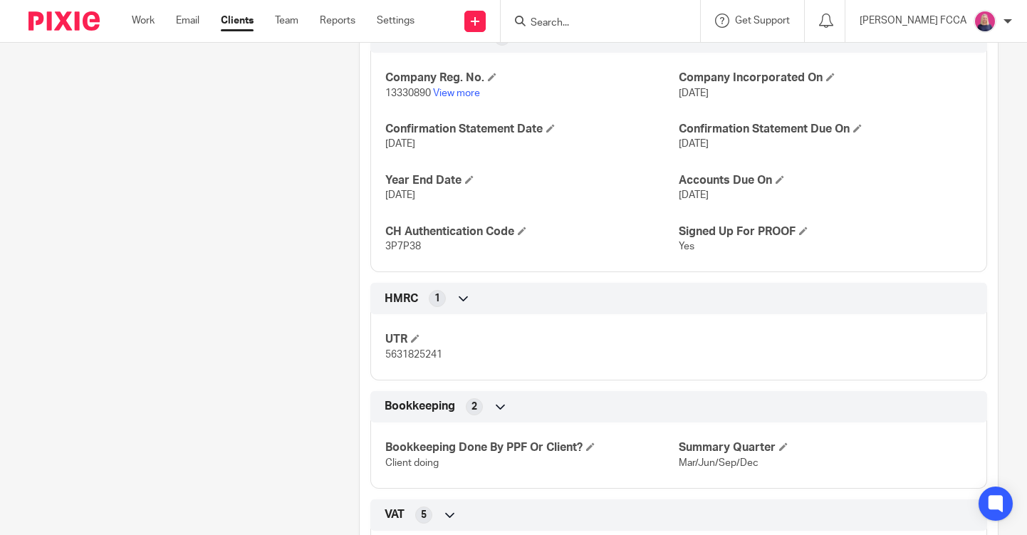
scroll to position [703, 0]
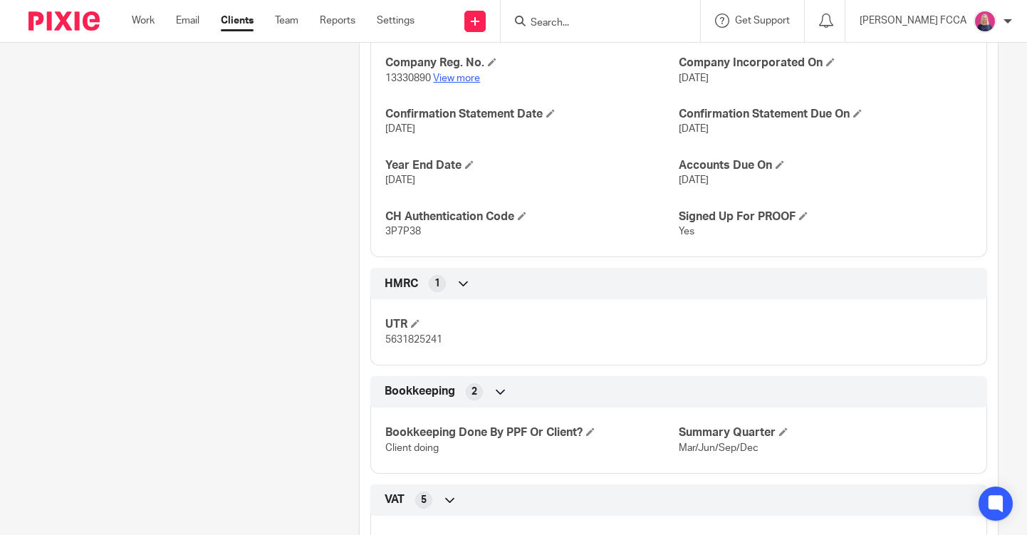
click at [460, 77] on link "View more" at bounding box center [456, 78] width 47 height 10
click at [78, 23] on img at bounding box center [63, 20] width 71 height 19
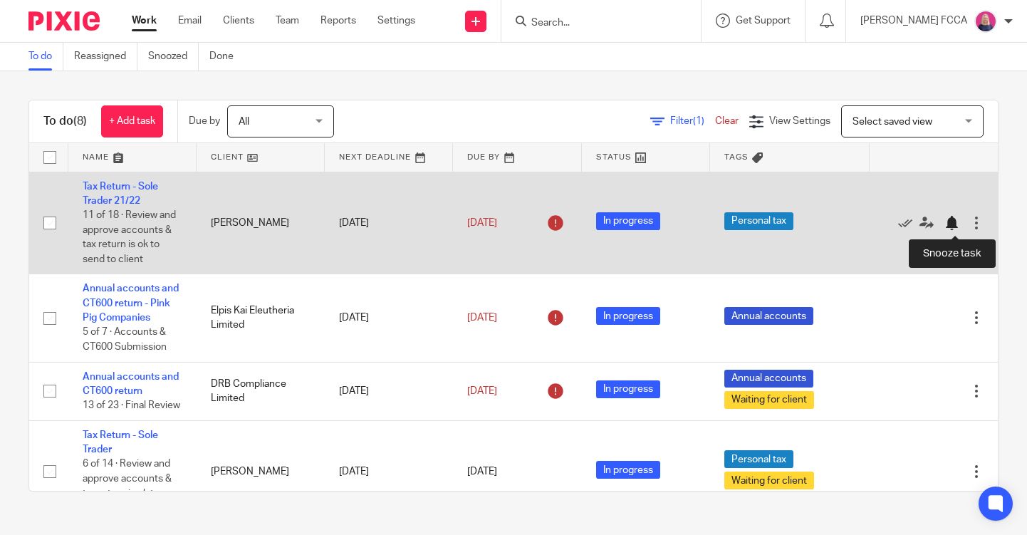
click at [954, 222] on div at bounding box center [951, 223] width 14 height 14
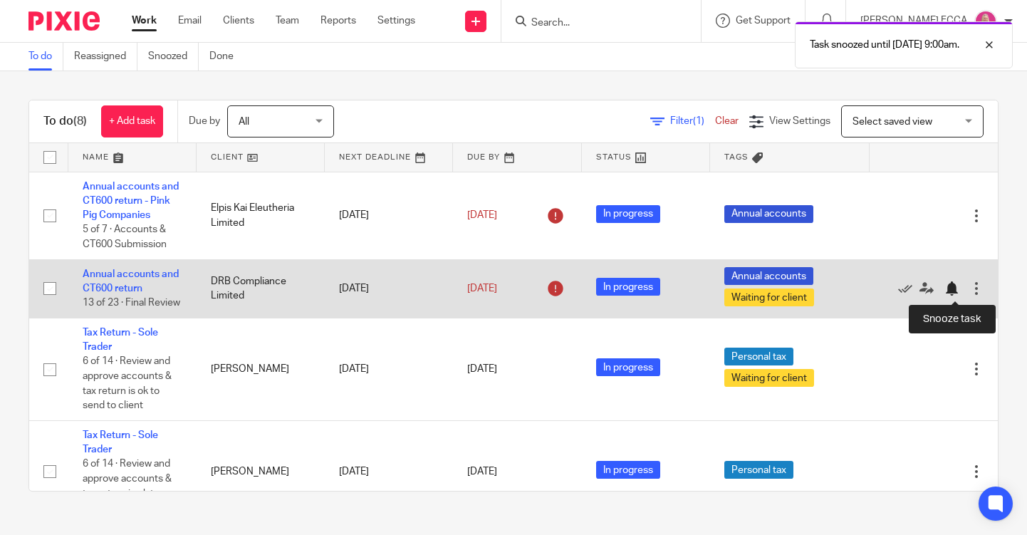
click at [948, 287] on div at bounding box center [951, 288] width 14 height 14
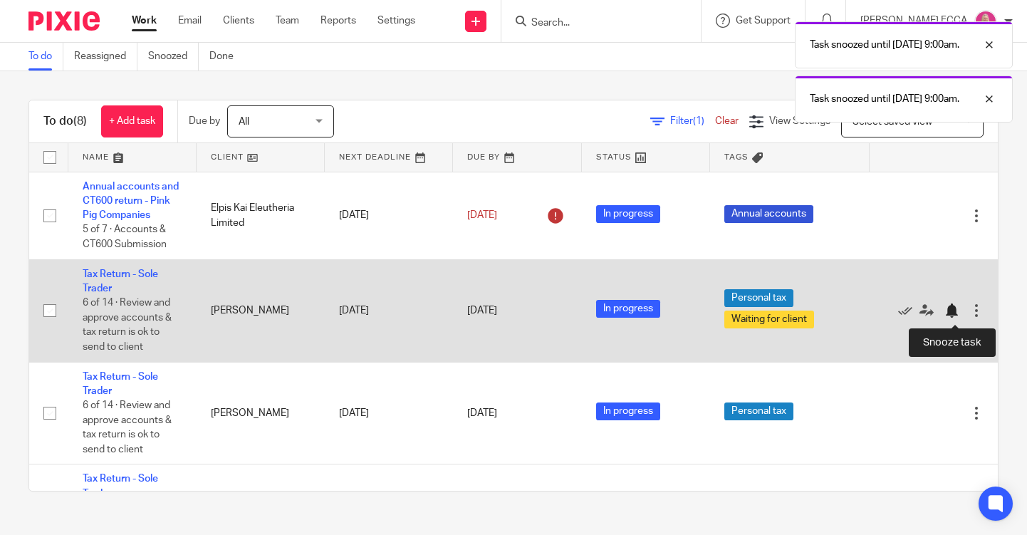
click at [949, 313] on div at bounding box center [951, 310] width 14 height 14
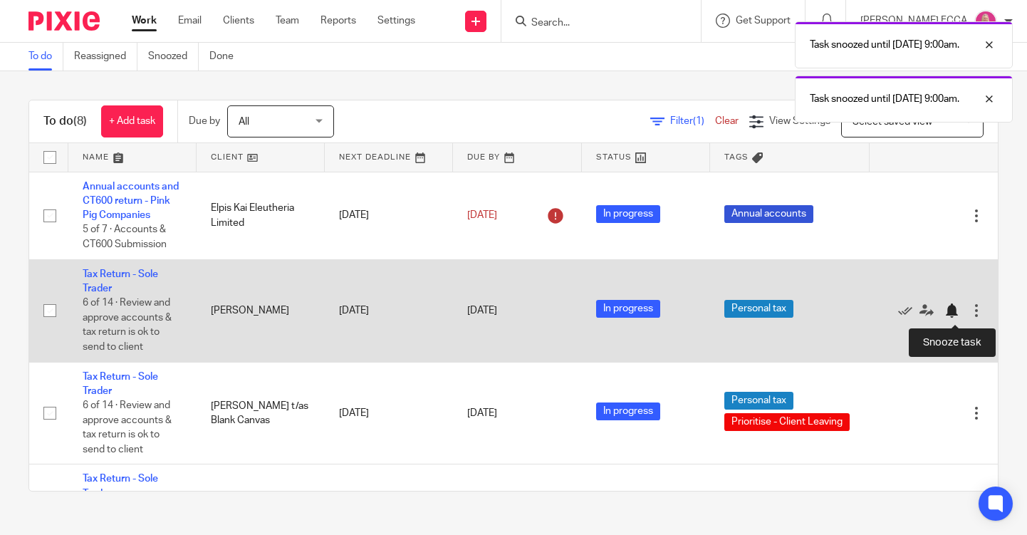
click at [953, 315] on div at bounding box center [951, 310] width 14 height 14
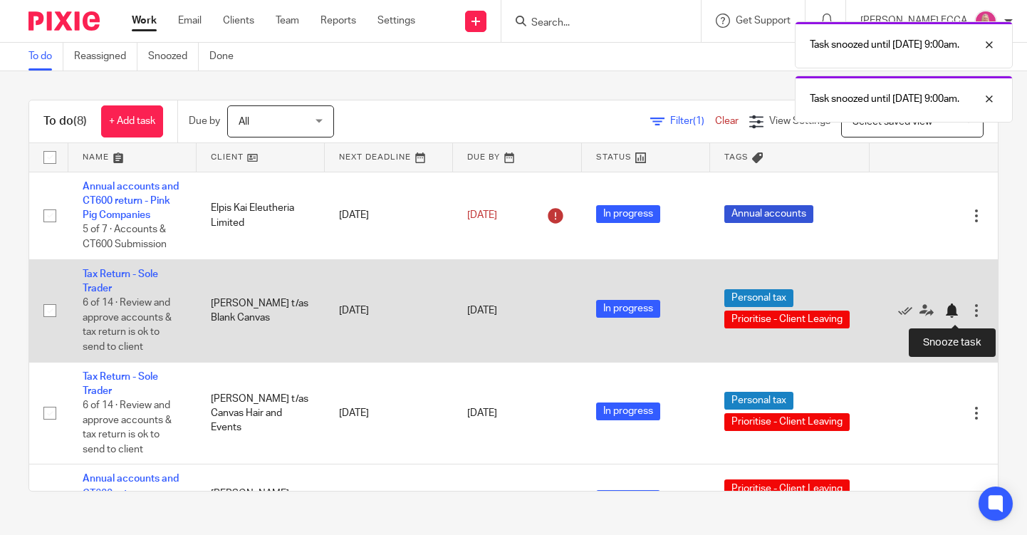
click at [950, 311] on div at bounding box center [951, 310] width 14 height 14
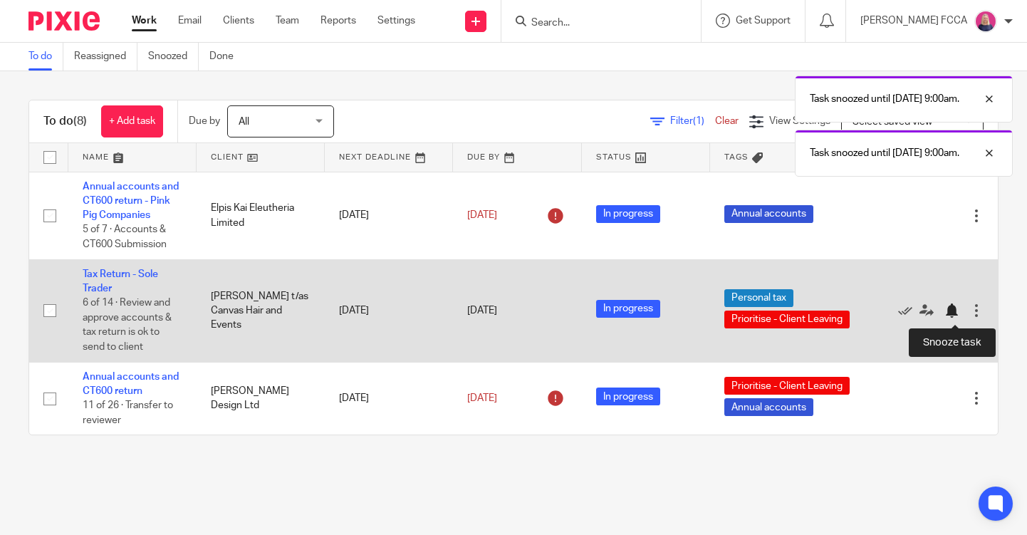
click at [953, 313] on div at bounding box center [951, 310] width 14 height 14
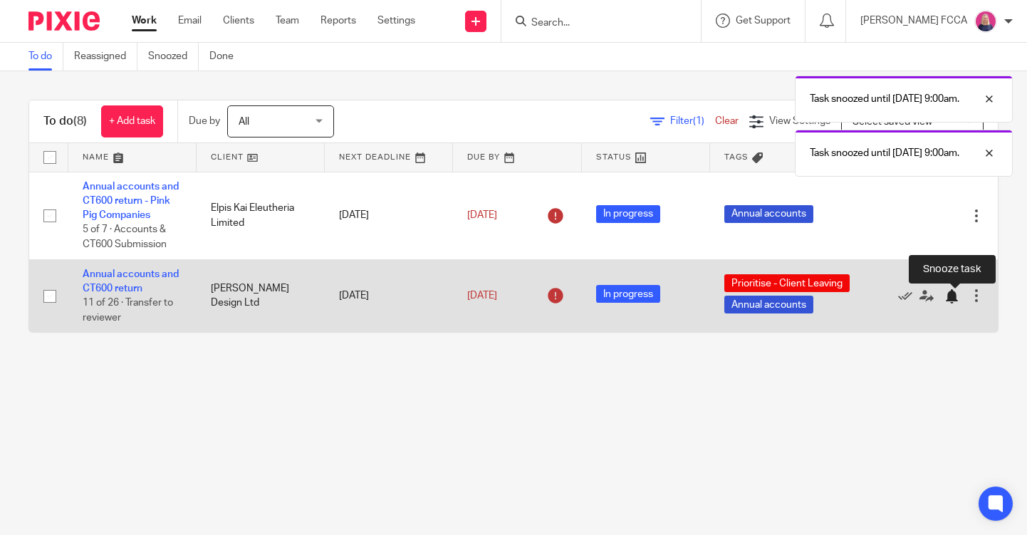
click at [949, 300] on div at bounding box center [951, 296] width 14 height 14
